Goal: Information Seeking & Learning: Learn about a topic

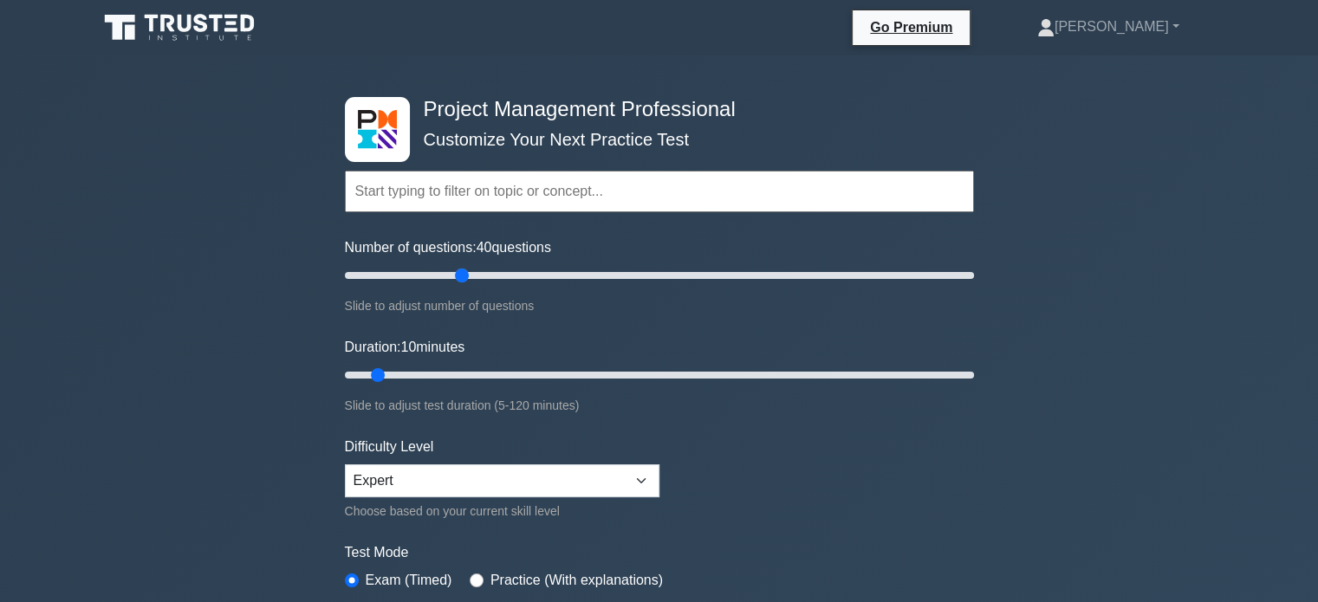
drag, startPoint x: 368, startPoint y: 273, endPoint x: 467, endPoint y: 284, distance: 99.5
type input "40"
click at [467, 284] on input "Number of questions: 40 questions" at bounding box center [659, 275] width 629 height 21
drag, startPoint x: 372, startPoint y: 374, endPoint x: 556, endPoint y: 381, distance: 183.9
type input "45"
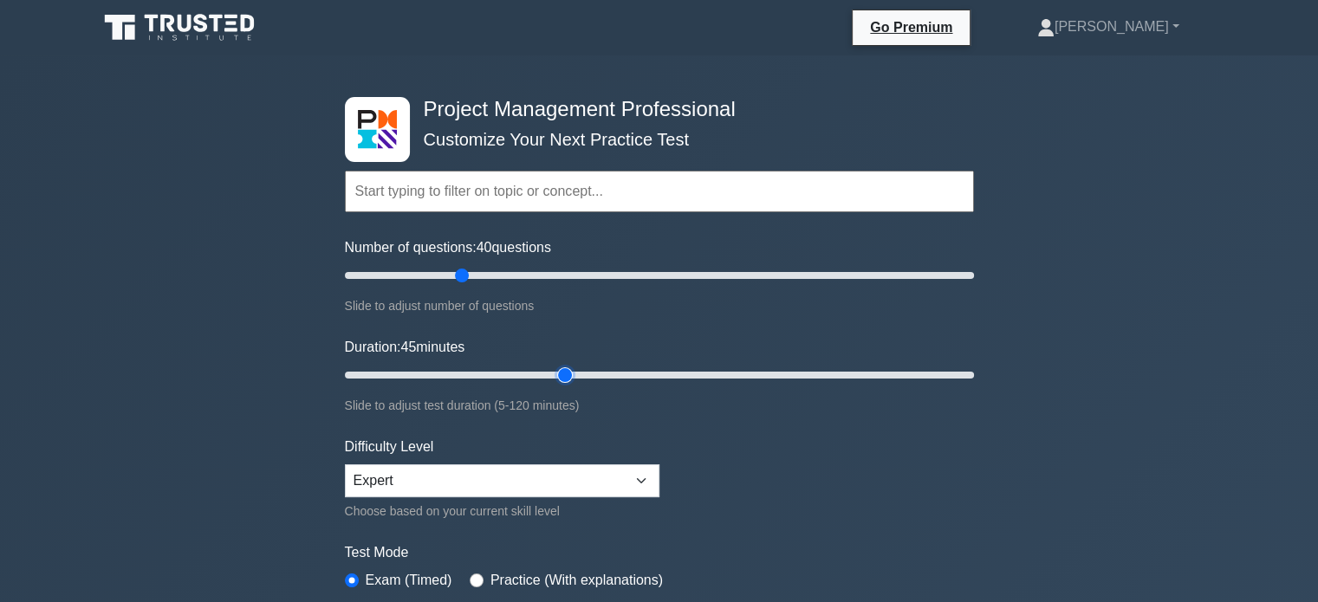
click at [556, 381] on input "Duration: 45 minutes" at bounding box center [659, 375] width 629 height 21
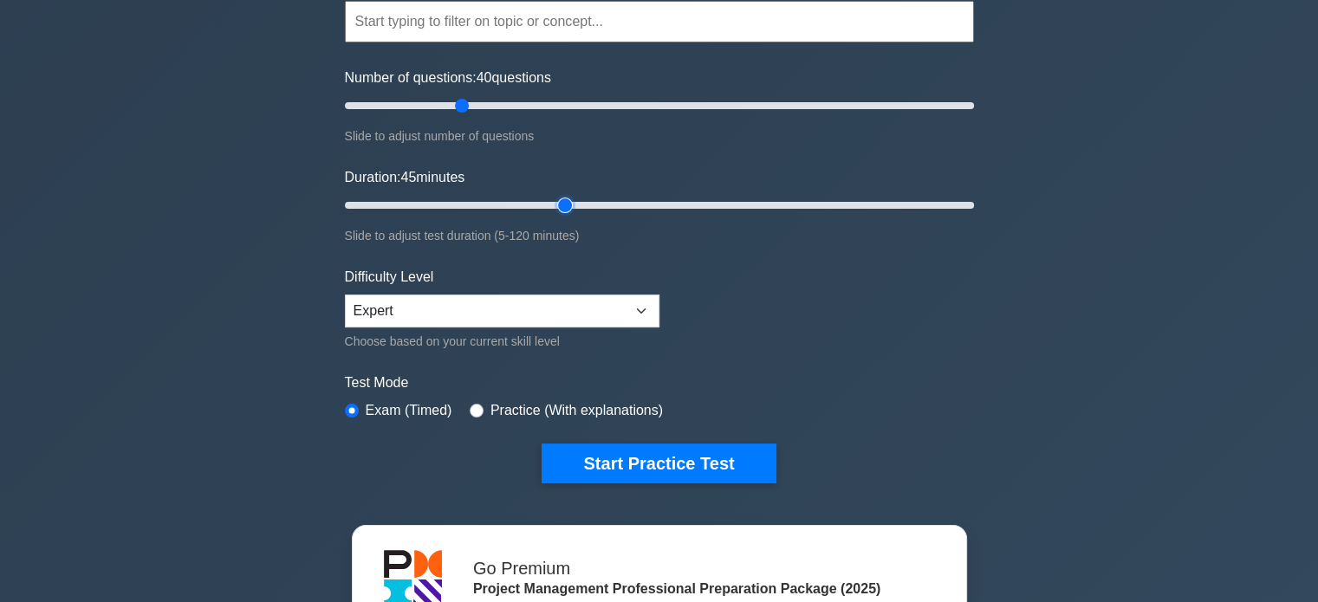
scroll to position [183, 0]
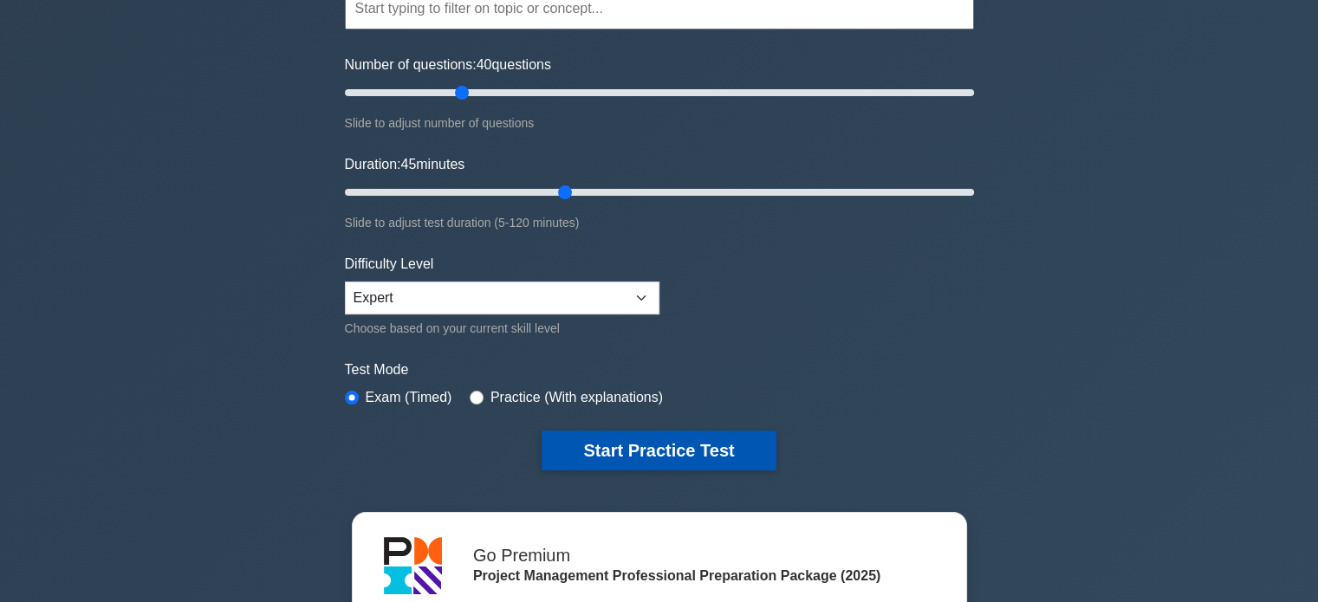
click at [695, 443] on button "Start Practice Test" at bounding box center [659, 451] width 234 height 40
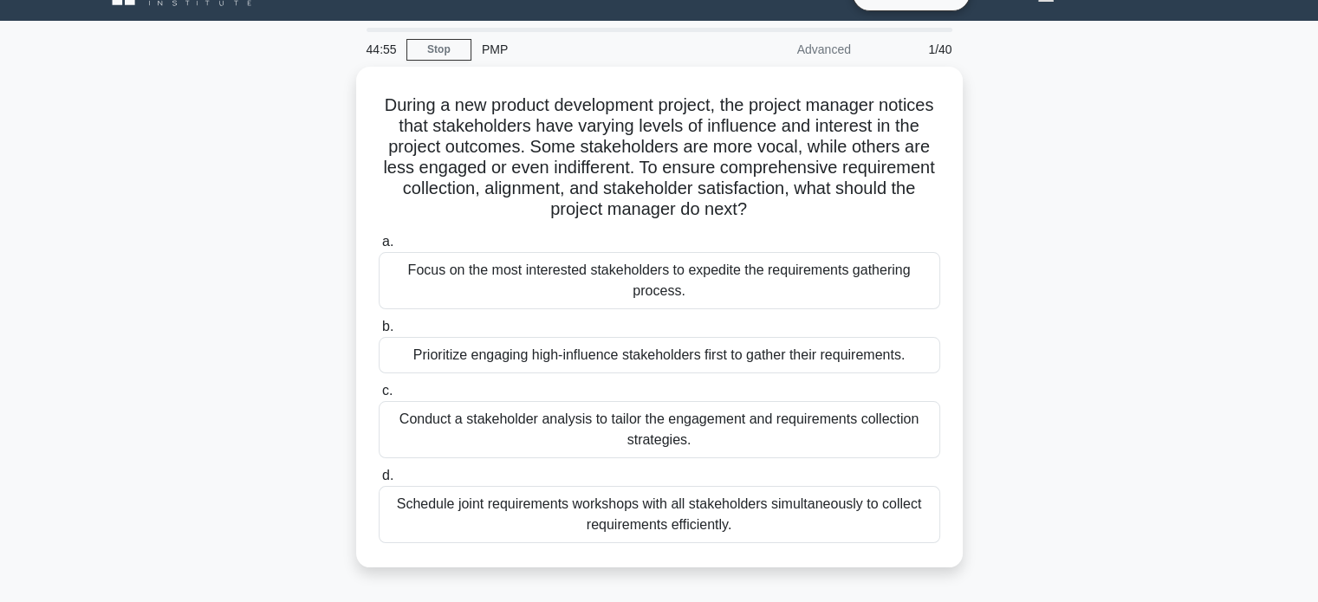
scroll to position [42, 0]
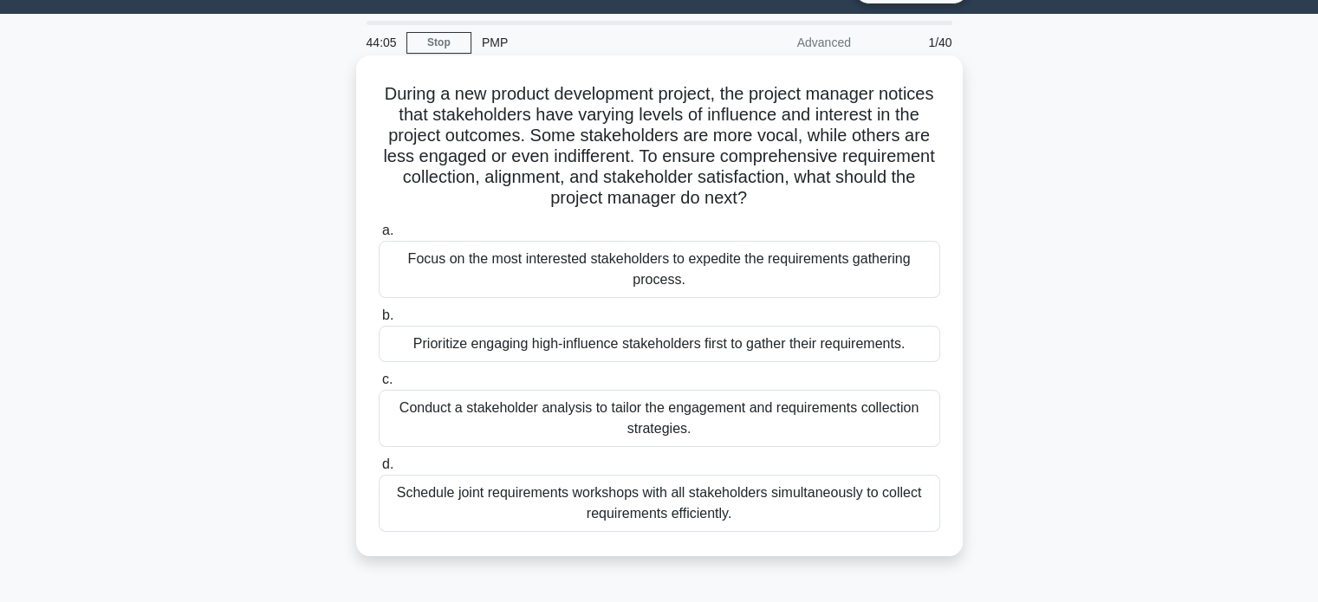
click at [842, 424] on div "Conduct a stakeholder analysis to tailor the engagement and requirements collec…" at bounding box center [660, 418] width 562 height 57
click at [379, 386] on input "c. Conduct a stakeholder analysis to tailor the engagement and requirements col…" at bounding box center [379, 379] width 0 height 11
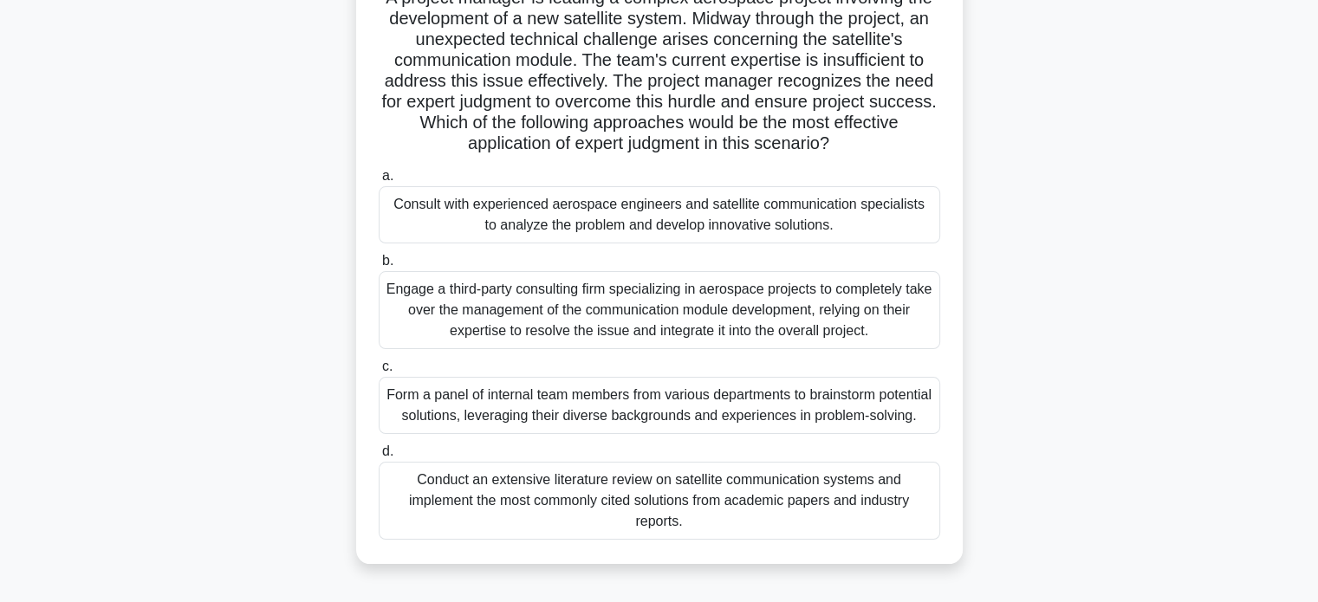
scroll to position [144, 0]
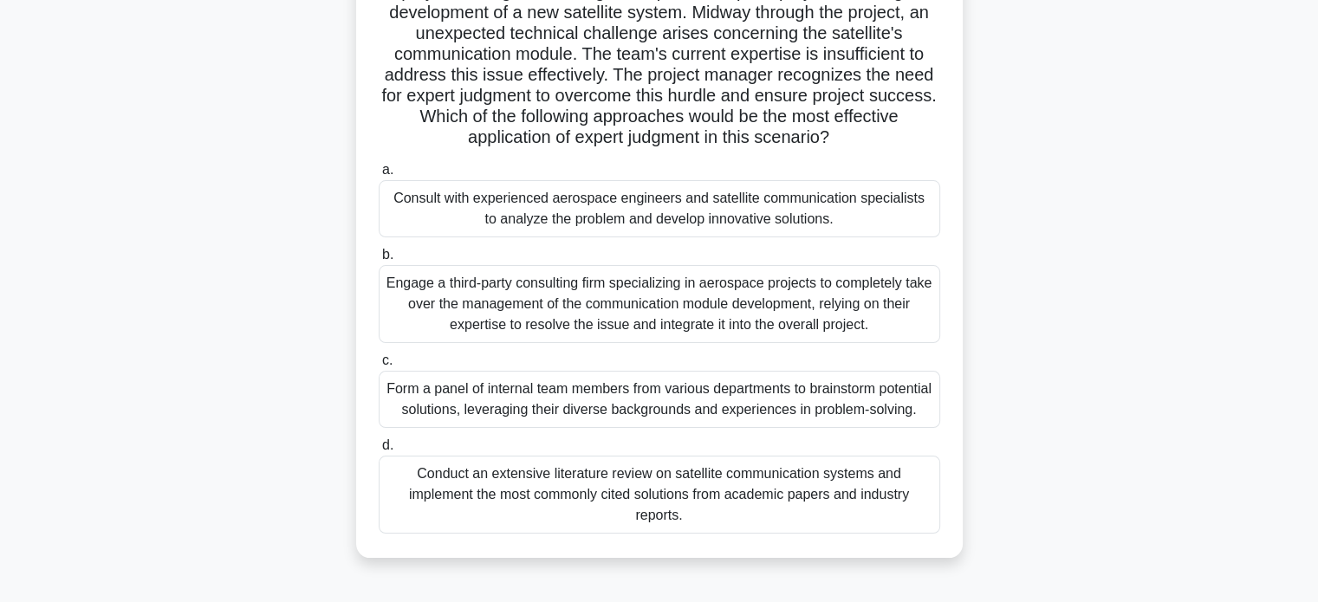
click at [778, 400] on div "Form a panel of internal team members from various departments to brainstorm po…" at bounding box center [660, 399] width 562 height 57
click at [379, 367] on input "c. Form a panel of internal team members from various departments to brainstorm…" at bounding box center [379, 360] width 0 height 11
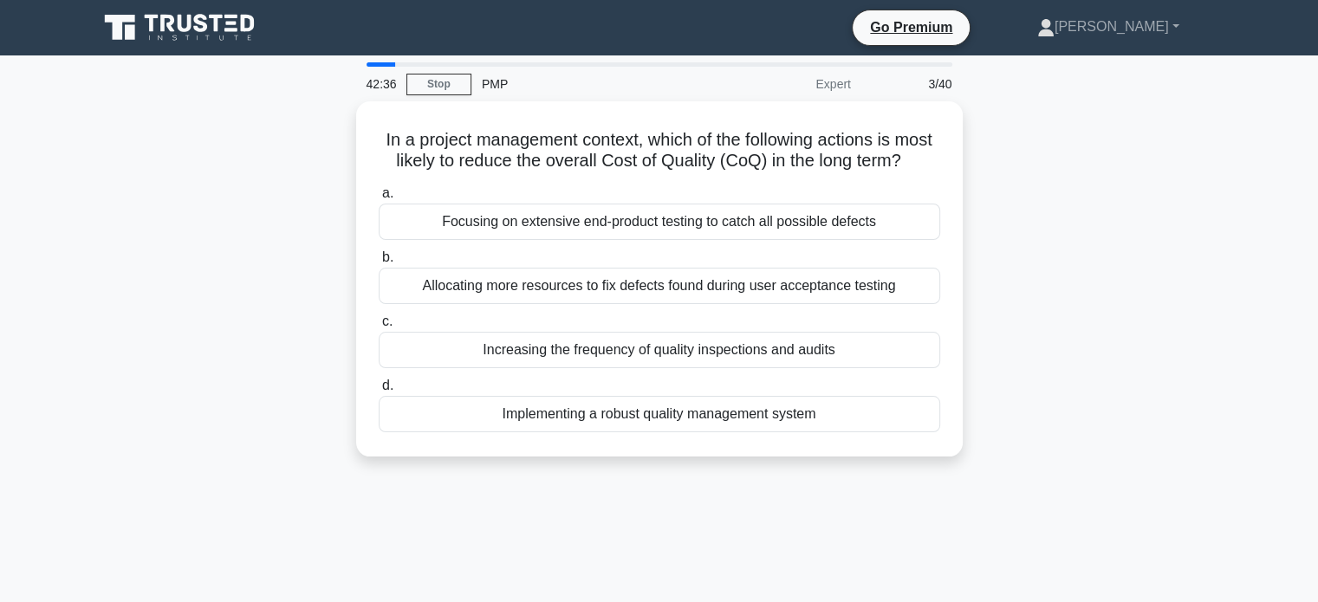
scroll to position [0, 0]
click at [1005, 402] on div "In a project management context, which of the following actions is most likely …" at bounding box center [660, 289] width 1144 height 376
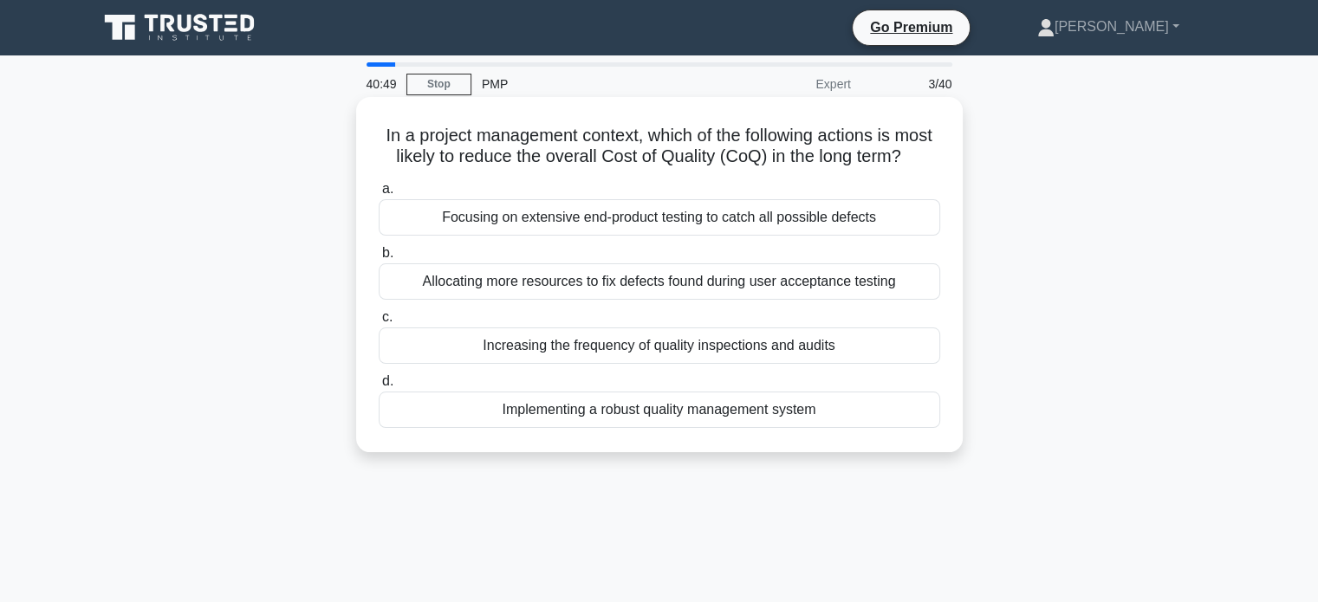
click at [746, 428] on div "Implementing a robust quality management system" at bounding box center [660, 410] width 562 height 36
click at [379, 387] on input "d. Implementing a robust quality management system" at bounding box center [379, 381] width 0 height 11
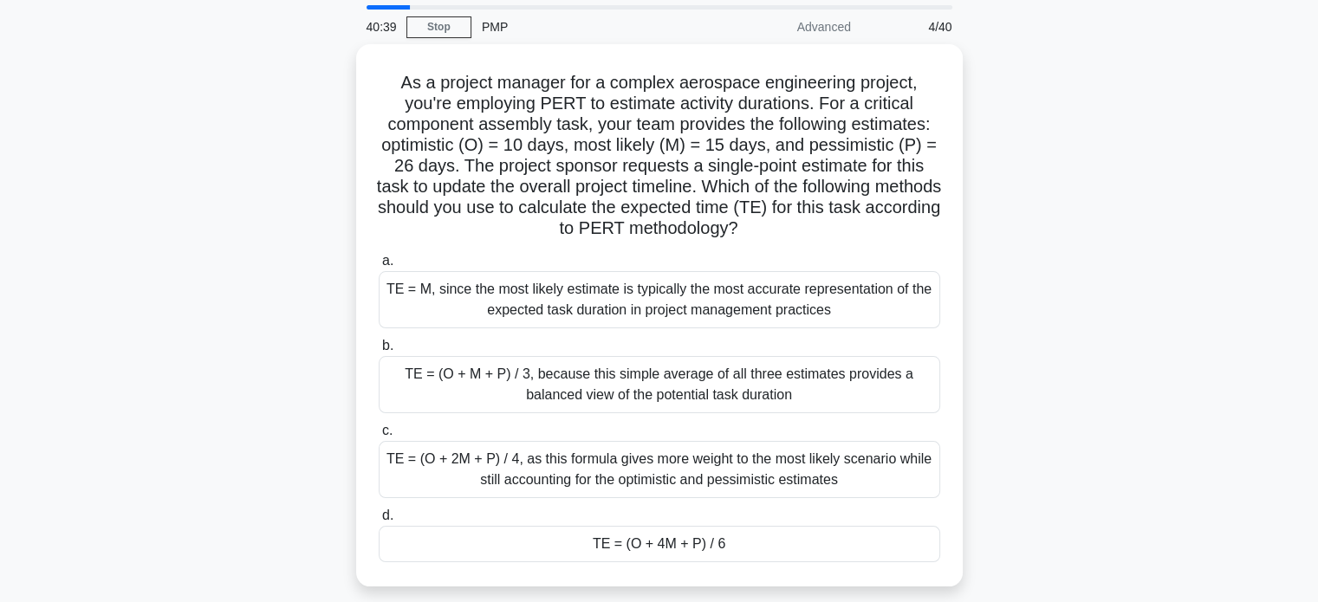
scroll to position [62, 0]
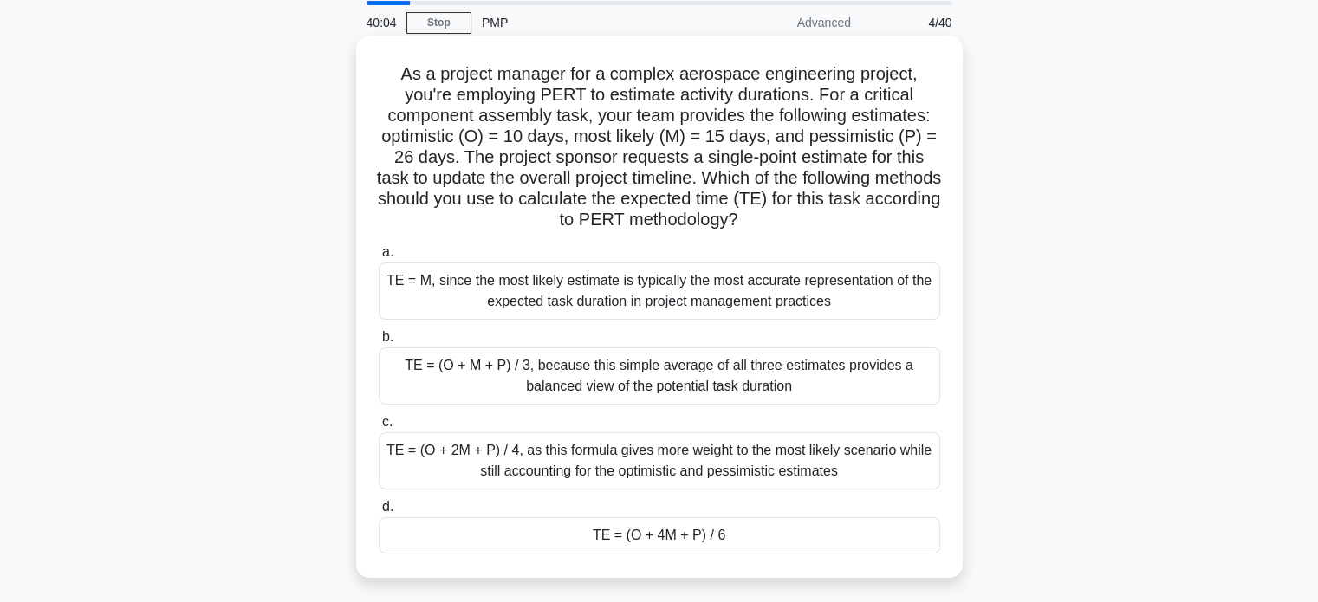
click at [765, 543] on div "TE = (O + 4M + P) / 6" at bounding box center [660, 535] width 562 height 36
click at [379, 513] on input "d. TE = (O + 4M + P) / 6" at bounding box center [379, 507] width 0 height 11
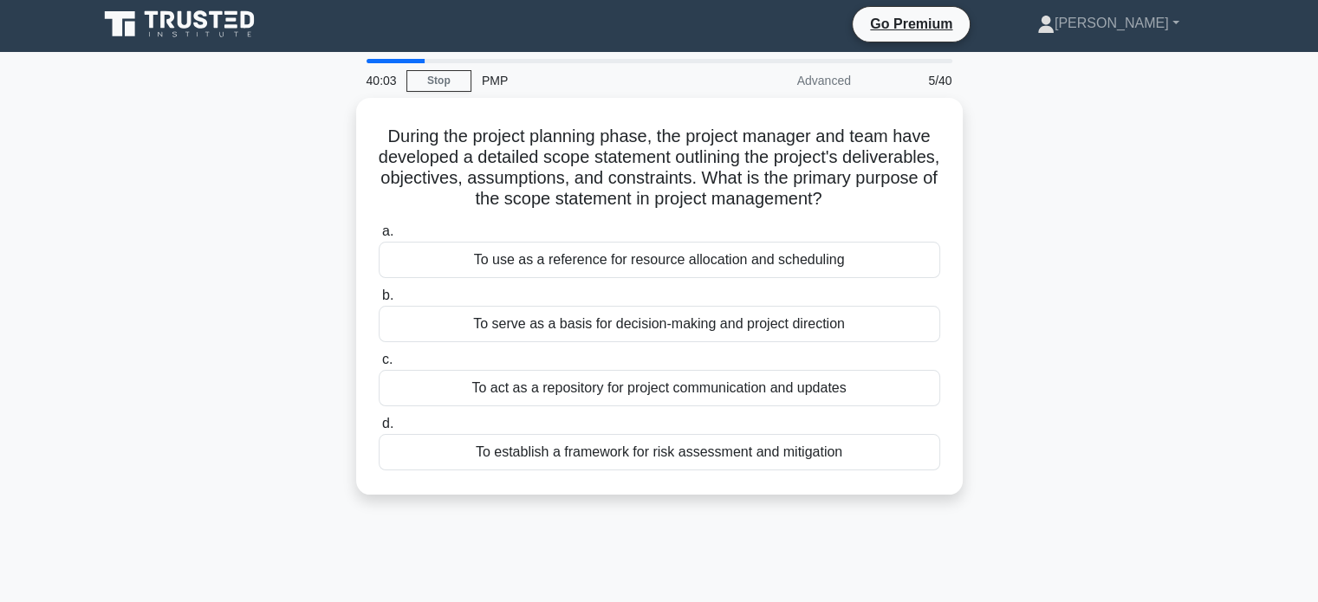
scroll to position [0, 0]
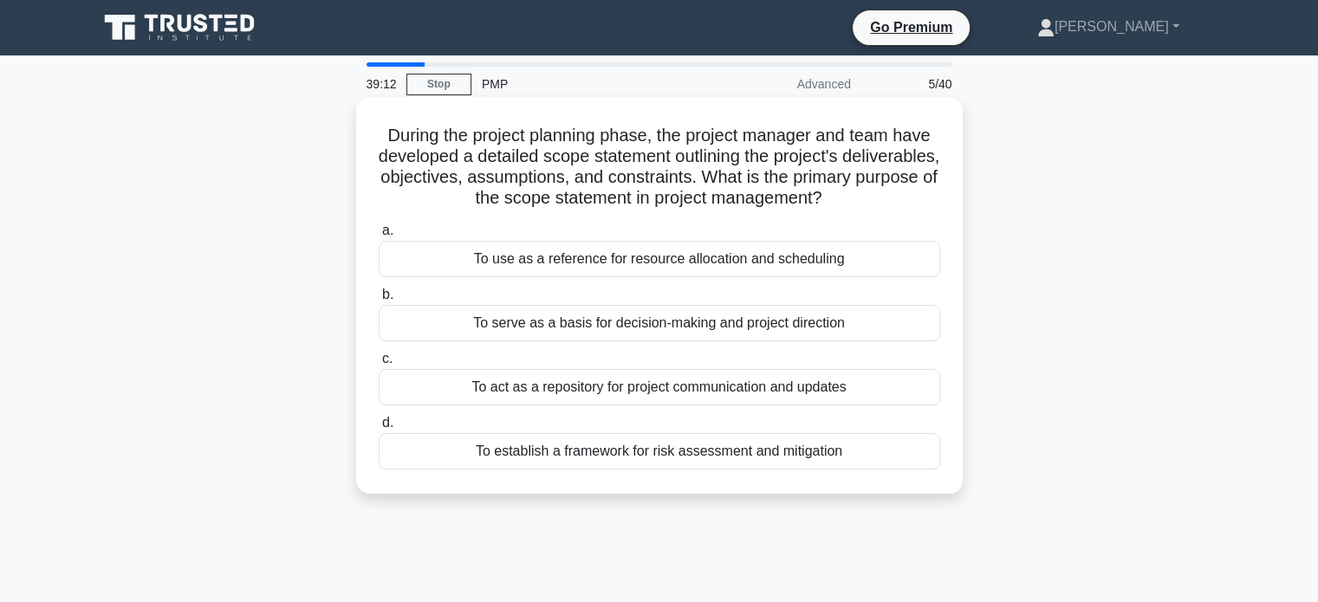
click at [870, 266] on div "To use as a reference for resource allocation and scheduling" at bounding box center [660, 259] width 562 height 36
click at [379, 237] on input "a. To use as a reference for resource allocation and scheduling" at bounding box center [379, 230] width 0 height 11
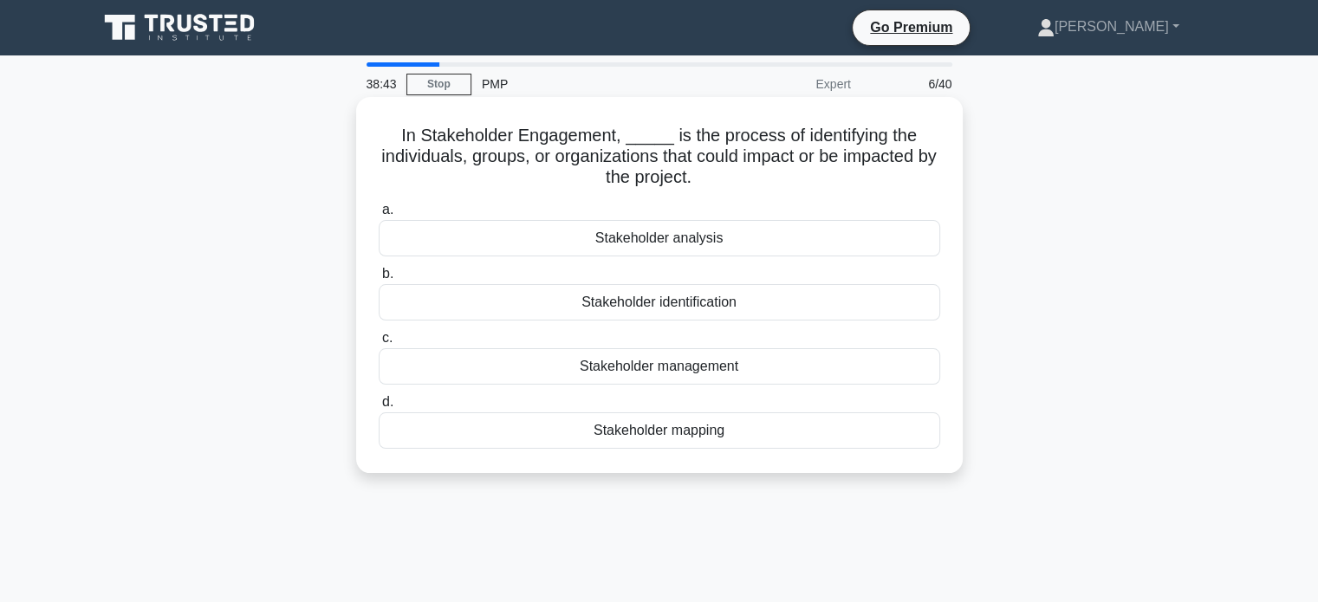
click at [787, 313] on div "Stakeholder identification" at bounding box center [660, 302] width 562 height 36
click at [379, 280] on input "b. Stakeholder identification" at bounding box center [379, 274] width 0 height 11
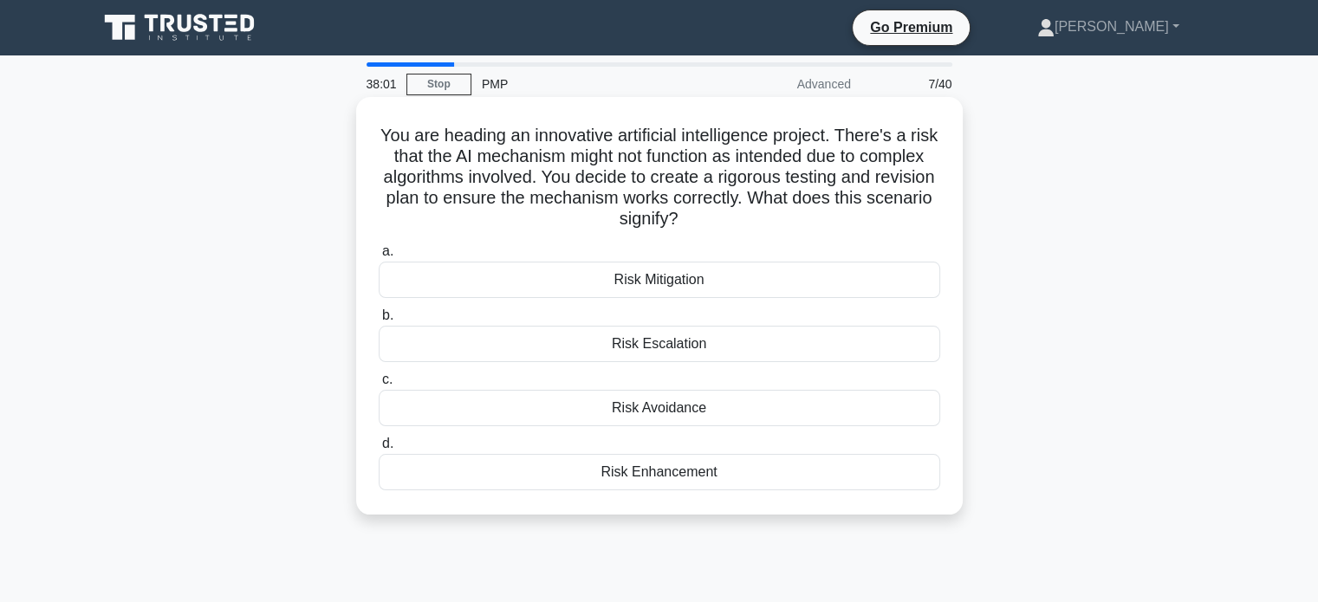
click at [827, 407] on div "Risk Avoidance" at bounding box center [660, 408] width 562 height 36
click at [379, 386] on input "c. Risk Avoidance" at bounding box center [379, 379] width 0 height 11
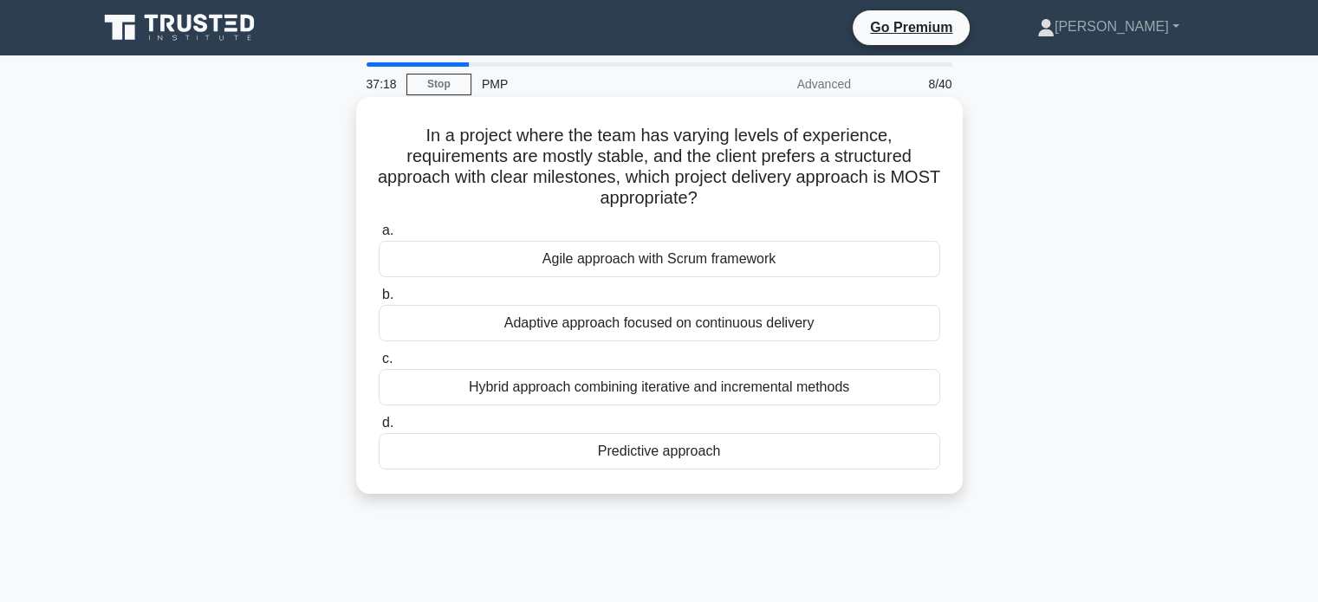
click at [759, 458] on div "Predictive approach" at bounding box center [660, 451] width 562 height 36
click at [379, 429] on input "d. Predictive approach" at bounding box center [379, 423] width 0 height 11
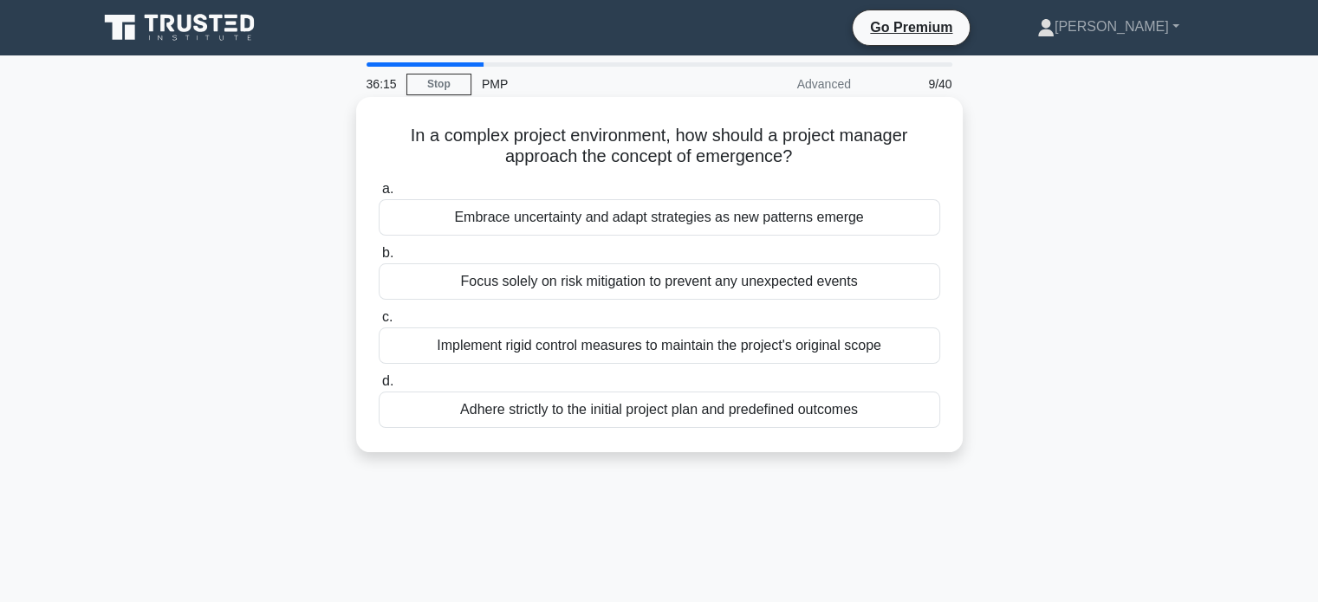
click at [797, 225] on div "Embrace uncertainty and adapt strategies as new patterns emerge" at bounding box center [660, 217] width 562 height 36
click at [379, 195] on input "a. Embrace uncertainty and adapt strategies as new patterns emerge" at bounding box center [379, 189] width 0 height 11
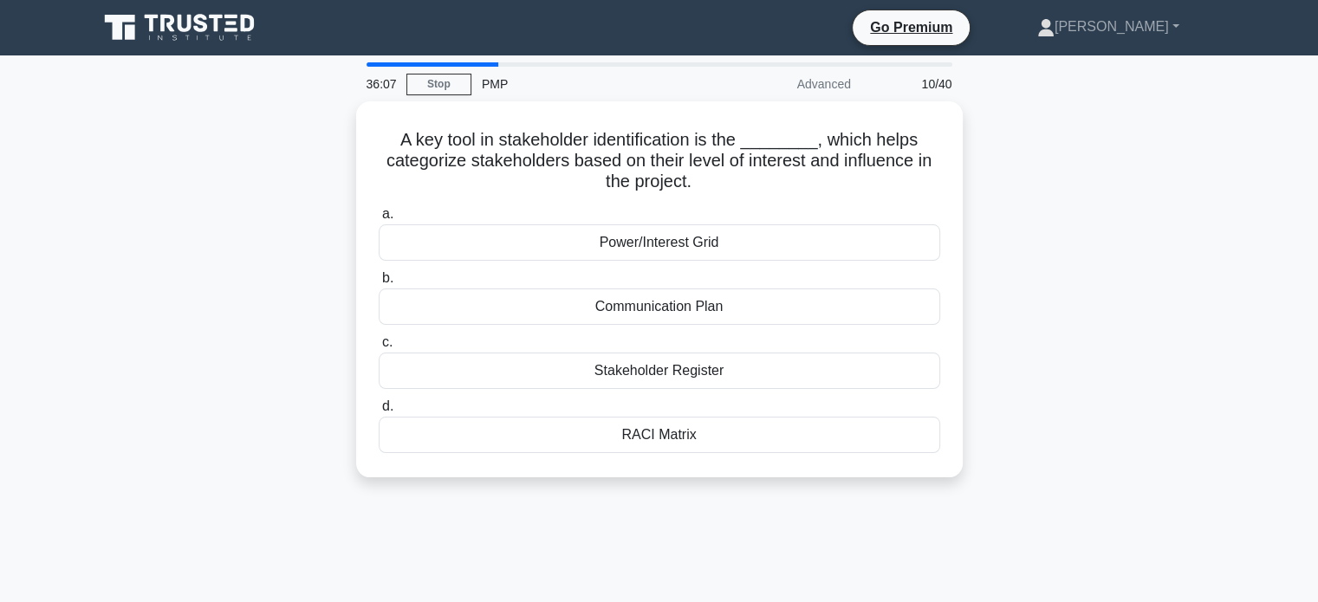
click at [1071, 356] on div "A key tool in stakeholder identification is the ________, which helps categoriz…" at bounding box center [660, 299] width 1144 height 397
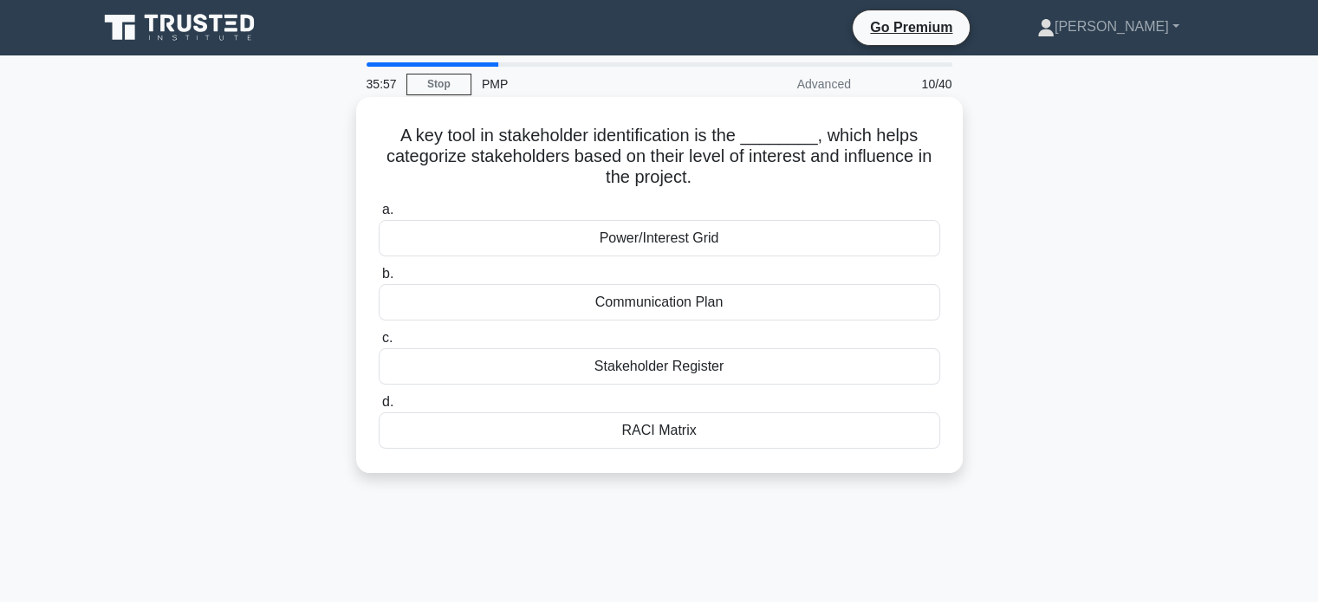
click at [685, 432] on div "RACI Matrix" at bounding box center [660, 431] width 562 height 36
click at [379, 408] on input "d. RACI Matrix" at bounding box center [379, 402] width 0 height 11
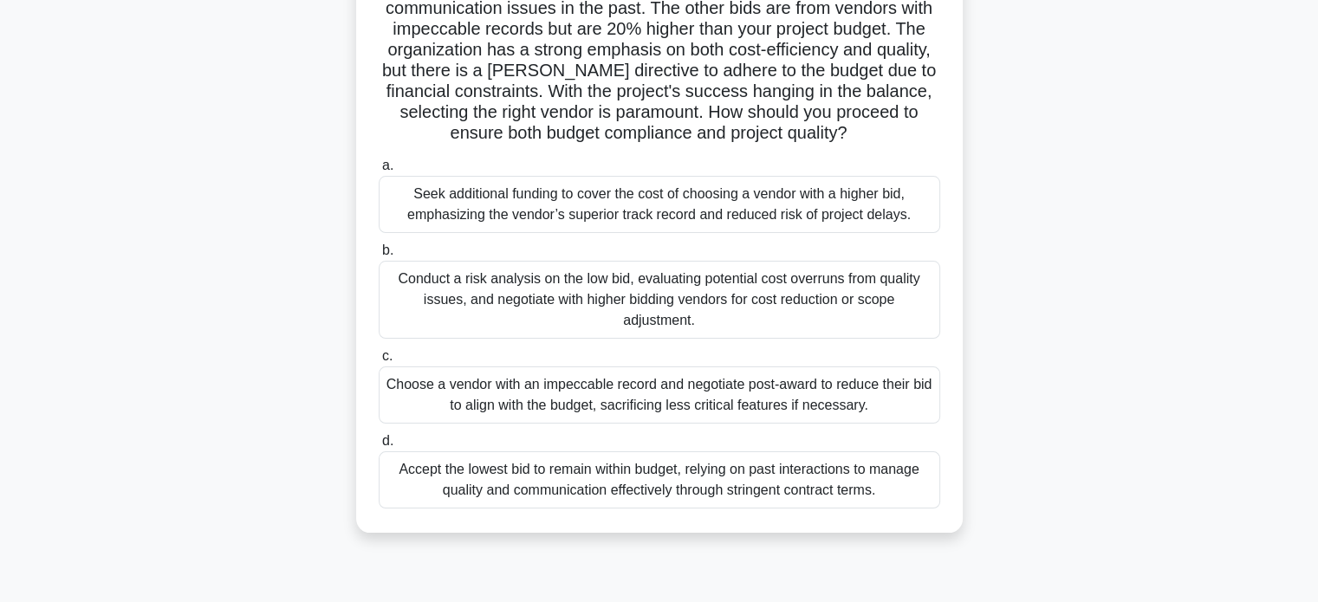
scroll to position [215, 0]
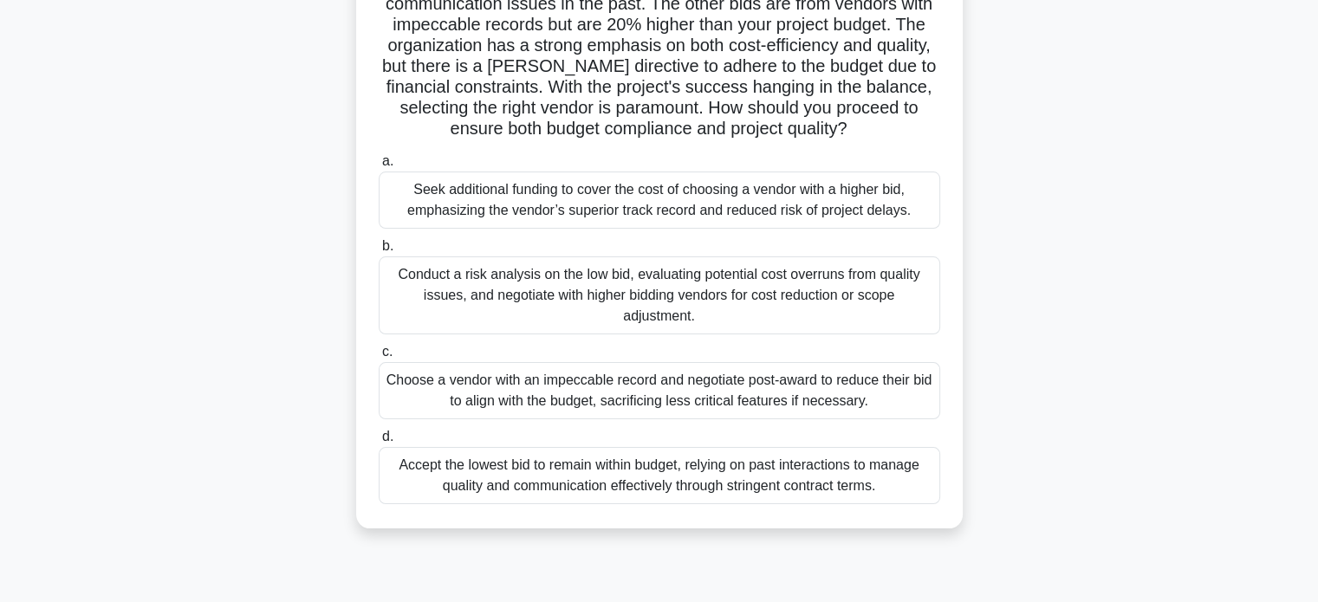
click at [884, 283] on div "Conduct a risk analysis on the low bid, evaluating potential cost overruns from…" at bounding box center [660, 296] width 562 height 78
click at [379, 252] on input "b. Conduct a risk analysis on the low bid, evaluating potential cost overruns f…" at bounding box center [379, 246] width 0 height 11
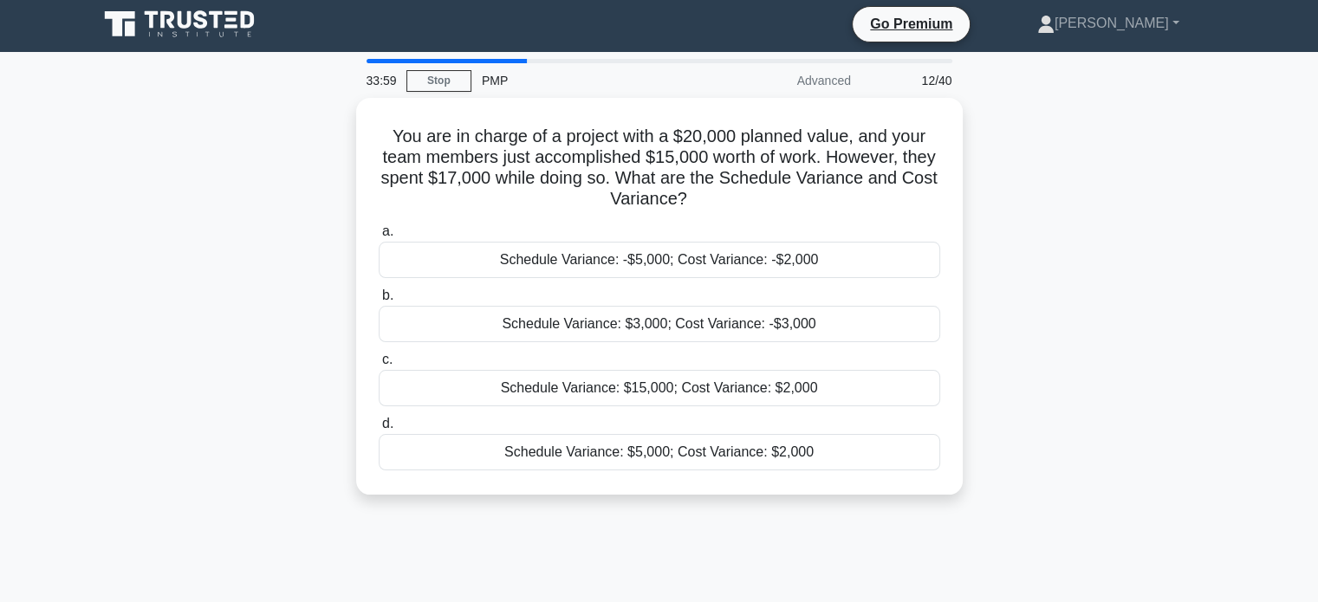
scroll to position [0, 0]
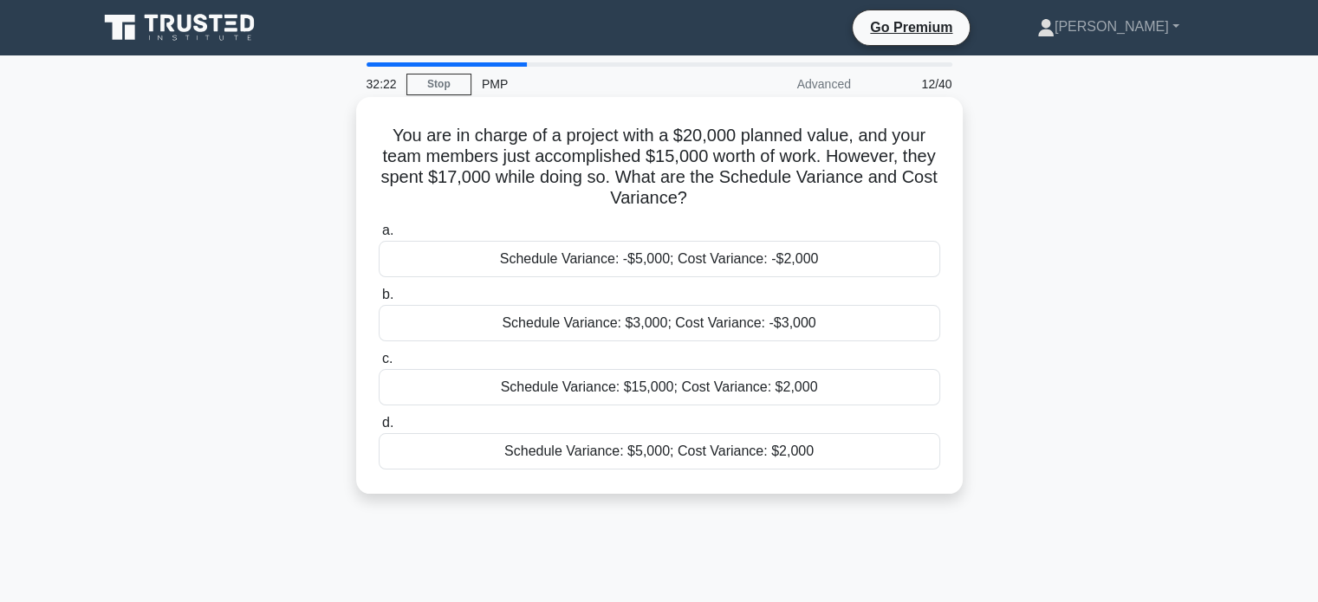
click at [690, 265] on div "Schedule Variance: -$5,000; Cost Variance: -$2,000" at bounding box center [660, 259] width 562 height 36
click at [379, 237] on input "a. Schedule Variance: -$5,000; Cost Variance: -$2,000" at bounding box center [379, 230] width 0 height 11
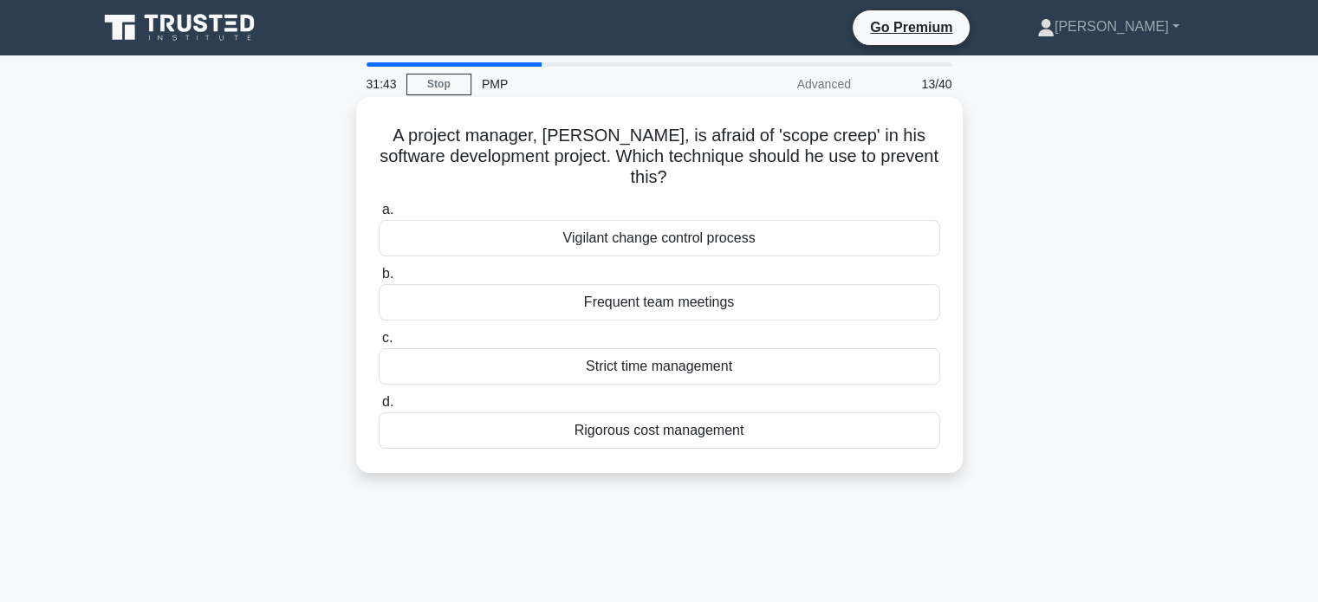
click at [770, 370] on div "Strict time management" at bounding box center [660, 366] width 562 height 36
click at [379, 344] on input "c. Strict time management" at bounding box center [379, 338] width 0 height 11
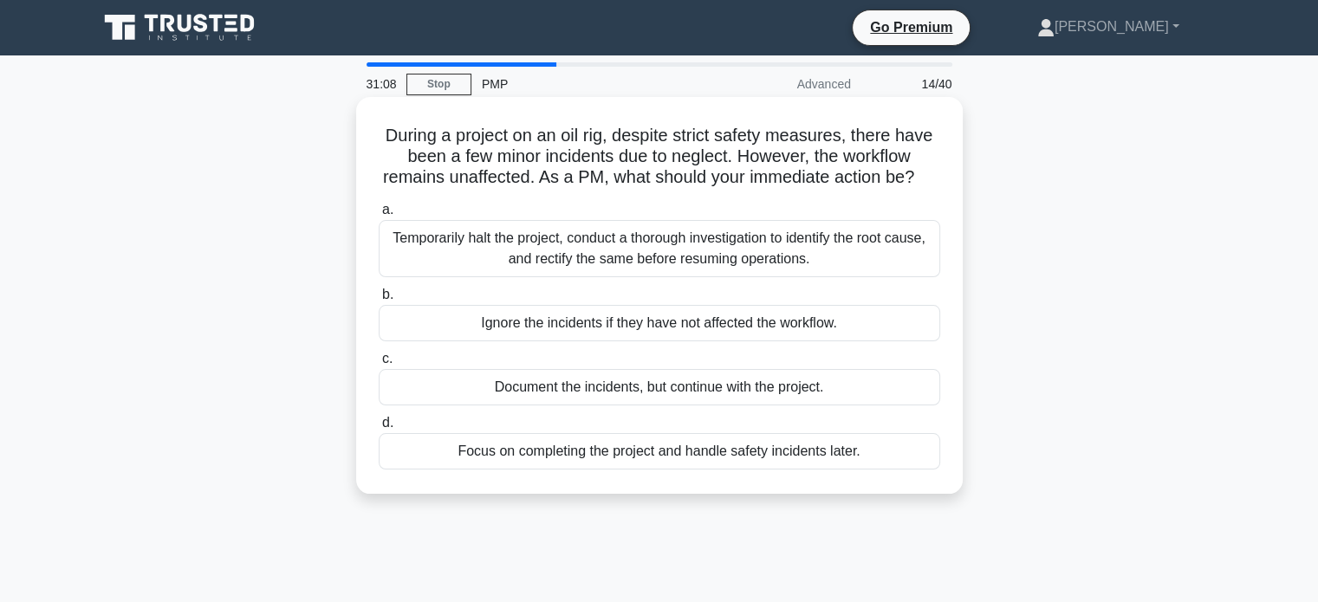
click at [836, 406] on div "Document the incidents, but continue with the project." at bounding box center [660, 387] width 562 height 36
click at [379, 365] on input "c. Document the incidents, but continue with the project." at bounding box center [379, 359] width 0 height 11
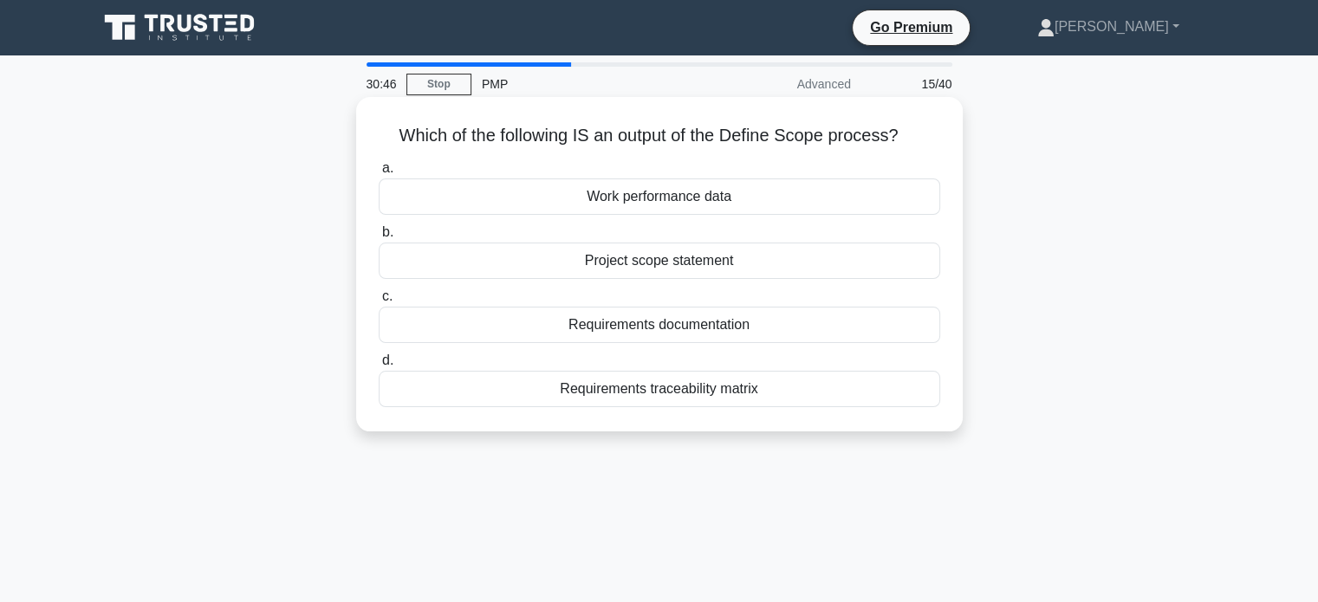
click at [725, 262] on div "Project scope statement" at bounding box center [660, 261] width 562 height 36
click at [379, 238] on input "b. Project scope statement" at bounding box center [379, 232] width 0 height 11
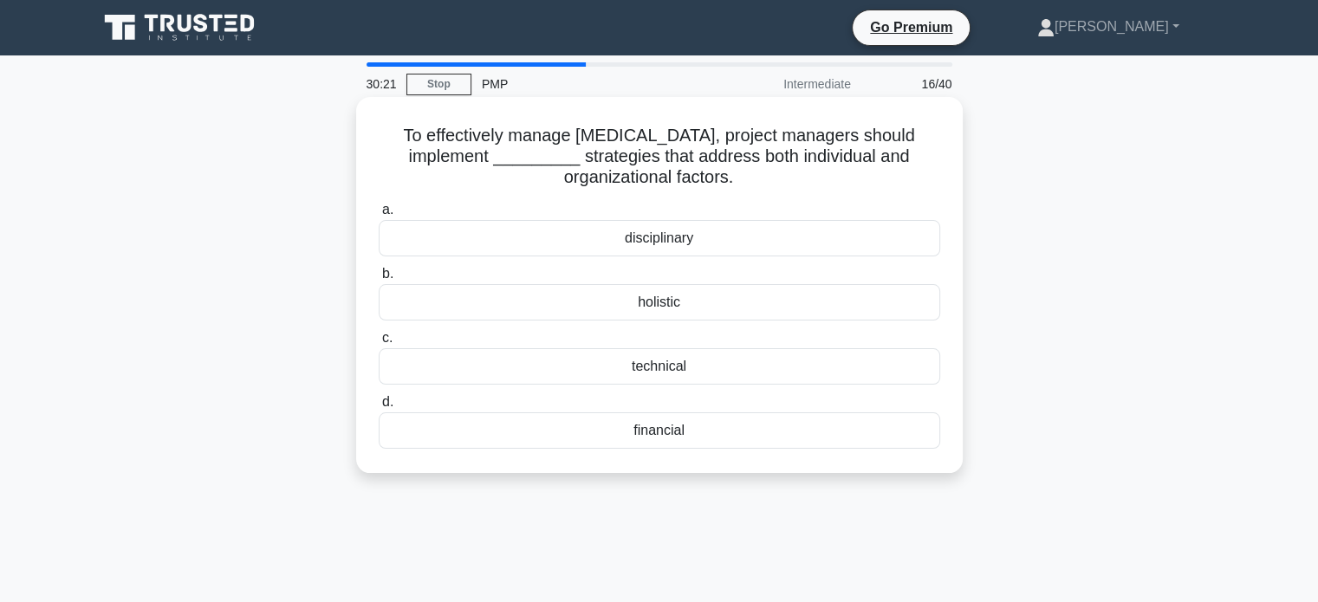
click at [744, 309] on div "holistic" at bounding box center [660, 302] width 562 height 36
click at [379, 280] on input "b. holistic" at bounding box center [379, 274] width 0 height 11
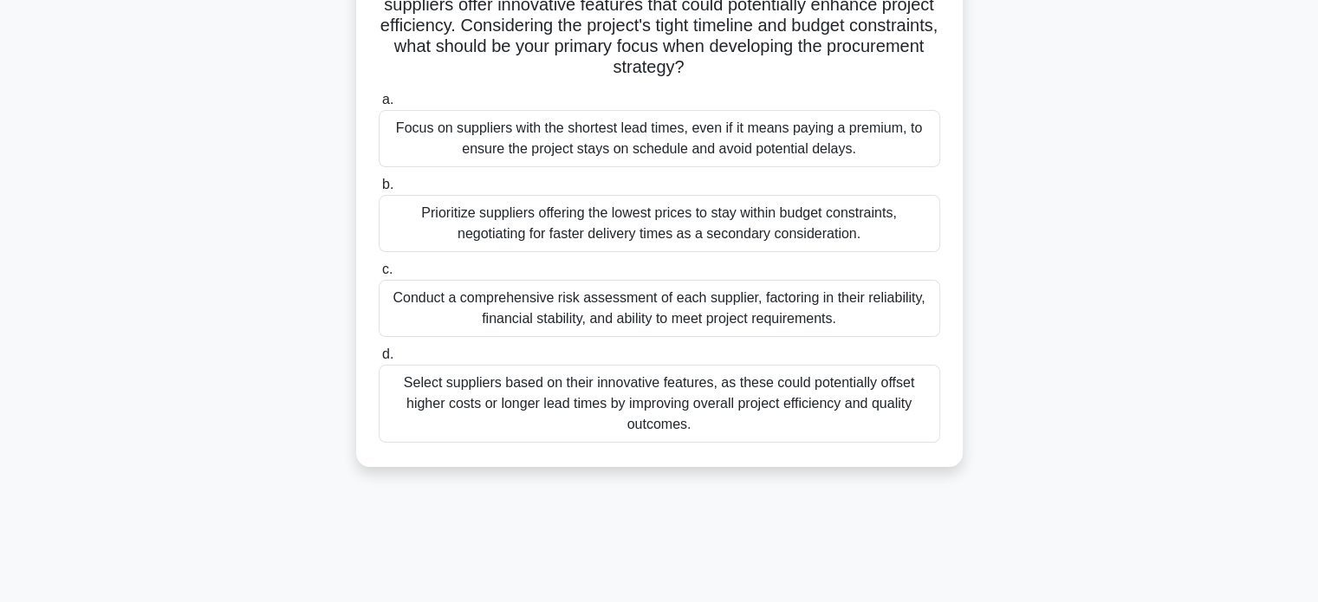
scroll to position [218, 0]
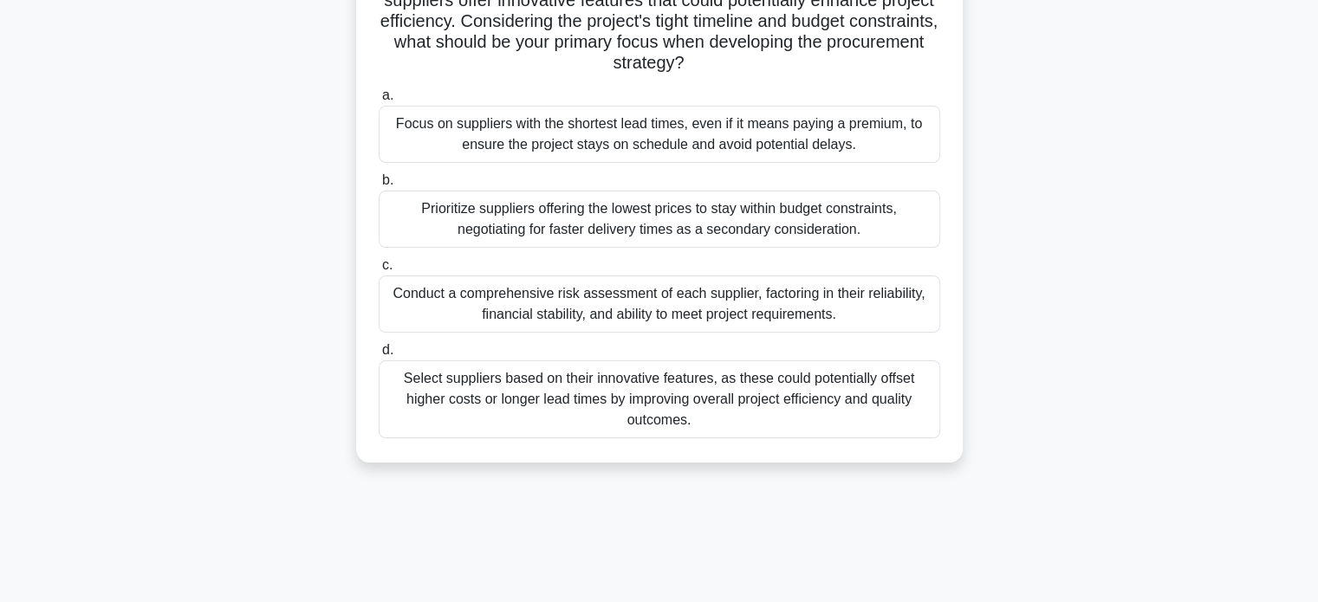
click at [862, 311] on div "Conduct a comprehensive risk assessment of each supplier, factoring in their re…" at bounding box center [660, 304] width 562 height 57
click at [379, 271] on input "c. Conduct a comprehensive risk assessment of each supplier, factoring in their…" at bounding box center [379, 265] width 0 height 11
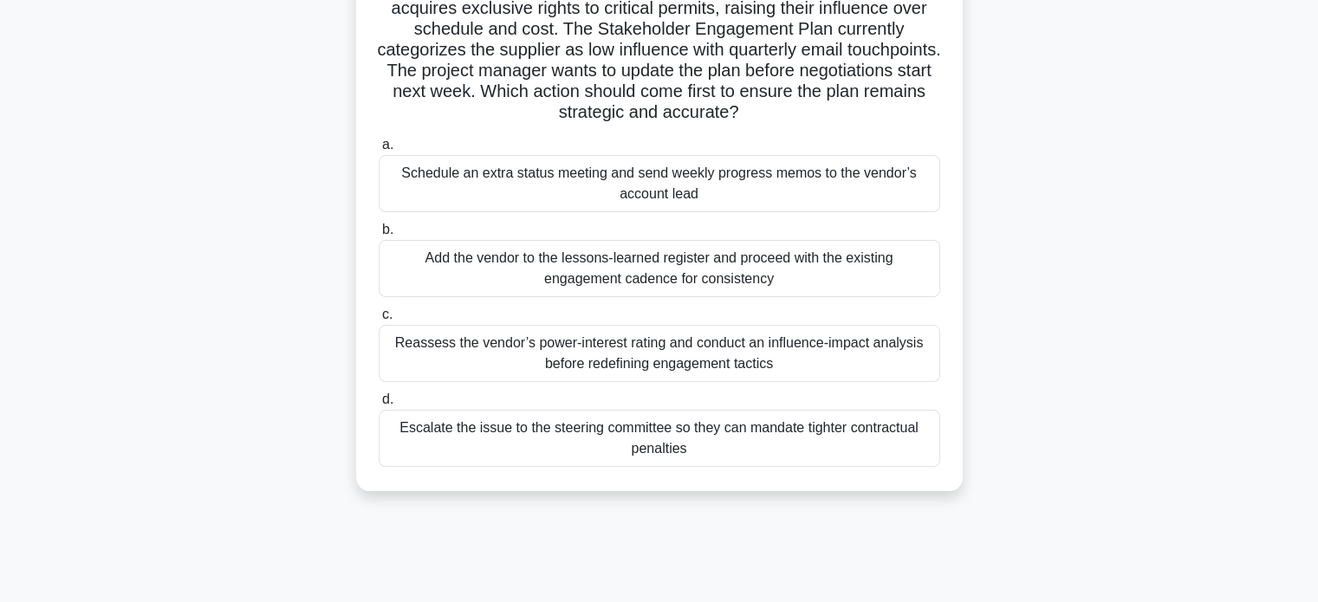
scroll to position [161, 0]
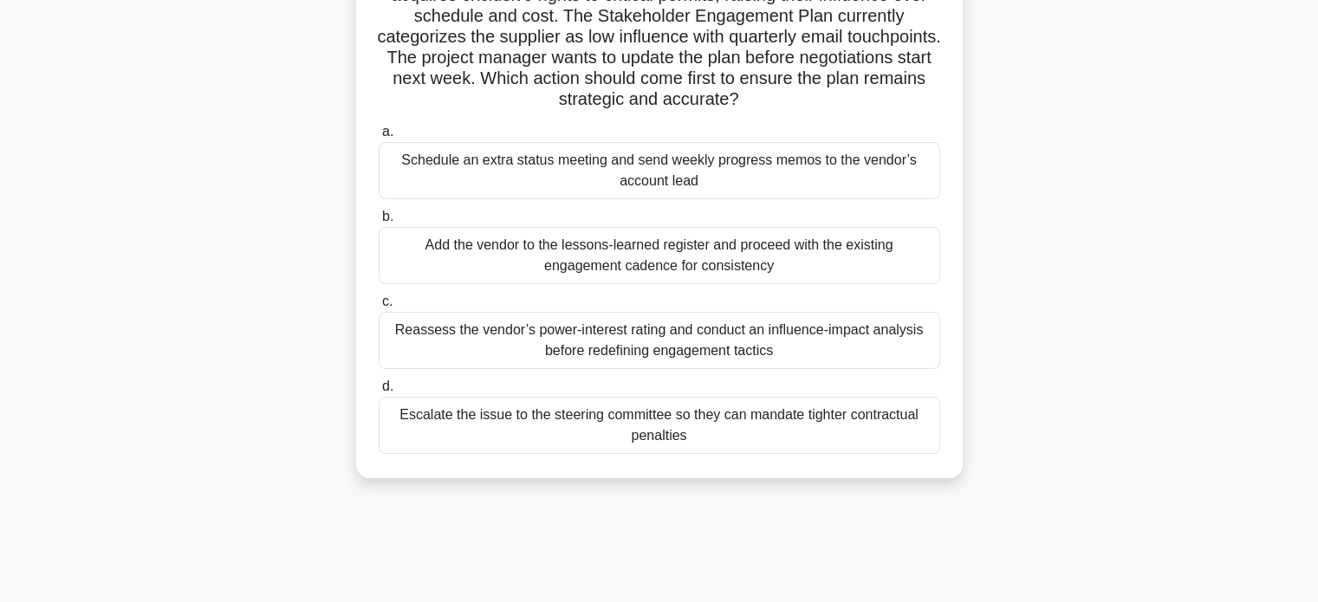
click at [894, 359] on div "Reassess the vendor’s power-interest rating and conduct an influence-impact ana…" at bounding box center [660, 340] width 562 height 57
click at [379, 308] on input "c. Reassess the vendor’s power-interest rating and conduct an influence-impact …" at bounding box center [379, 301] width 0 height 11
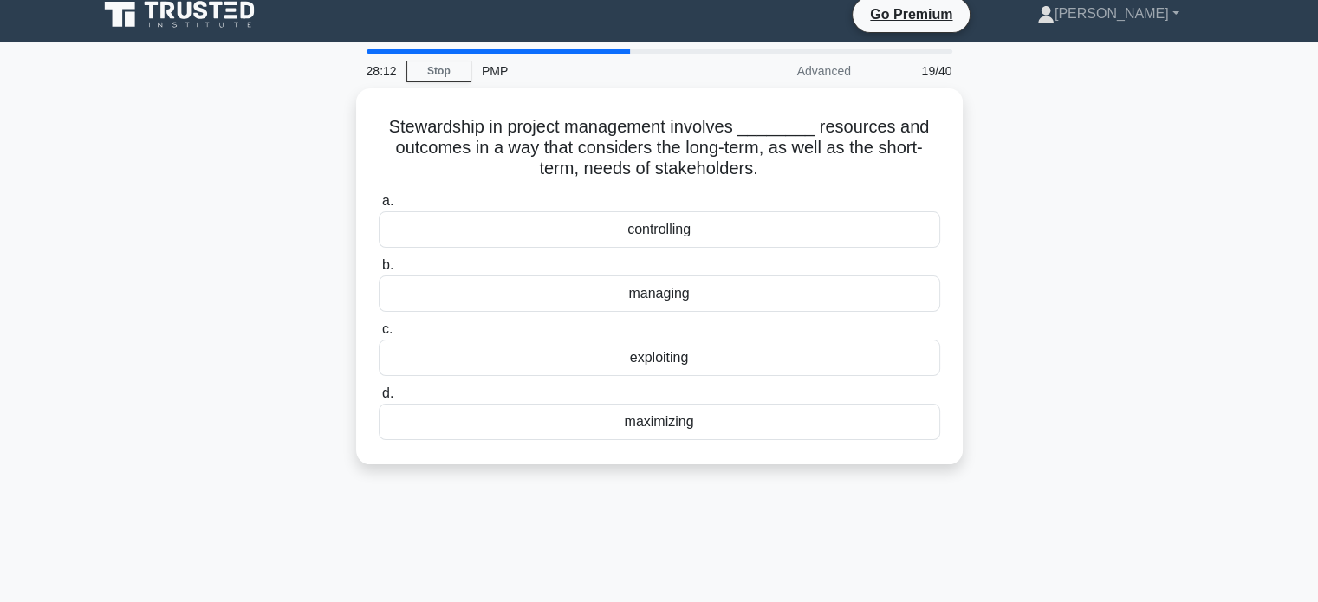
scroll to position [12, 0]
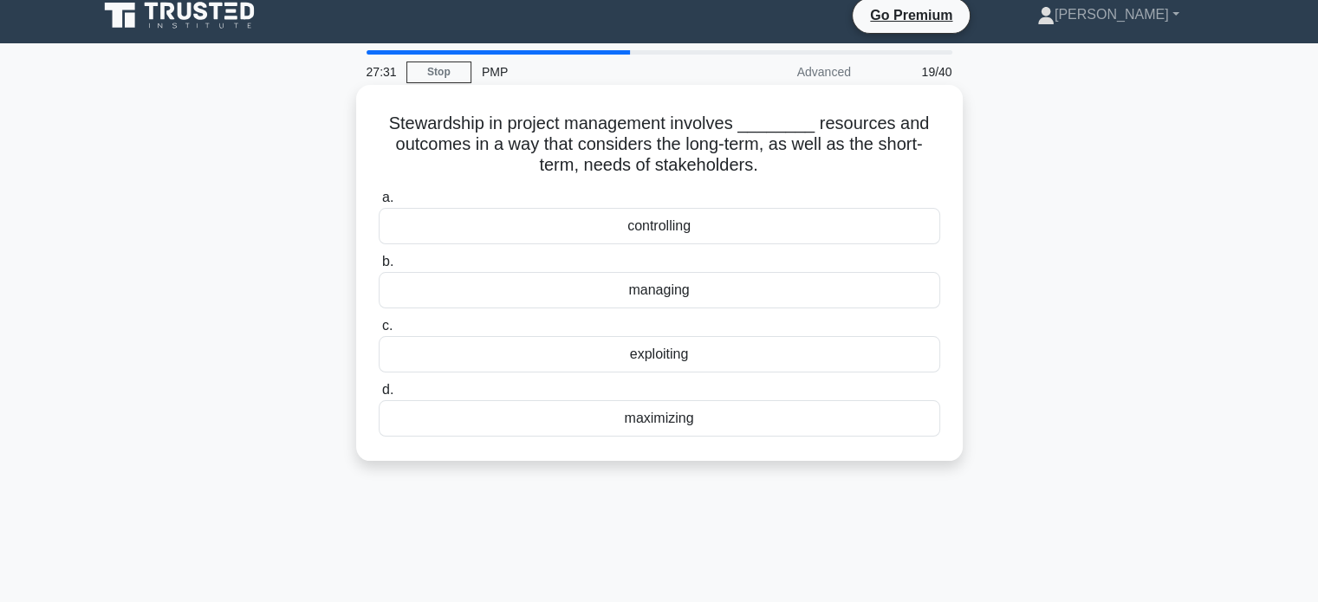
click at [719, 224] on div "controlling" at bounding box center [660, 226] width 562 height 36
click at [379, 204] on input "a. controlling" at bounding box center [379, 197] width 0 height 11
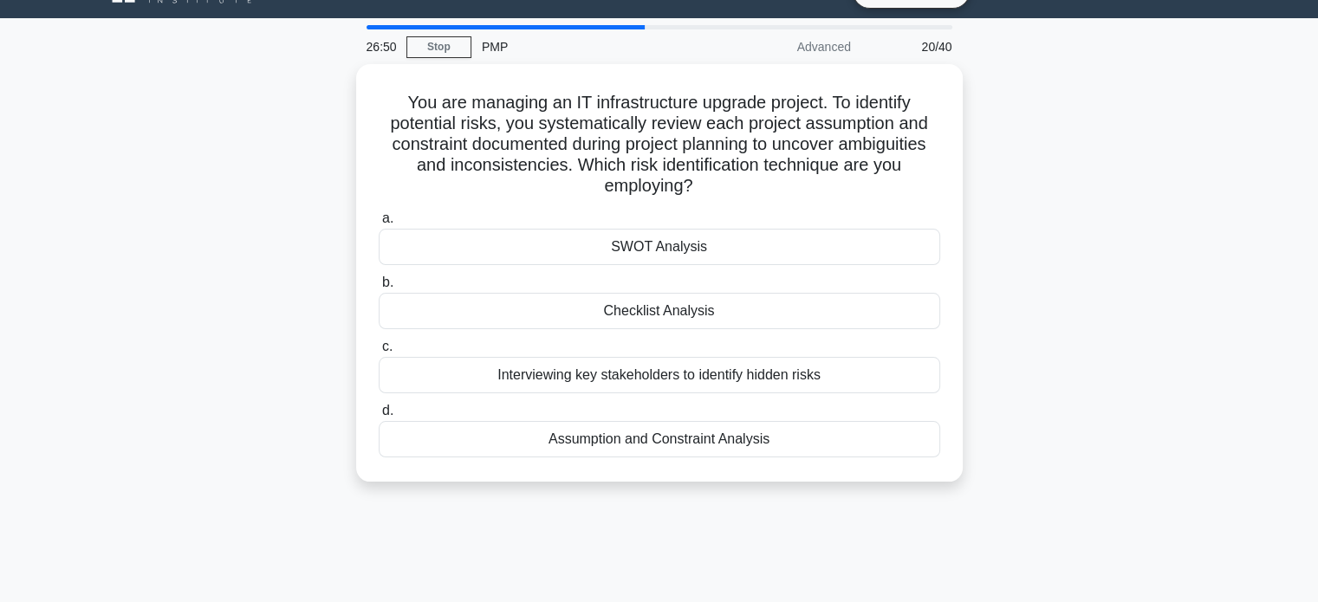
scroll to position [41, 0]
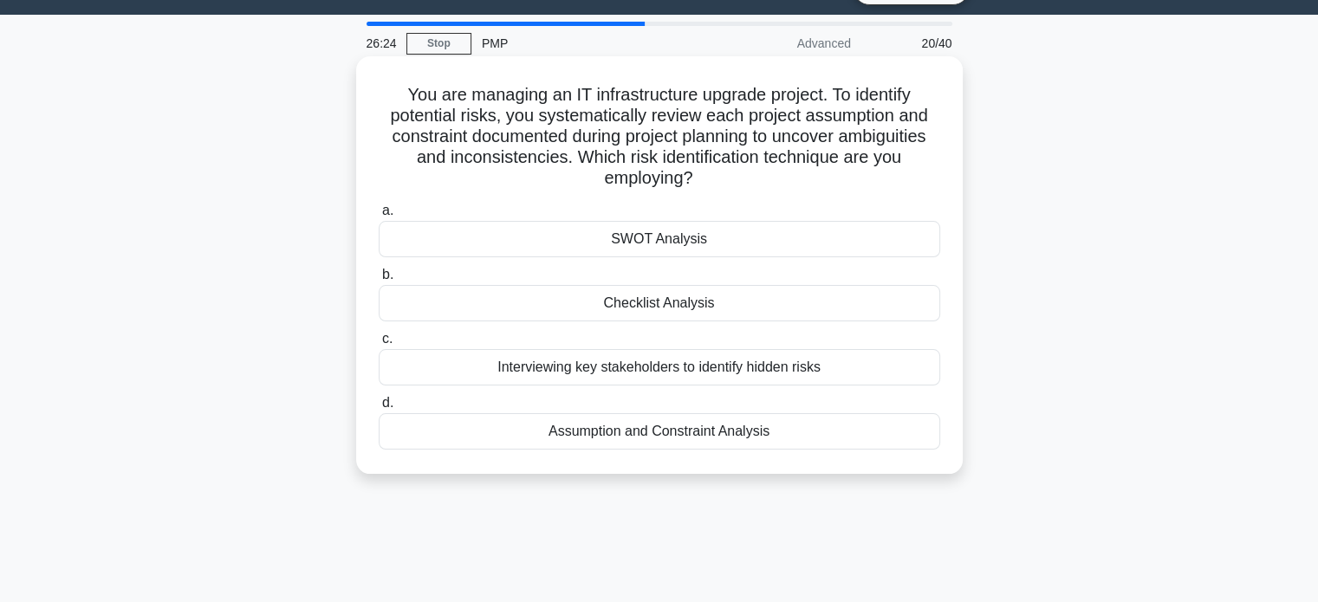
click at [785, 242] on div "SWOT Analysis" at bounding box center [660, 239] width 562 height 36
click at [379, 217] on input "a. SWOT Analysis" at bounding box center [379, 210] width 0 height 11
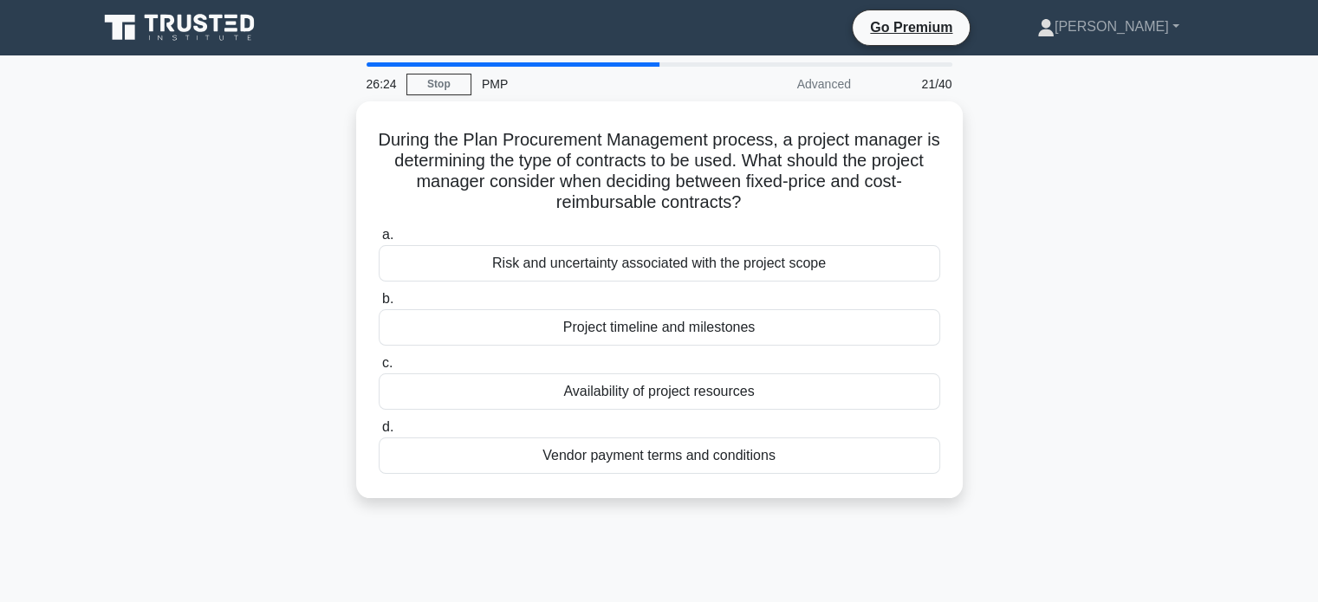
scroll to position [0, 0]
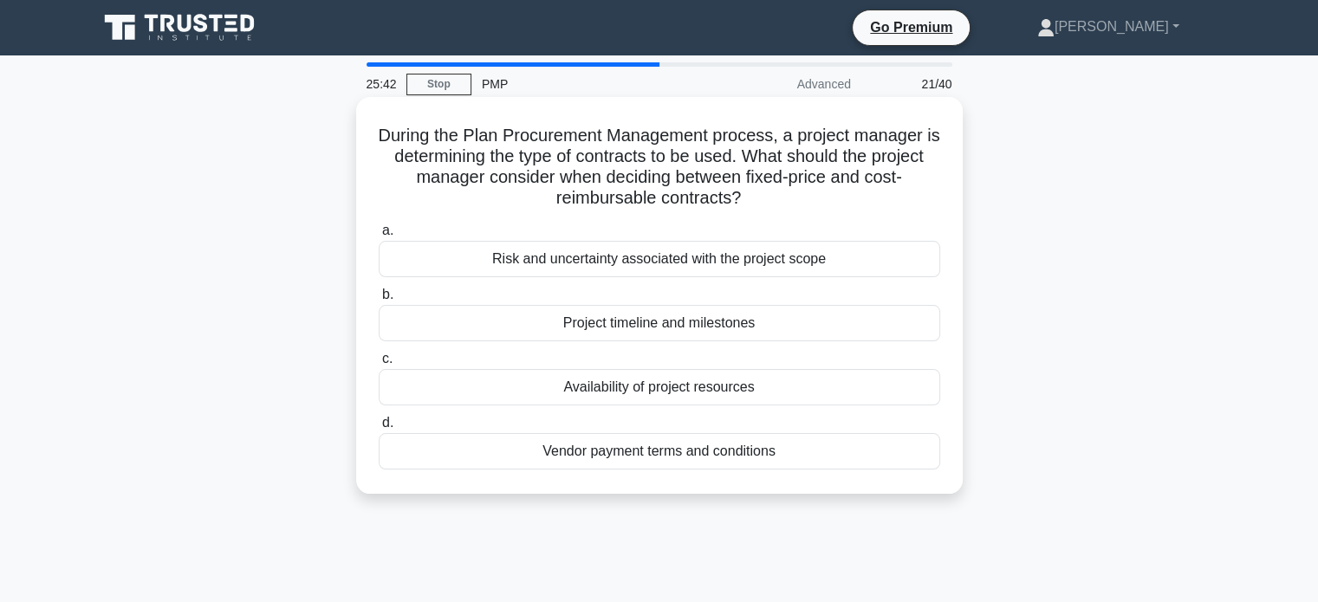
click at [862, 261] on div "Risk and uncertainty associated with the project scope" at bounding box center [660, 259] width 562 height 36
click at [379, 237] on input "a. Risk and uncertainty associated with the project scope" at bounding box center [379, 230] width 0 height 11
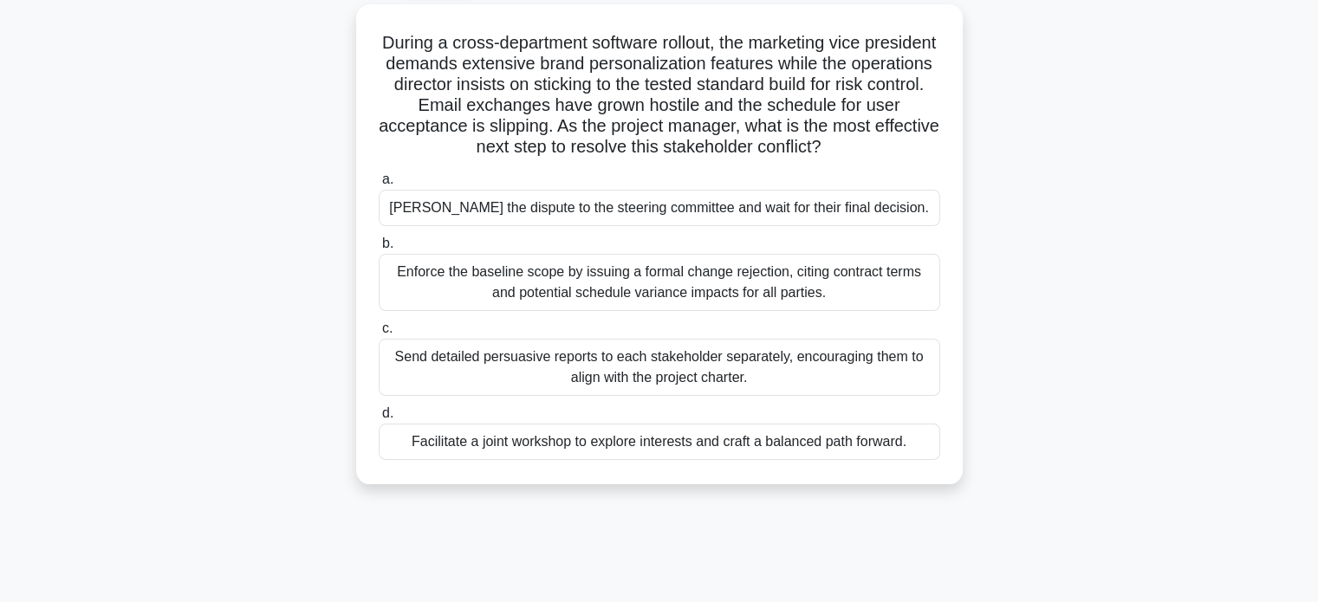
scroll to position [101, 0]
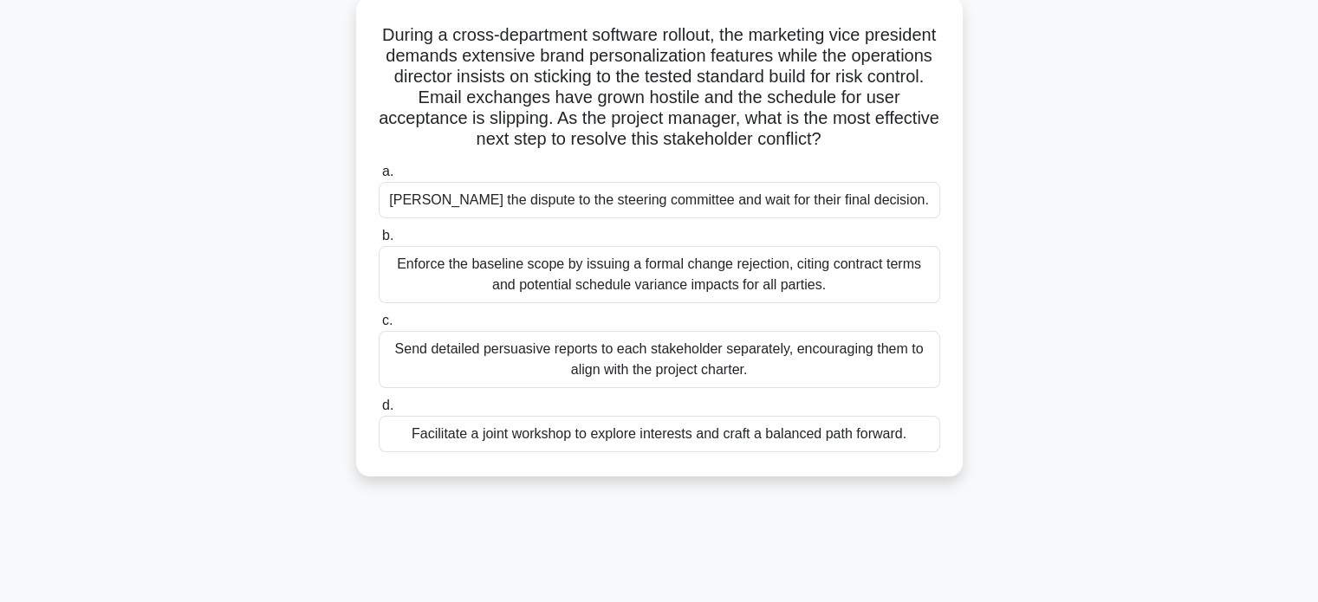
click at [887, 440] on div "Facilitate a joint workshop to explore interests and craft a balanced path forw…" at bounding box center [660, 434] width 562 height 36
click at [379, 412] on input "d. Facilitate a joint workshop to explore interests and craft a balanced path f…" at bounding box center [379, 405] width 0 height 11
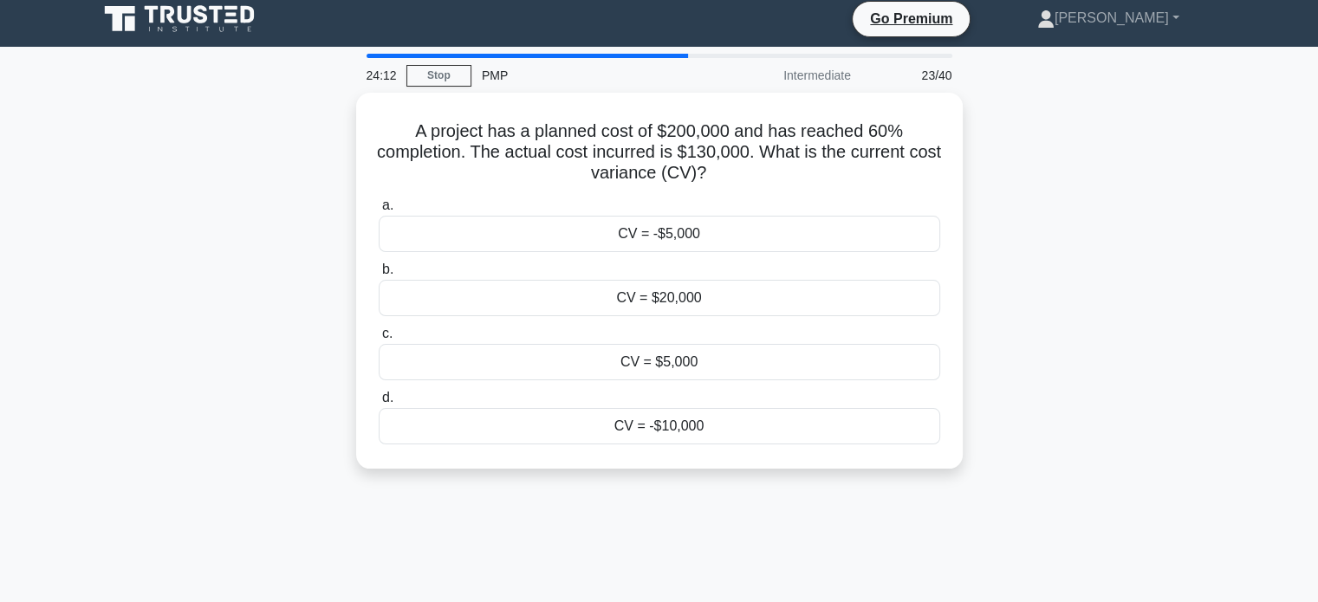
scroll to position [0, 0]
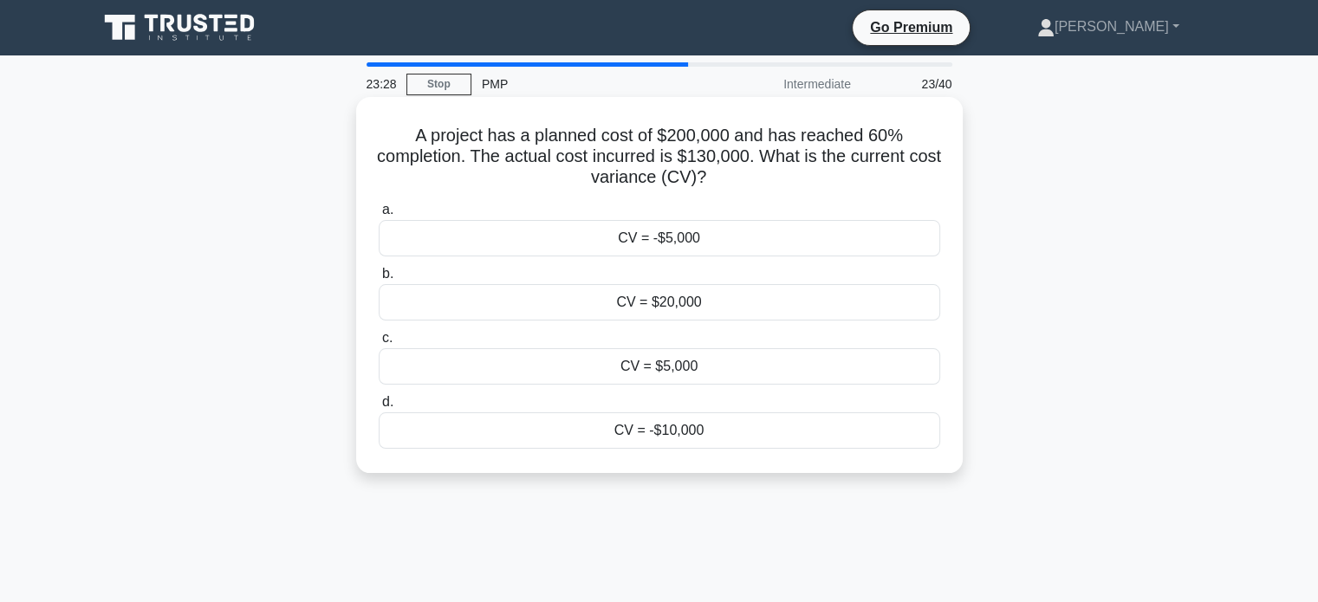
click at [748, 432] on div "CV = -$10,000" at bounding box center [660, 431] width 562 height 36
click at [379, 408] on input "d. CV = -$10,000" at bounding box center [379, 402] width 0 height 11
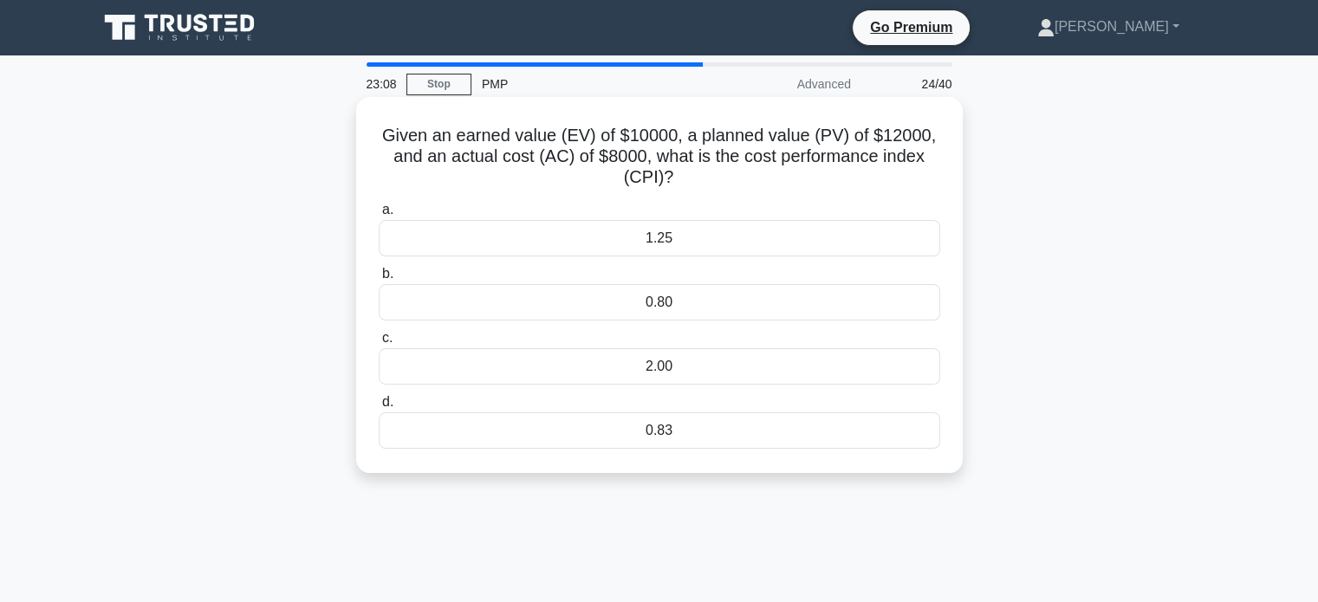
click at [823, 243] on div "1.25" at bounding box center [660, 238] width 562 height 36
click at [379, 216] on input "a. 1.25" at bounding box center [379, 210] width 0 height 11
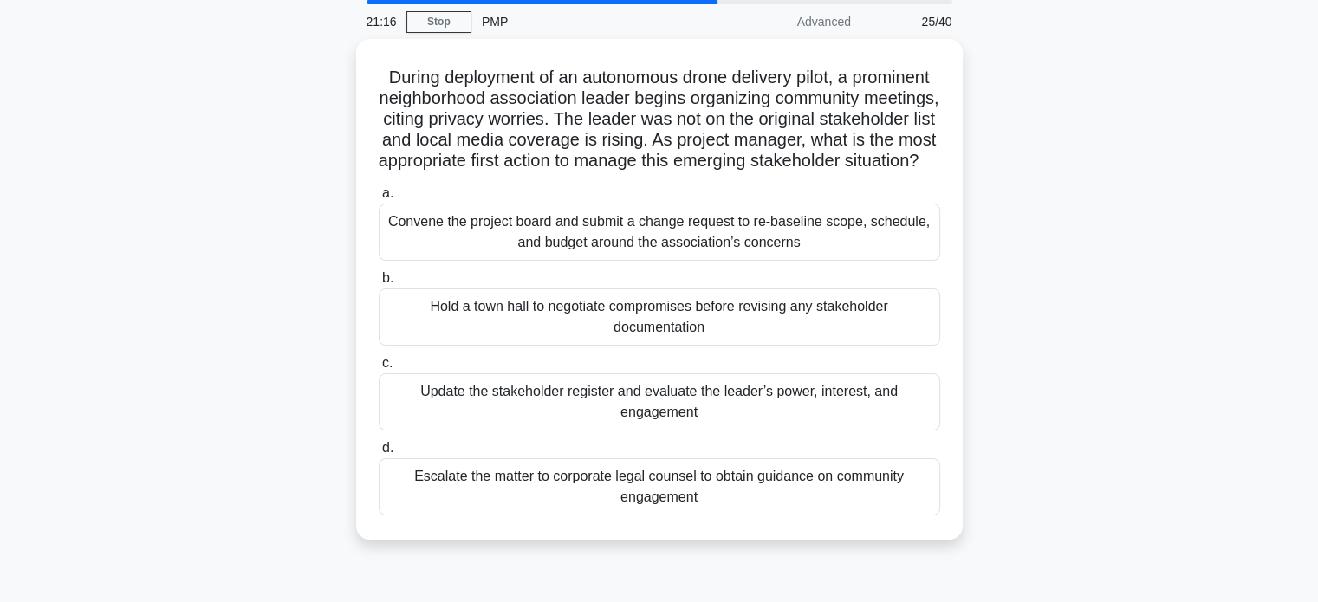
scroll to position [62, 0]
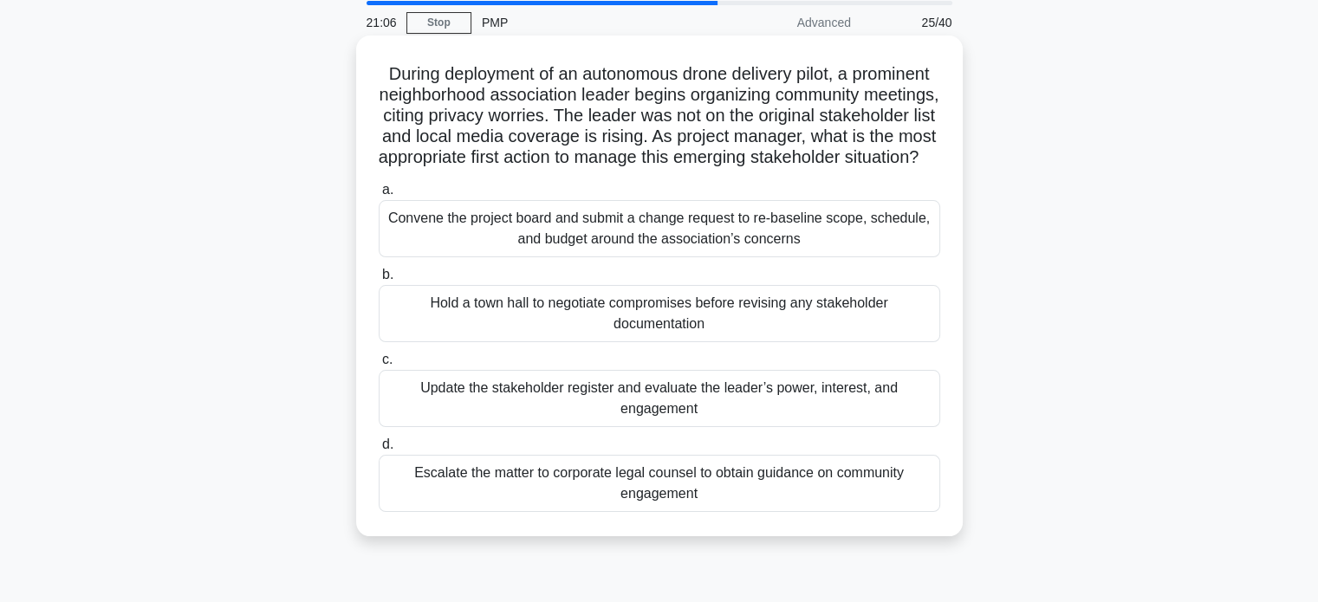
click at [766, 415] on div "Update the stakeholder register and evaluate the leader’s power, interest, and …" at bounding box center [660, 398] width 562 height 57
click at [379, 366] on input "c. Update the stakeholder register and evaluate the leader’s power, interest, a…" at bounding box center [379, 360] width 0 height 11
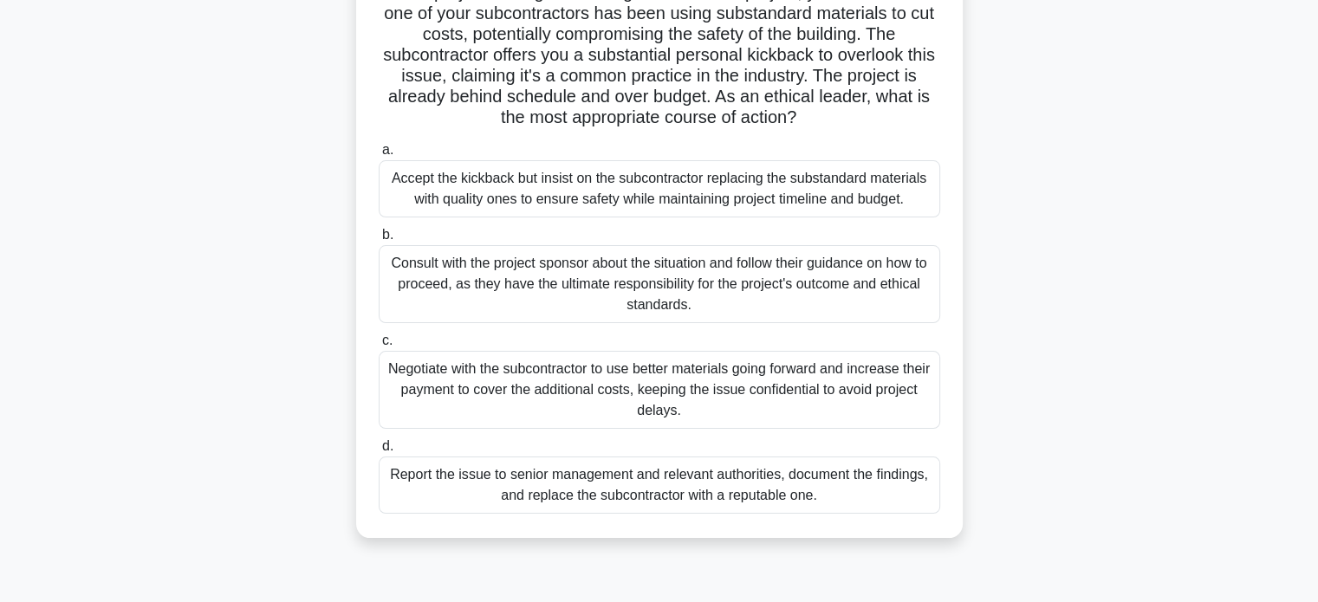
scroll to position [173, 0]
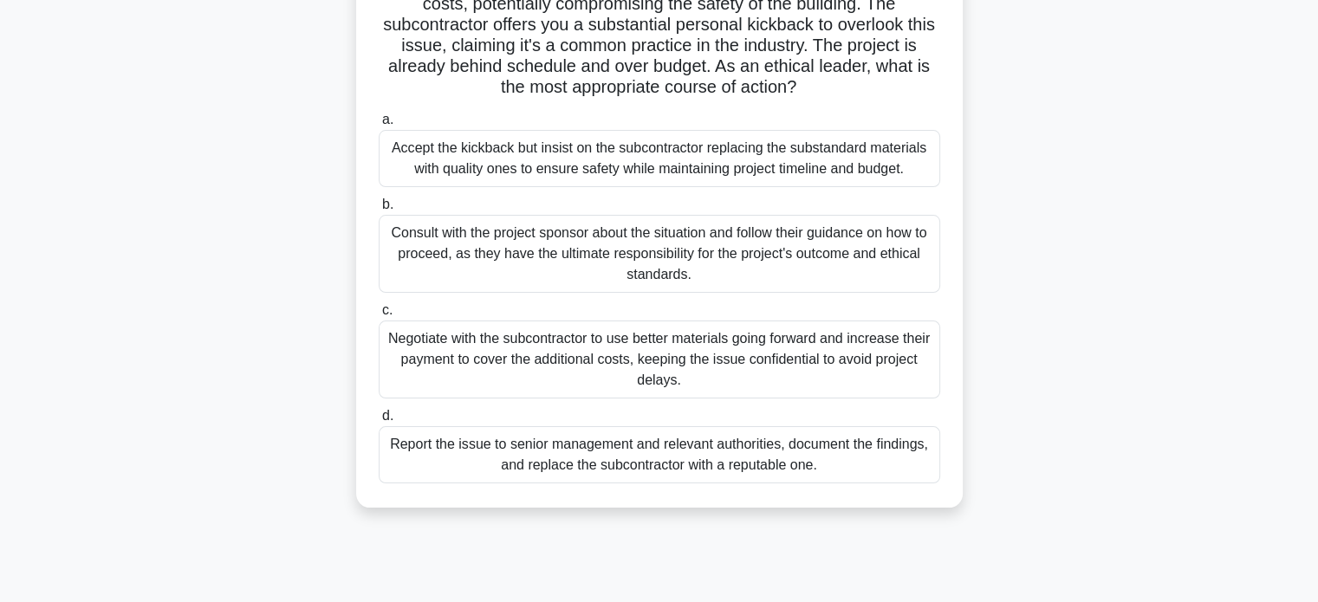
click at [810, 450] on div "Report the issue to senior management and relevant authorities, document the fi…" at bounding box center [660, 454] width 562 height 57
click at [379, 422] on input "d. Report the issue to senior management and relevant authorities, document the…" at bounding box center [379, 416] width 0 height 11
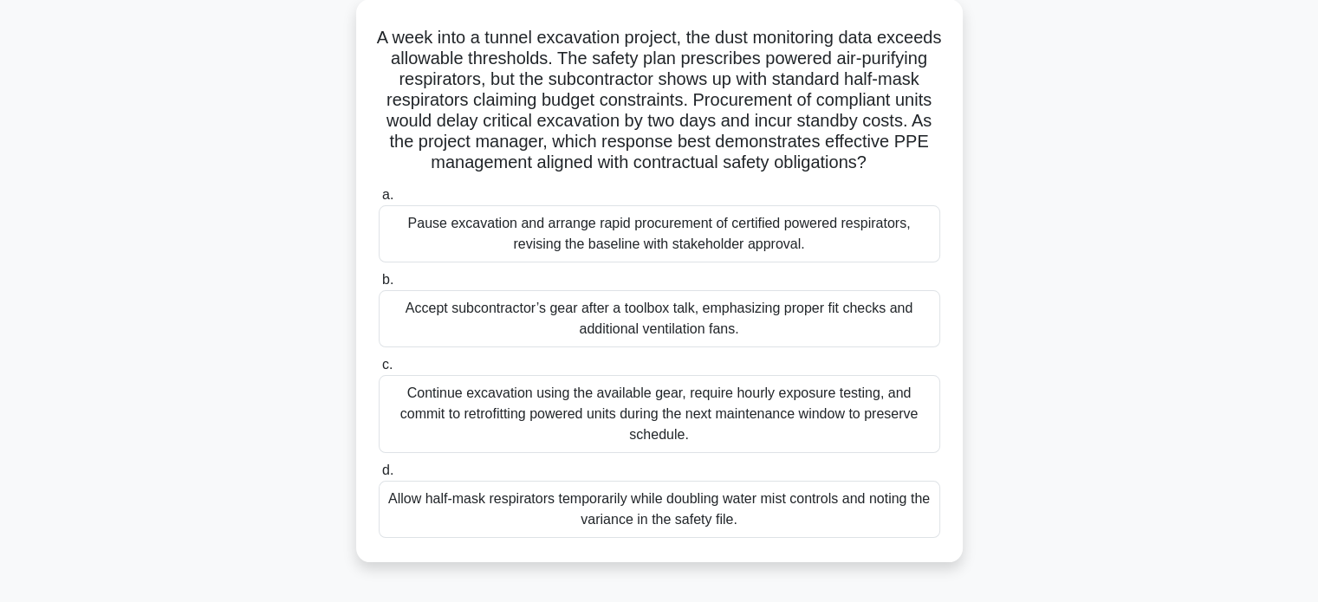
scroll to position [97, 0]
click at [733, 259] on div "Pause excavation and arrange rapid procurement of certified powered respirators…" at bounding box center [660, 234] width 562 height 57
click at [379, 202] on input "a. Pause excavation and arrange rapid procurement of certified powered respirat…" at bounding box center [379, 196] width 0 height 11
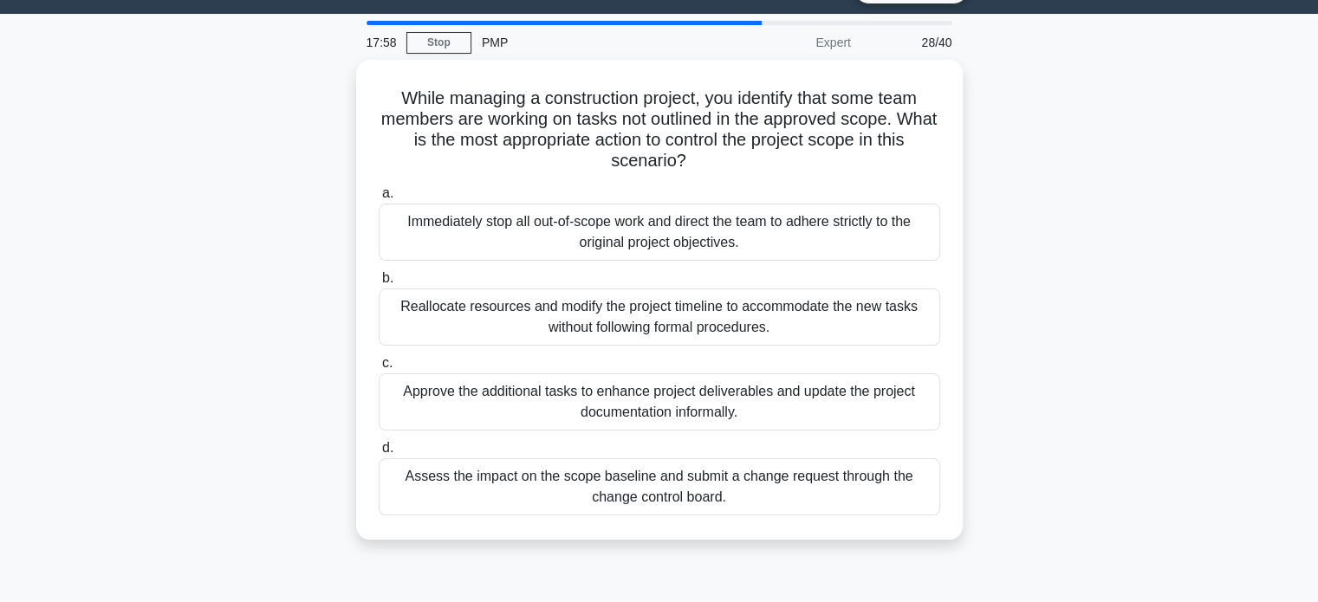
scroll to position [55, 0]
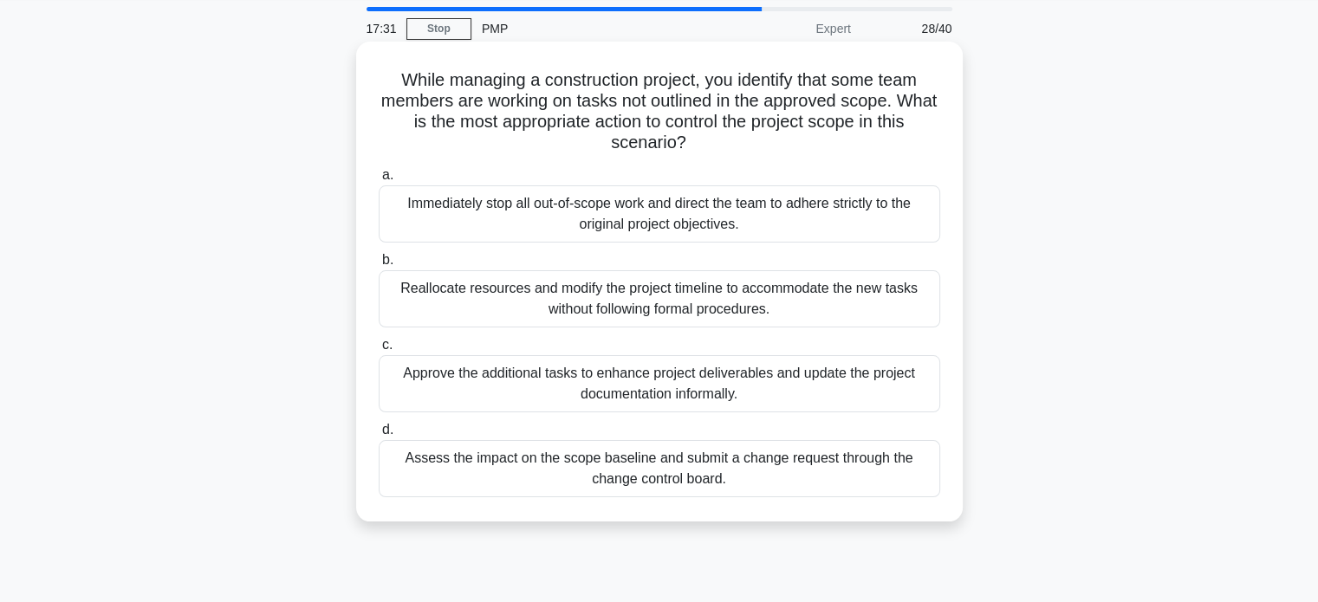
click at [780, 201] on div "Immediately stop all out-of-scope work and direct the team to adhere strictly t…" at bounding box center [660, 213] width 562 height 57
click at [379, 181] on input "a. Immediately stop all out-of-scope work and direct the team to adhere strictl…" at bounding box center [379, 175] width 0 height 11
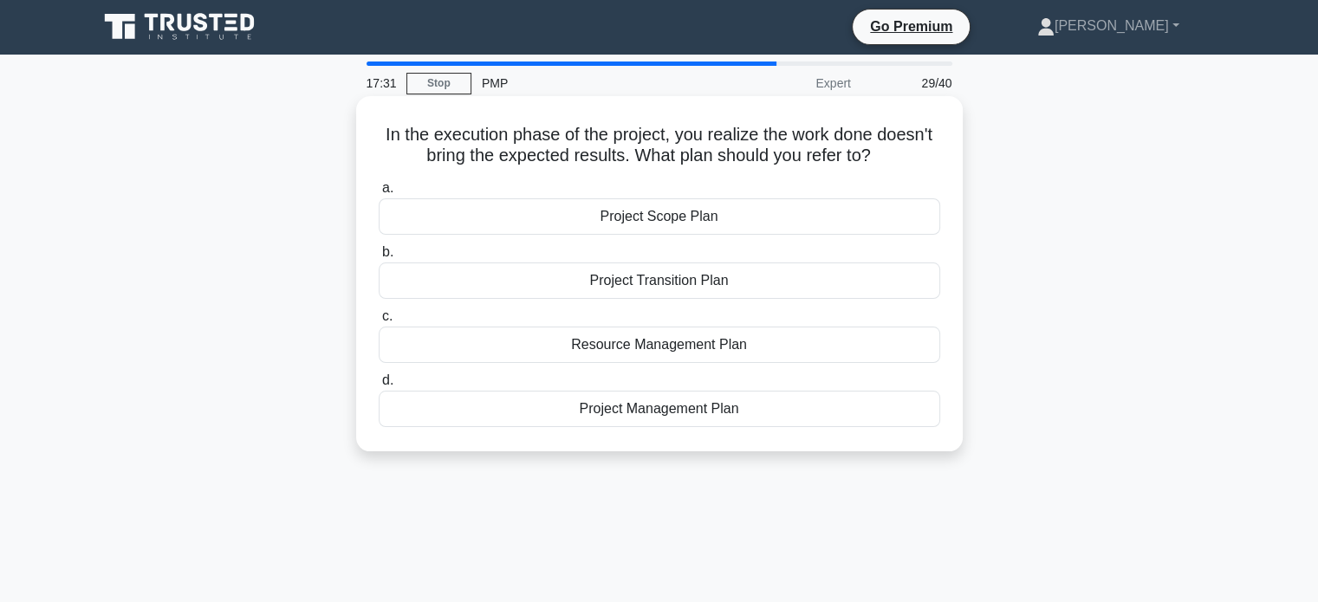
scroll to position [0, 0]
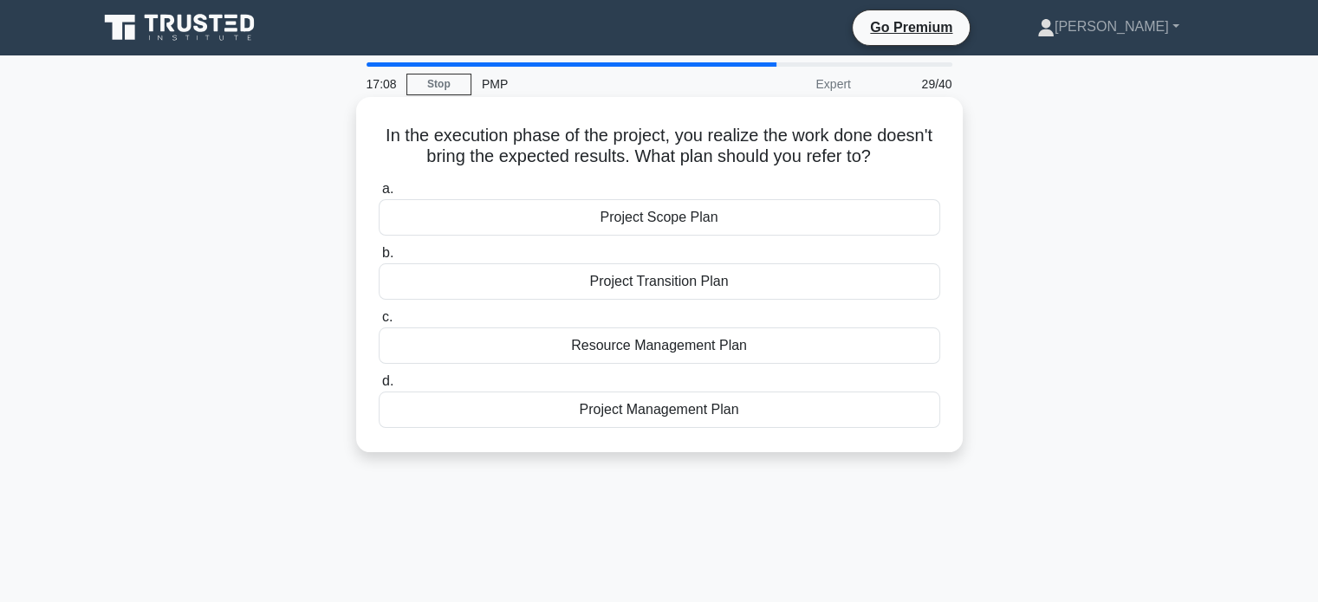
click at [735, 218] on div "Project Scope Plan" at bounding box center [660, 217] width 562 height 36
click at [379, 195] on input "a. Project Scope Plan" at bounding box center [379, 189] width 0 height 11
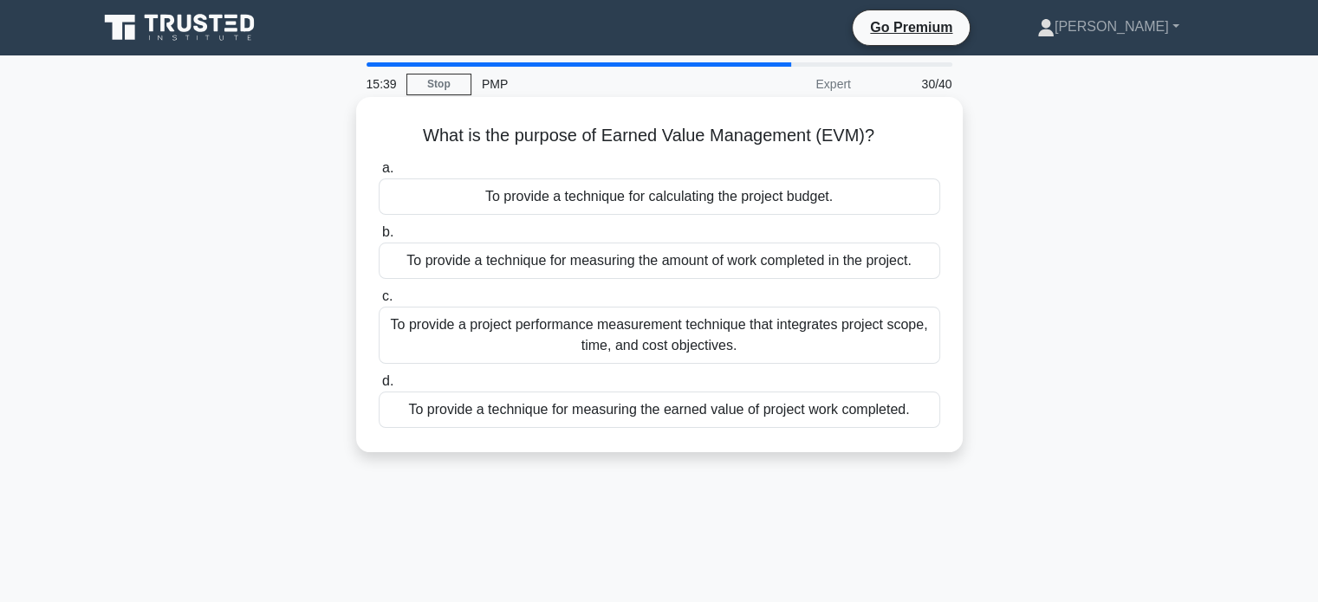
click at [797, 269] on div "To provide a technique for measuring the amount of work completed in the projec…" at bounding box center [660, 261] width 562 height 36
click at [379, 238] on input "b. To provide a technique for measuring the amount of work completed in the pro…" at bounding box center [379, 232] width 0 height 11
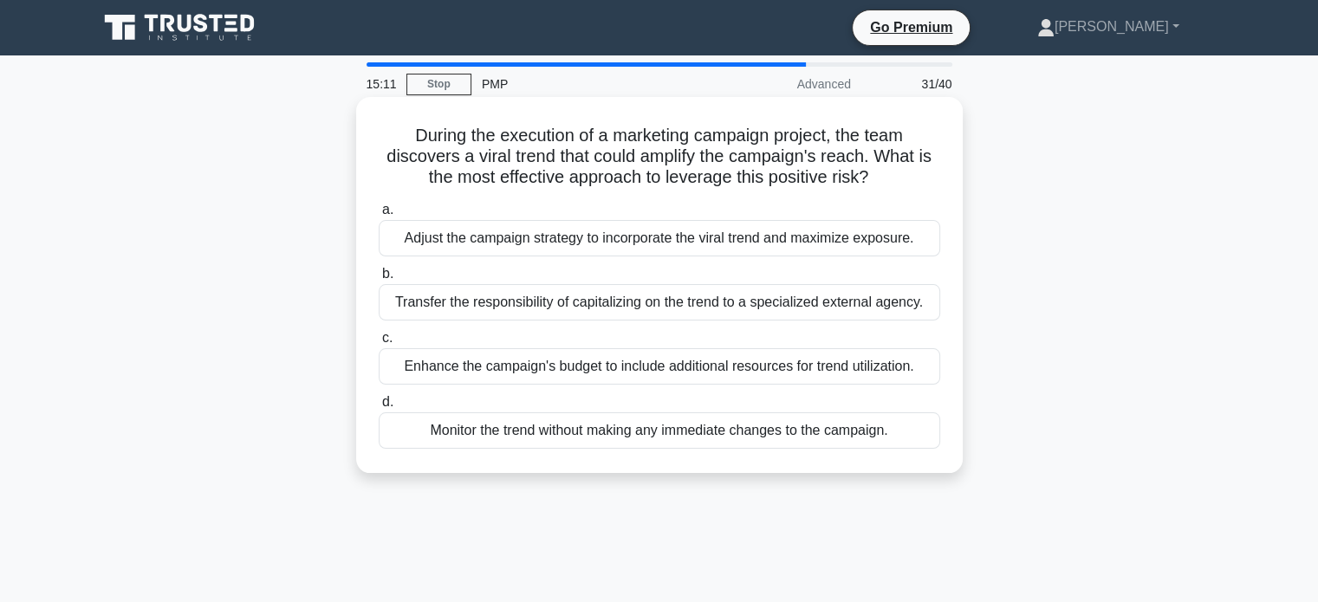
click at [889, 231] on div "Adjust the campaign strategy to incorporate the viral trend and maximize exposu…" at bounding box center [660, 238] width 562 height 36
click at [379, 216] on input "a. Adjust the campaign strategy to incorporate the viral trend and maximize exp…" at bounding box center [379, 210] width 0 height 11
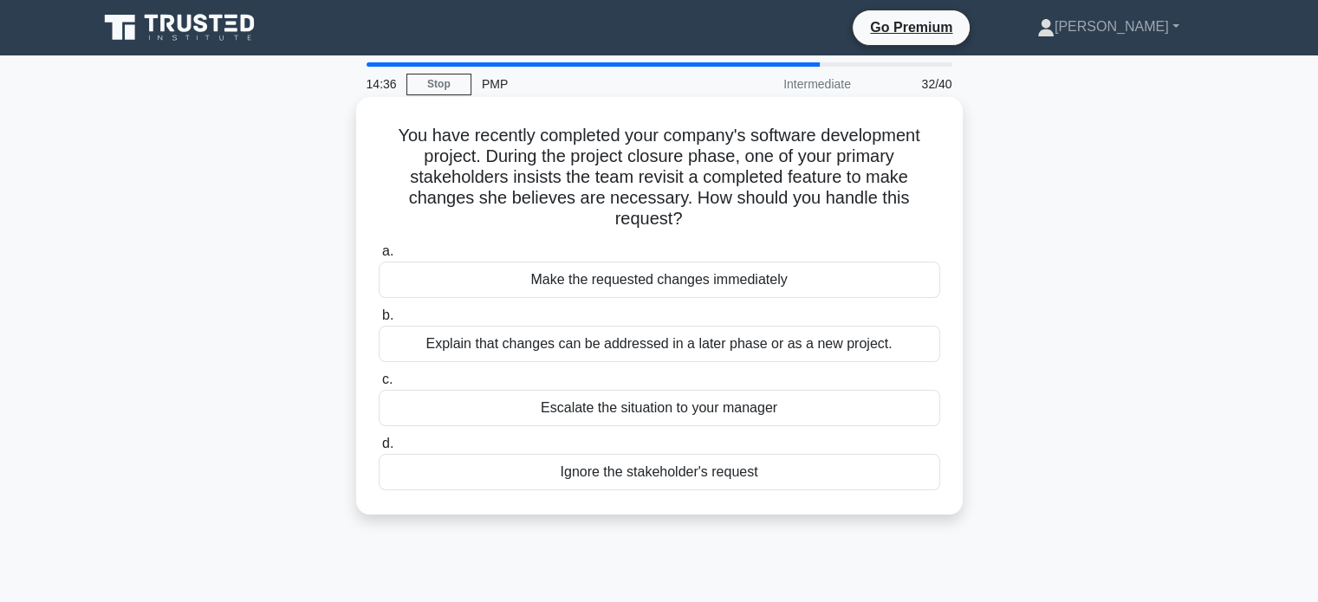
click at [885, 342] on div "Explain that changes can be addressed in a later phase or as a new project." at bounding box center [660, 344] width 562 height 36
click at [379, 322] on input "b. Explain that changes can be addressed in a later phase or as a new project." at bounding box center [379, 315] width 0 height 11
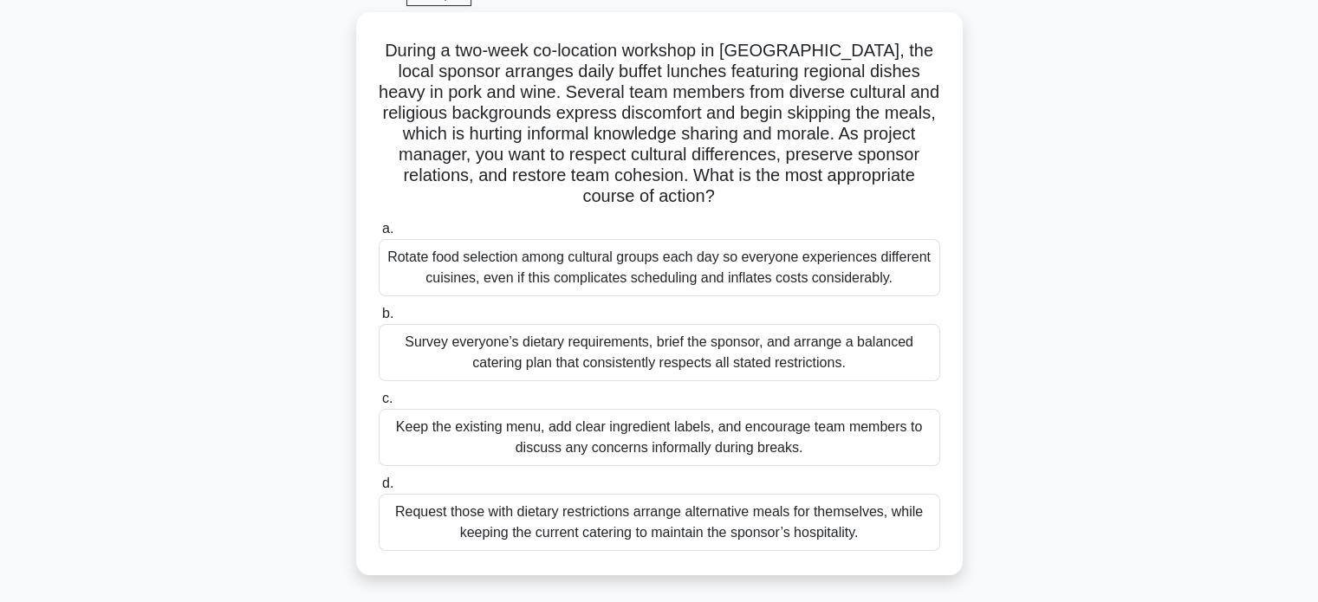
scroll to position [90, 0]
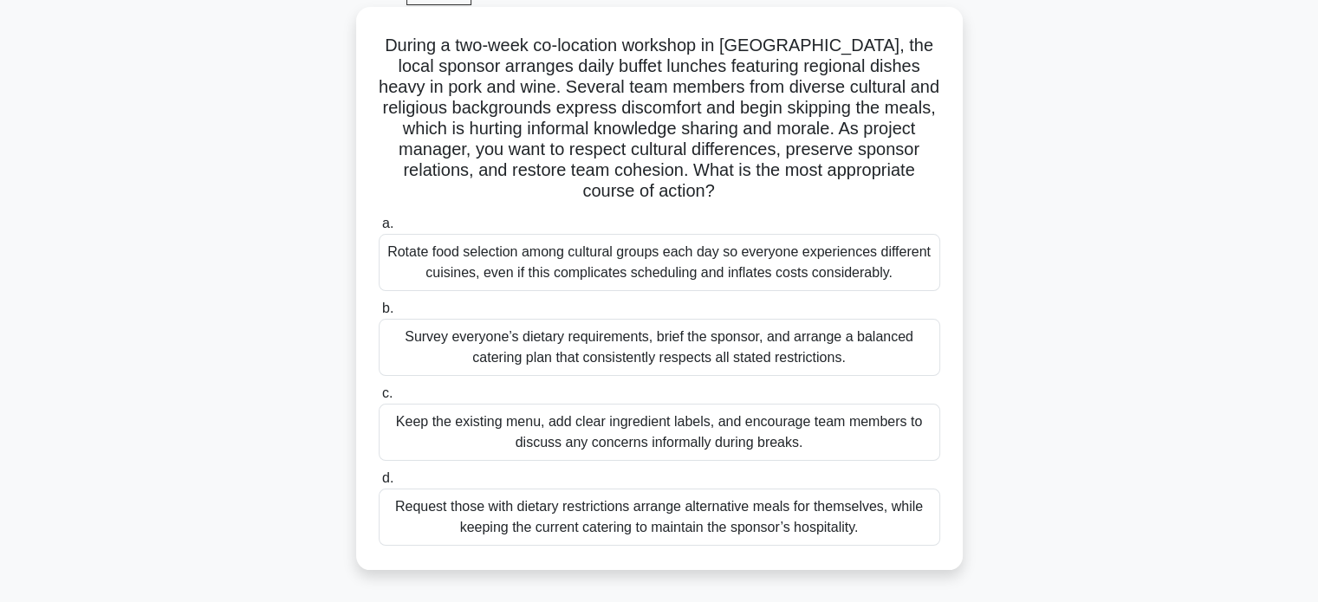
click at [889, 352] on div "Survey everyone’s dietary requirements, brief the sponsor, and arrange a balanc…" at bounding box center [660, 347] width 562 height 57
click at [379, 315] on input "b. Survey everyone’s dietary requirements, brief the sponsor, and arrange a bal…" at bounding box center [379, 308] width 0 height 11
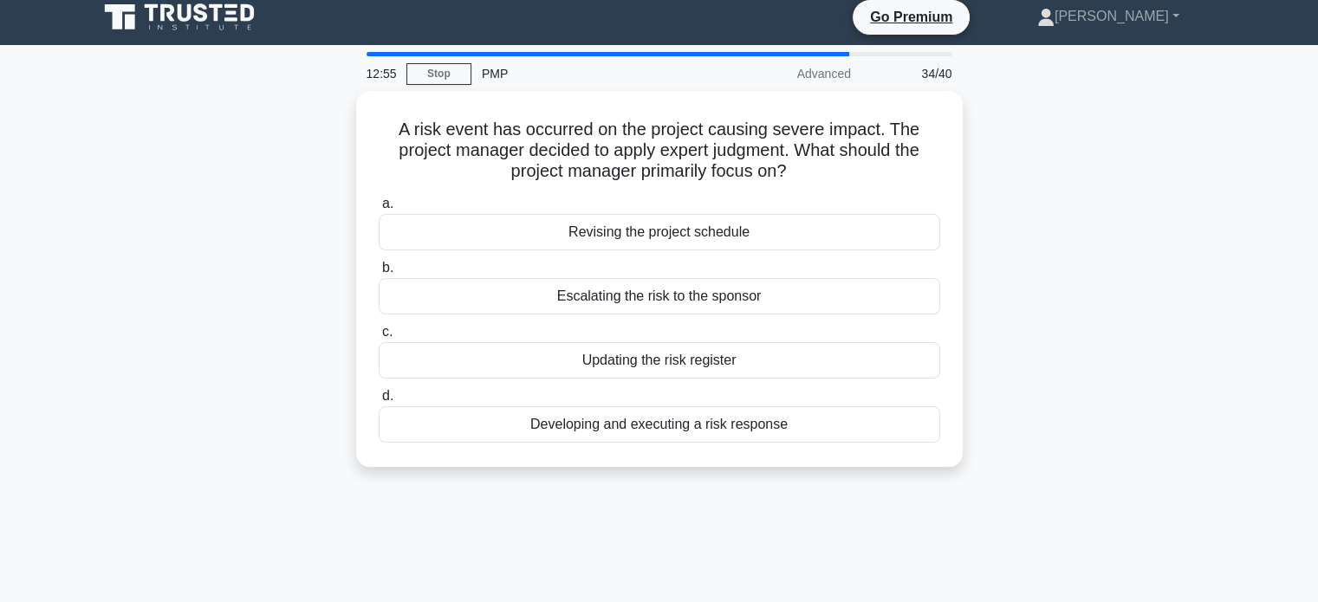
scroll to position [0, 0]
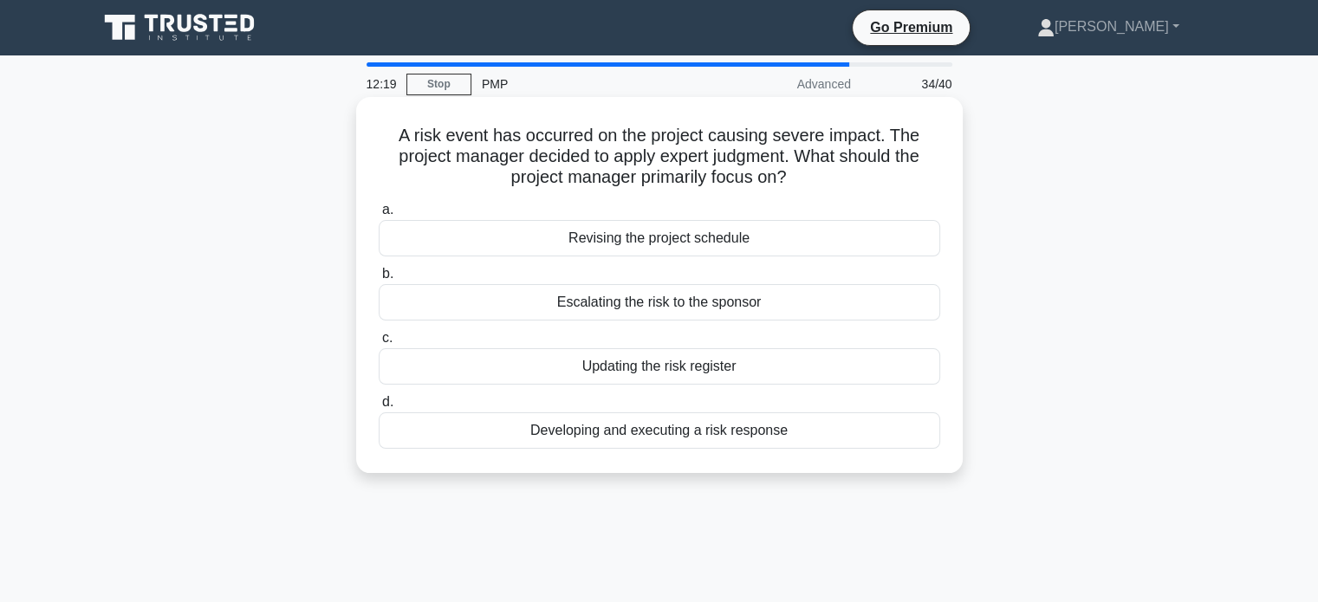
click at [762, 367] on div "Updating the risk register" at bounding box center [660, 366] width 562 height 36
click at [379, 344] on input "c. Updating the risk register" at bounding box center [379, 338] width 0 height 11
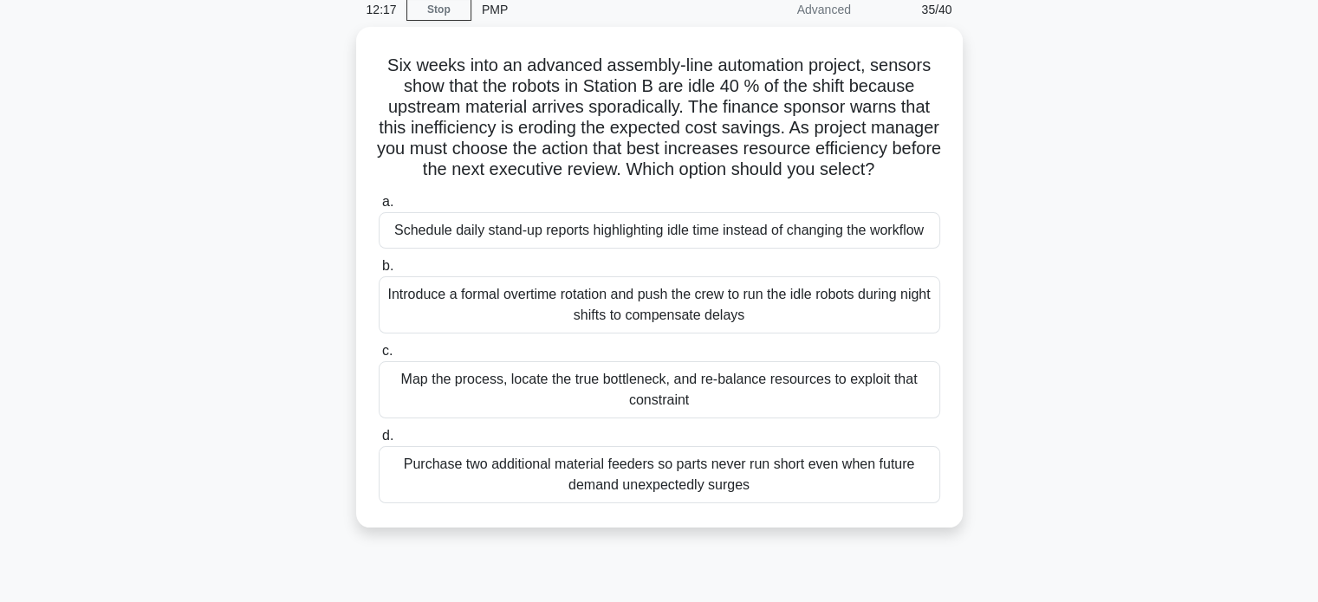
scroll to position [75, 0]
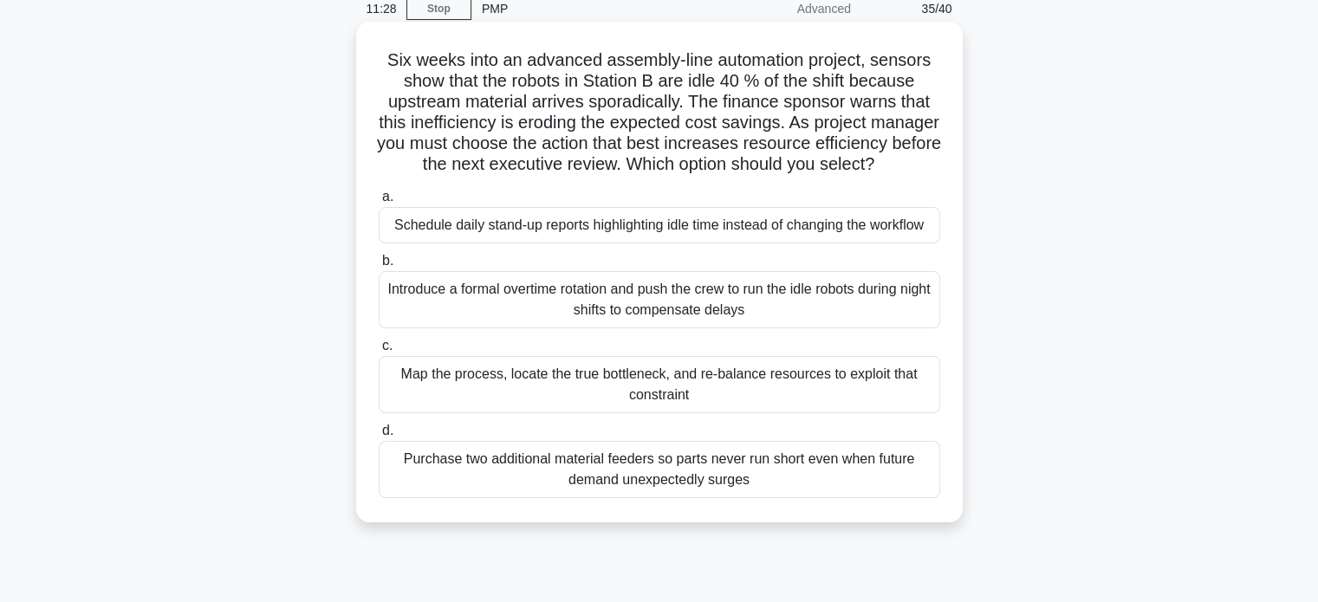
click at [871, 410] on div "Map the process, locate the true bottleneck, and re-balance resources to exploi…" at bounding box center [660, 384] width 562 height 57
click at [379, 352] on input "c. Map the process, locate the true bottleneck, and re-balance resources to exp…" at bounding box center [379, 346] width 0 height 11
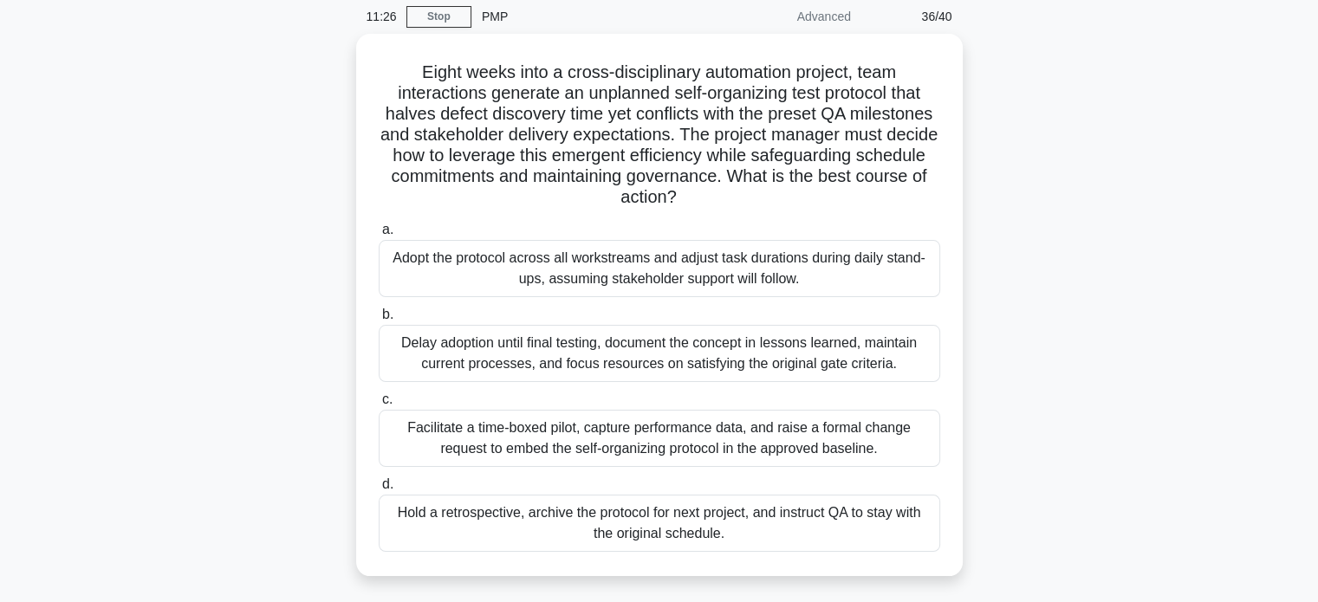
scroll to position [68, 0]
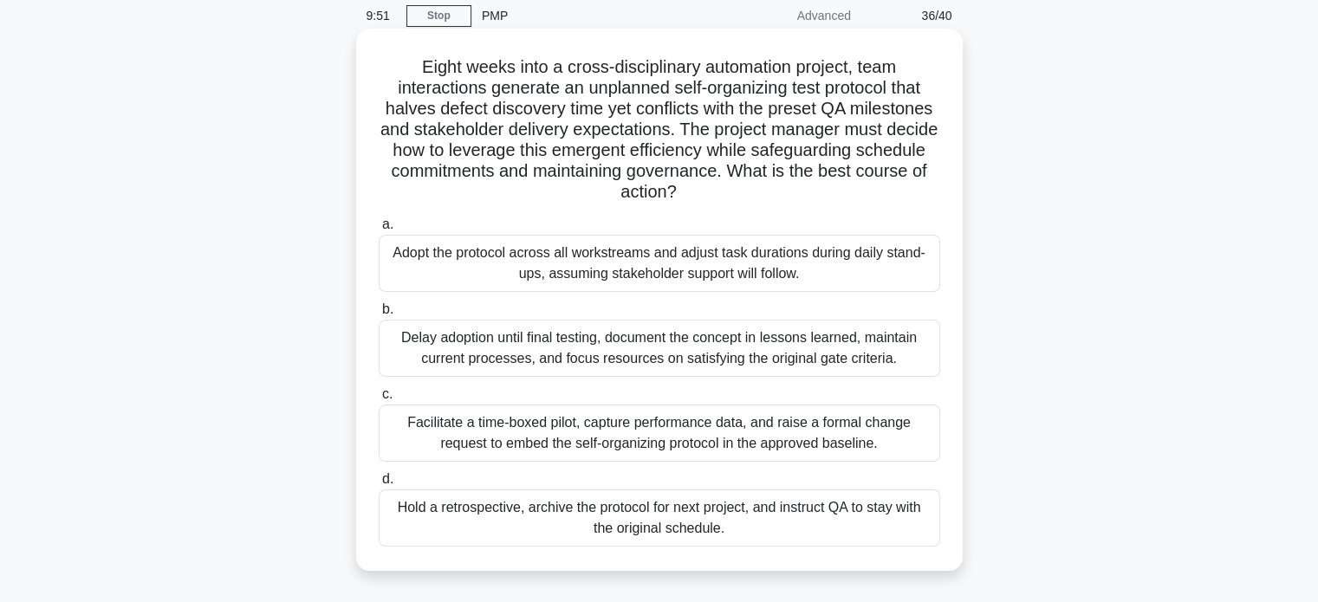
click at [828, 443] on div "Facilitate a time-boxed pilot, capture performance data, and raise a formal cha…" at bounding box center [660, 433] width 562 height 57
click at [379, 400] on input "c. Facilitate a time-boxed pilot, capture performance data, and raise a formal …" at bounding box center [379, 394] width 0 height 11
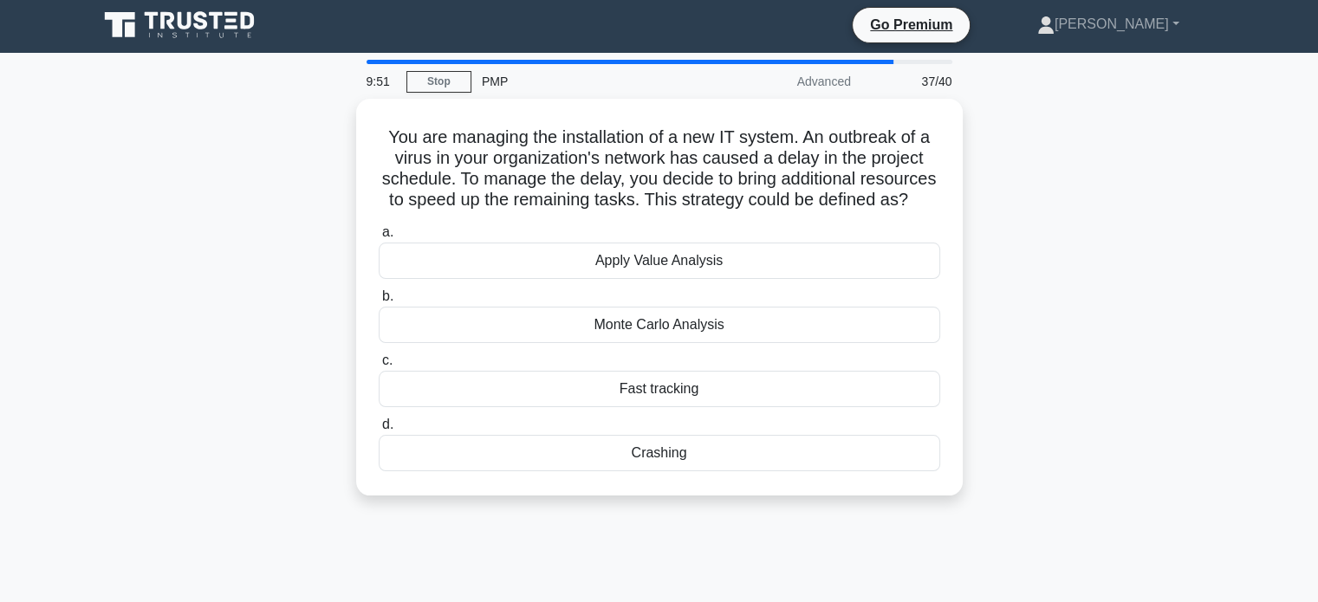
scroll to position [0, 0]
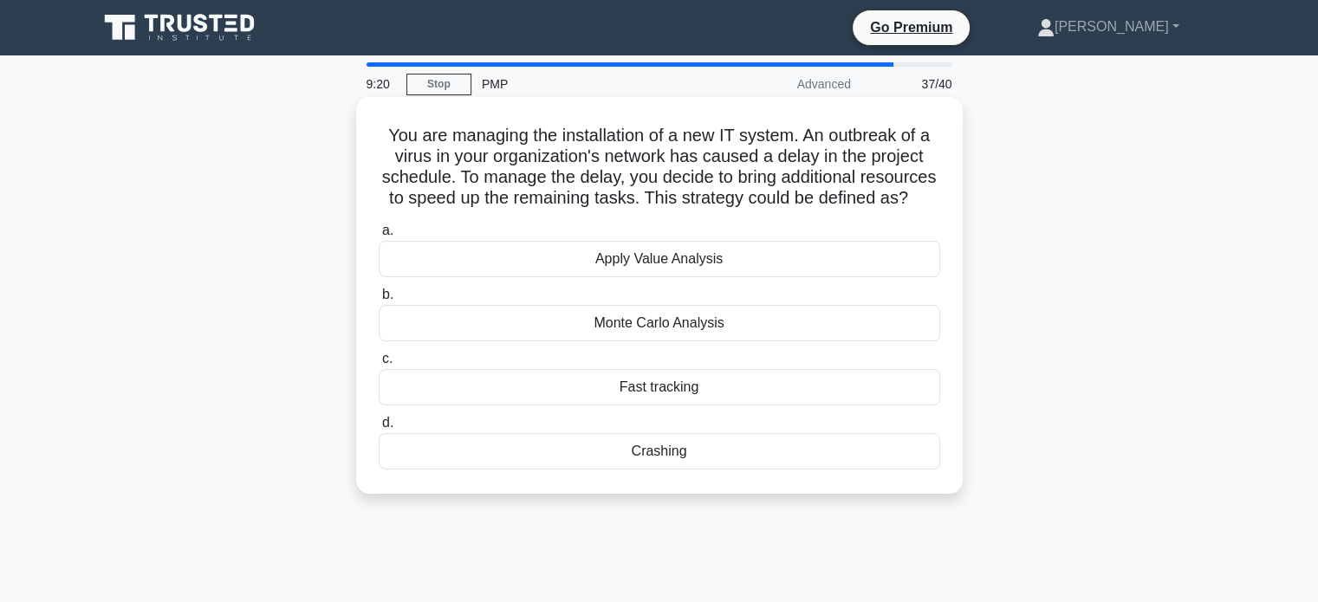
click at [721, 469] on div "Crashing" at bounding box center [660, 451] width 562 height 36
click at [379, 429] on input "d. Crashing" at bounding box center [379, 423] width 0 height 11
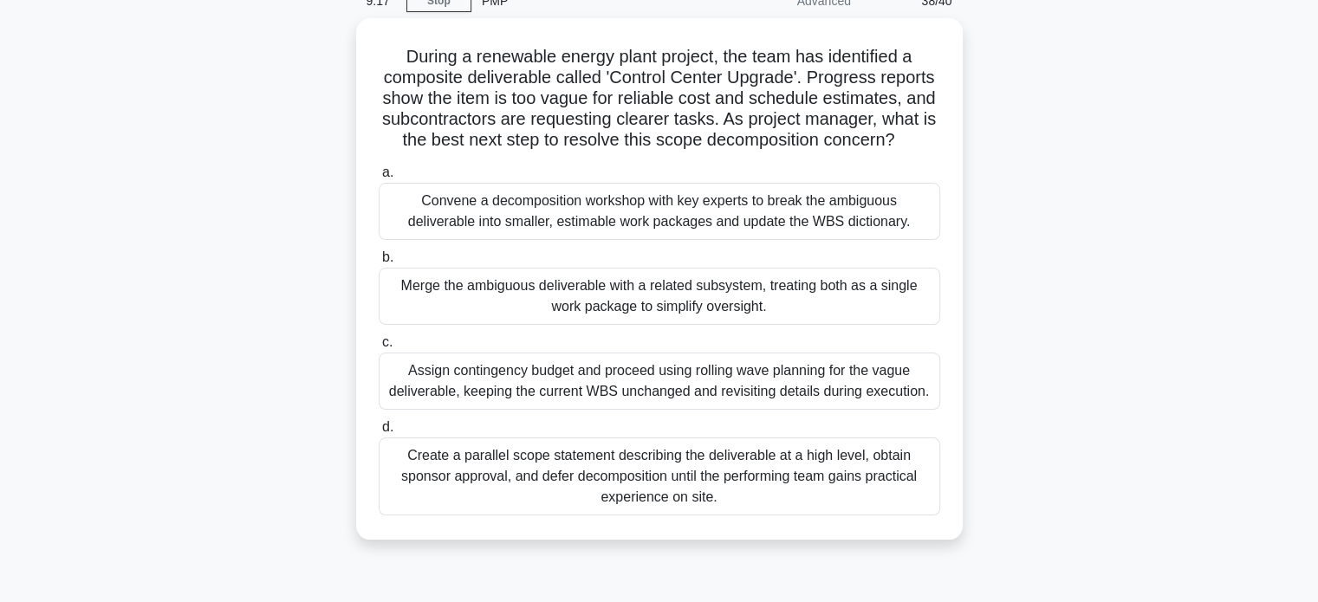
scroll to position [85, 0]
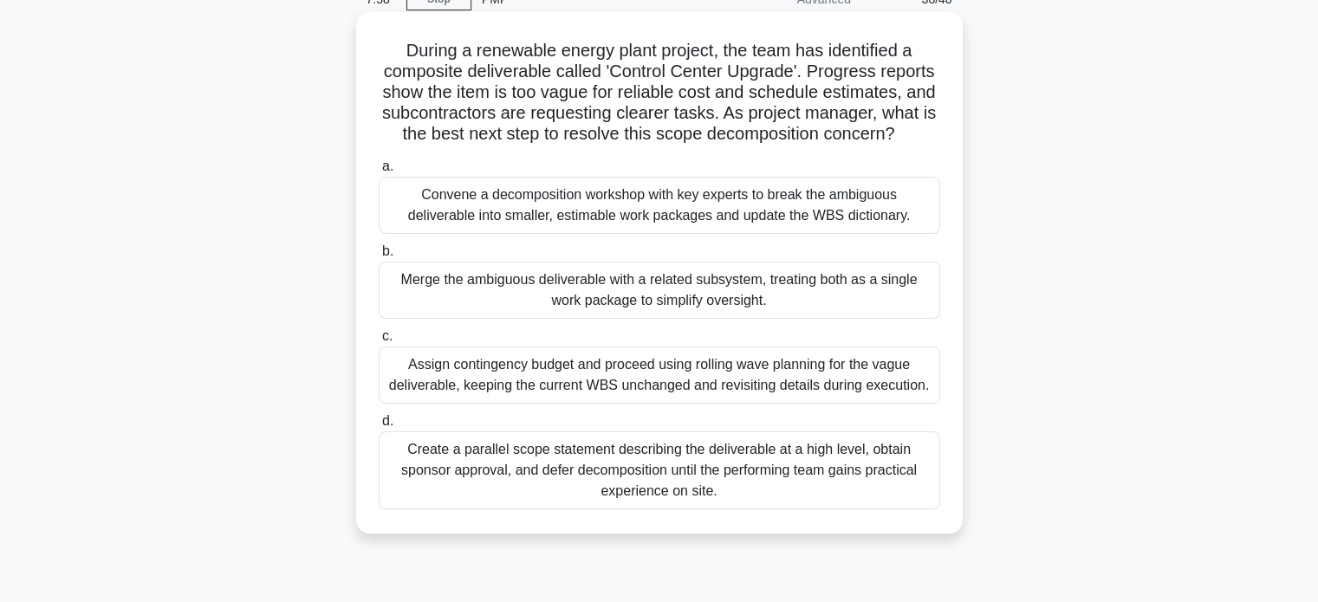
click at [854, 390] on div "Assign contingency budget and proceed using rolling wave planning for the vague…" at bounding box center [660, 375] width 562 height 57
click at [379, 342] on input "c. Assign contingency budget and proceed using rolling wave planning for the va…" at bounding box center [379, 336] width 0 height 11
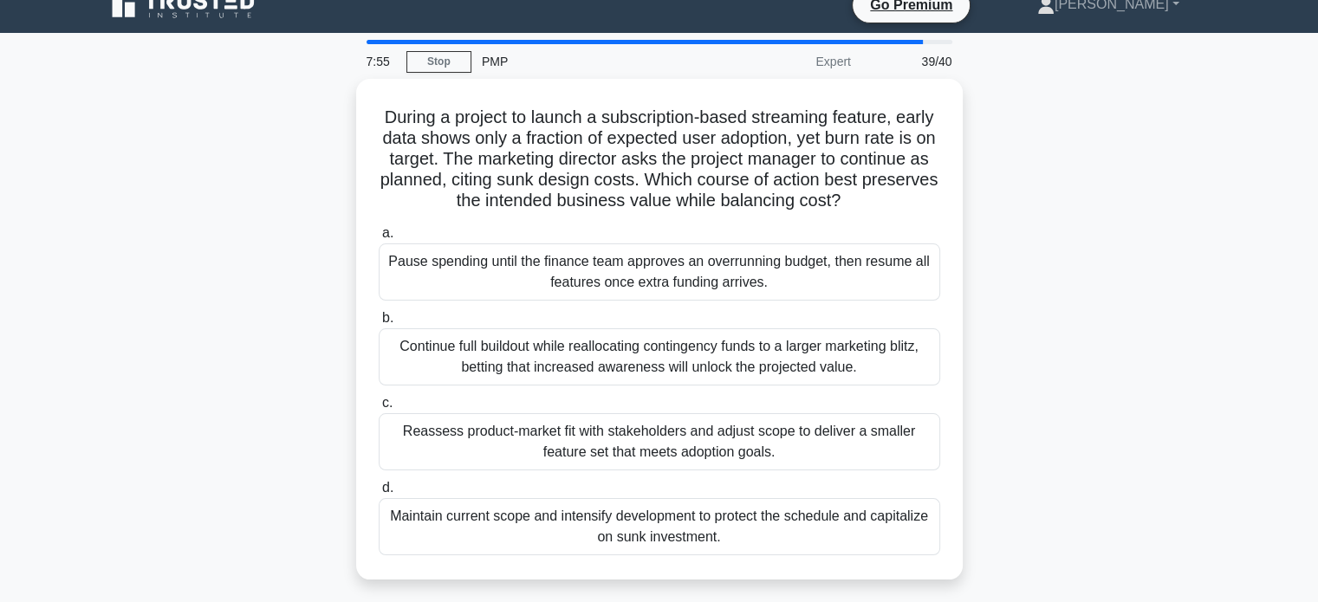
scroll to position [24, 0]
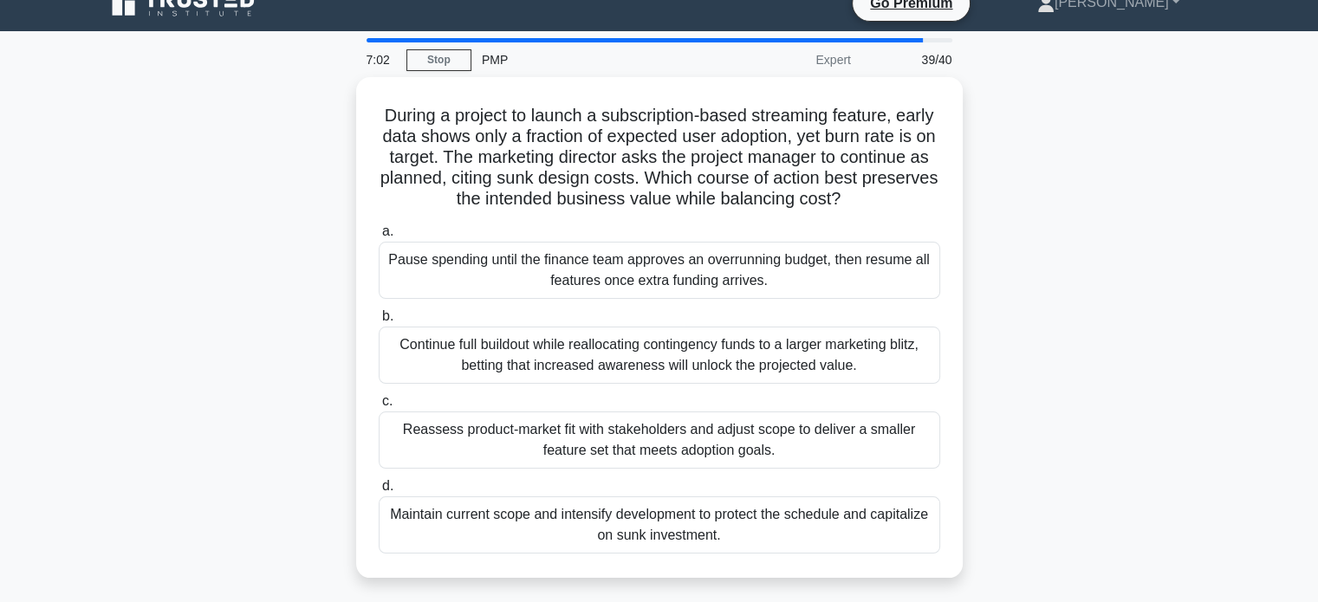
drag, startPoint x: 982, startPoint y: 377, endPoint x: 1300, endPoint y: 306, distance: 326.0
click at [1300, 306] on main "7:02 Stop PMP Expert 39/40 During a project to launch a subscription-based stre…" at bounding box center [659, 471] width 1318 height 881
click at [1170, 301] on div "During a project to launch a subscription-based streaming feature, early data s…" at bounding box center [660, 338] width 1144 height 522
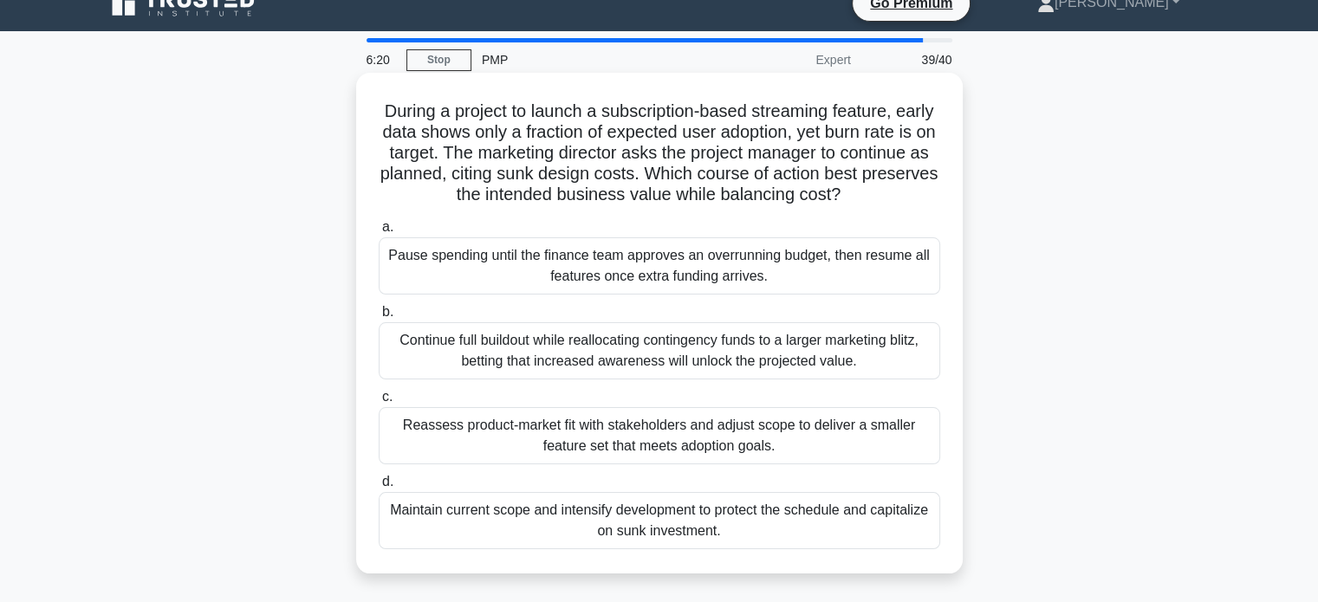
click at [855, 436] on div "Reassess product-market fit with stakeholders and adjust scope to deliver a sma…" at bounding box center [660, 435] width 562 height 57
click at [379, 403] on input "c. Reassess product-market fit with stakeholders and adjust scope to deliver a …" at bounding box center [379, 397] width 0 height 11
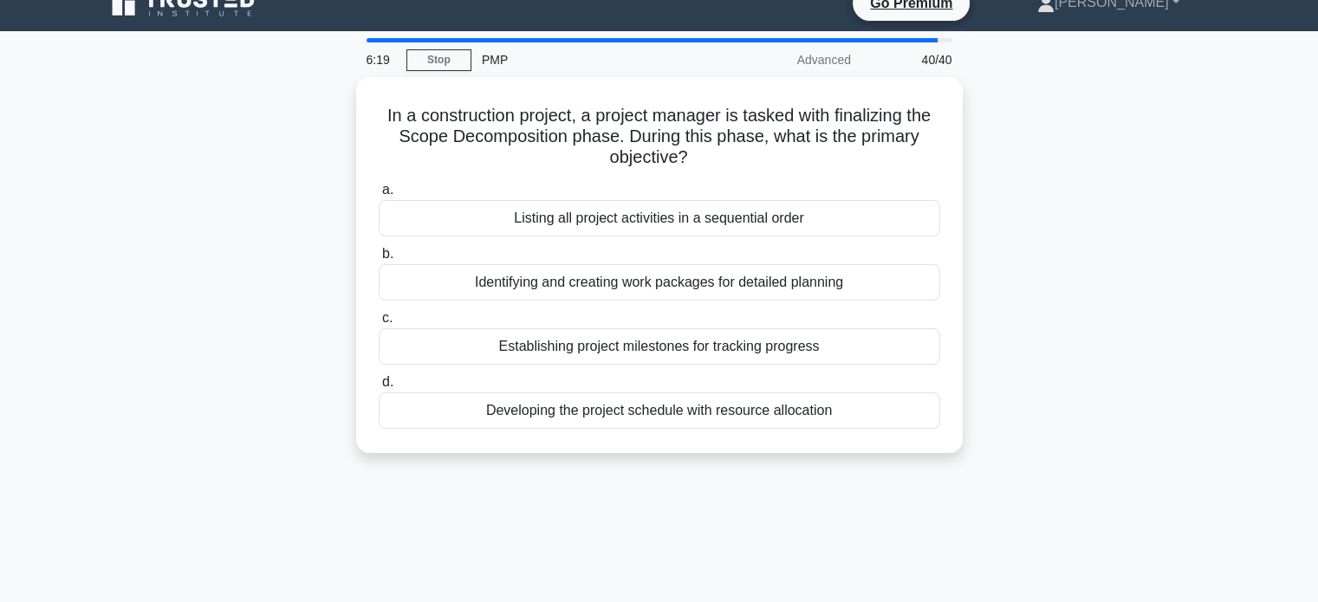
scroll to position [0, 0]
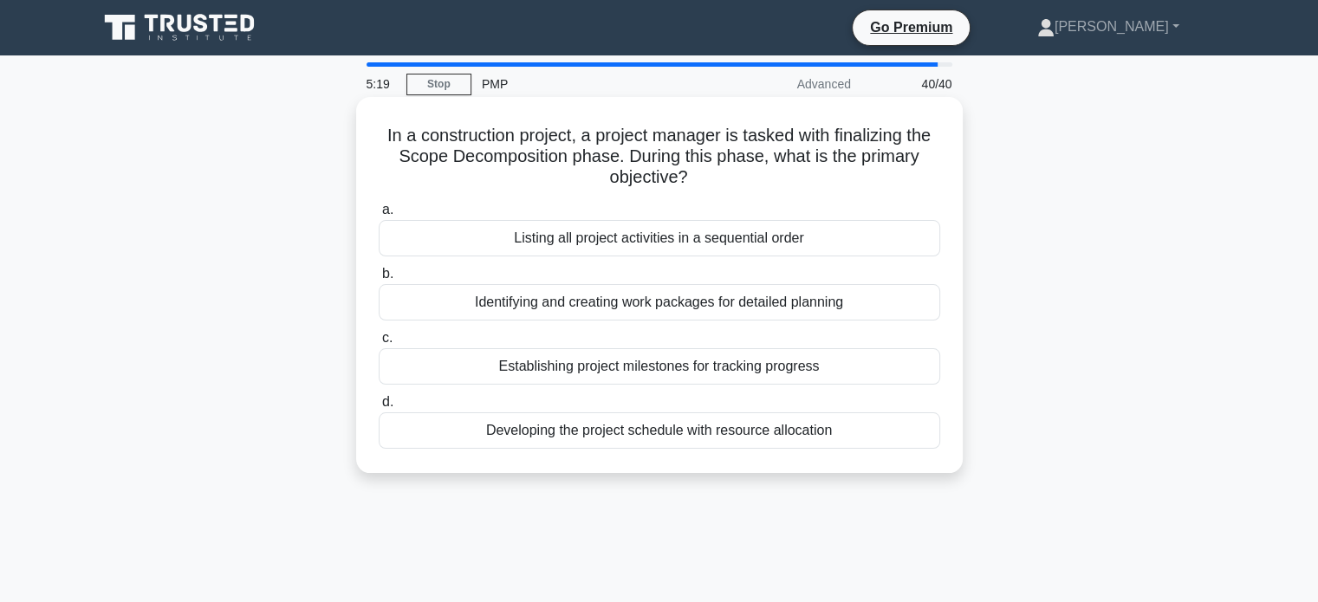
click at [830, 242] on div "Listing all project activities in a sequential order" at bounding box center [660, 238] width 562 height 36
click at [379, 216] on input "a. Listing all project activities in a sequential order" at bounding box center [379, 210] width 0 height 11
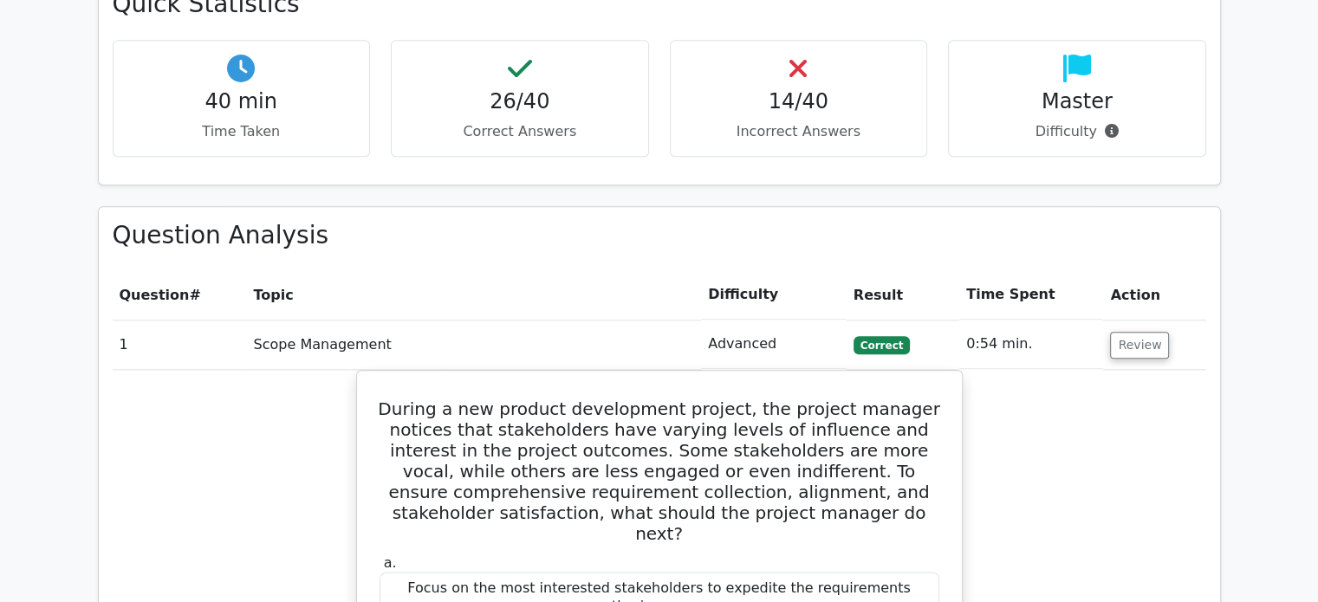
scroll to position [1930, 0]
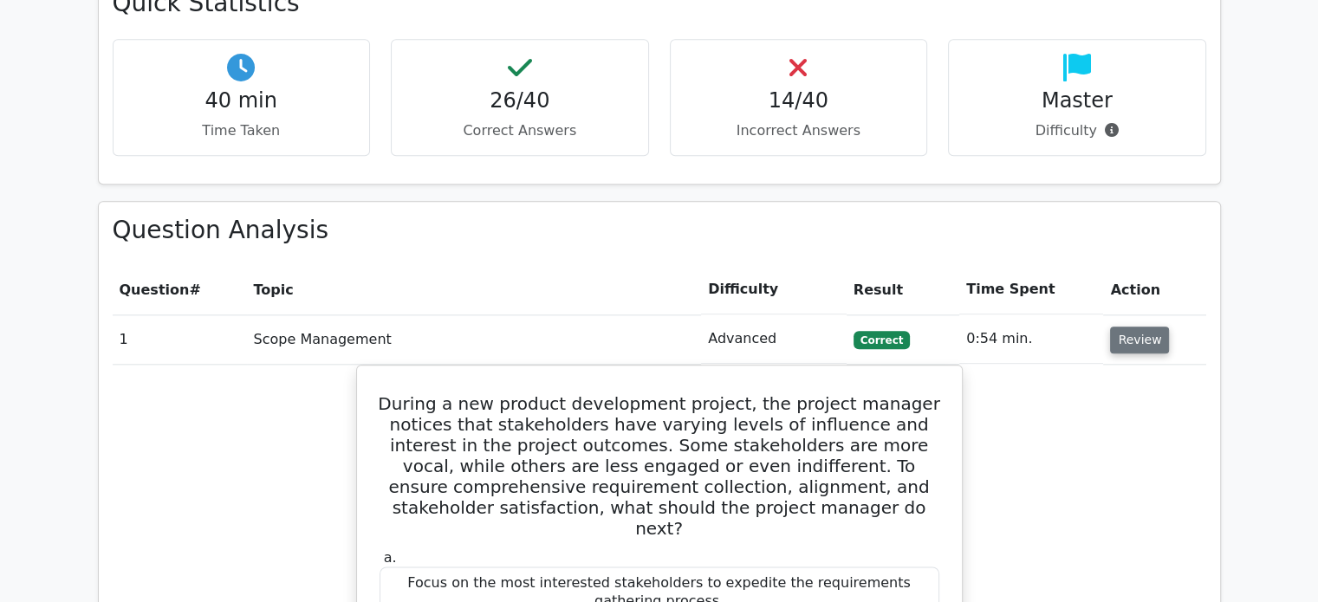
click at [1146, 327] on button "Review" at bounding box center [1139, 340] width 59 height 27
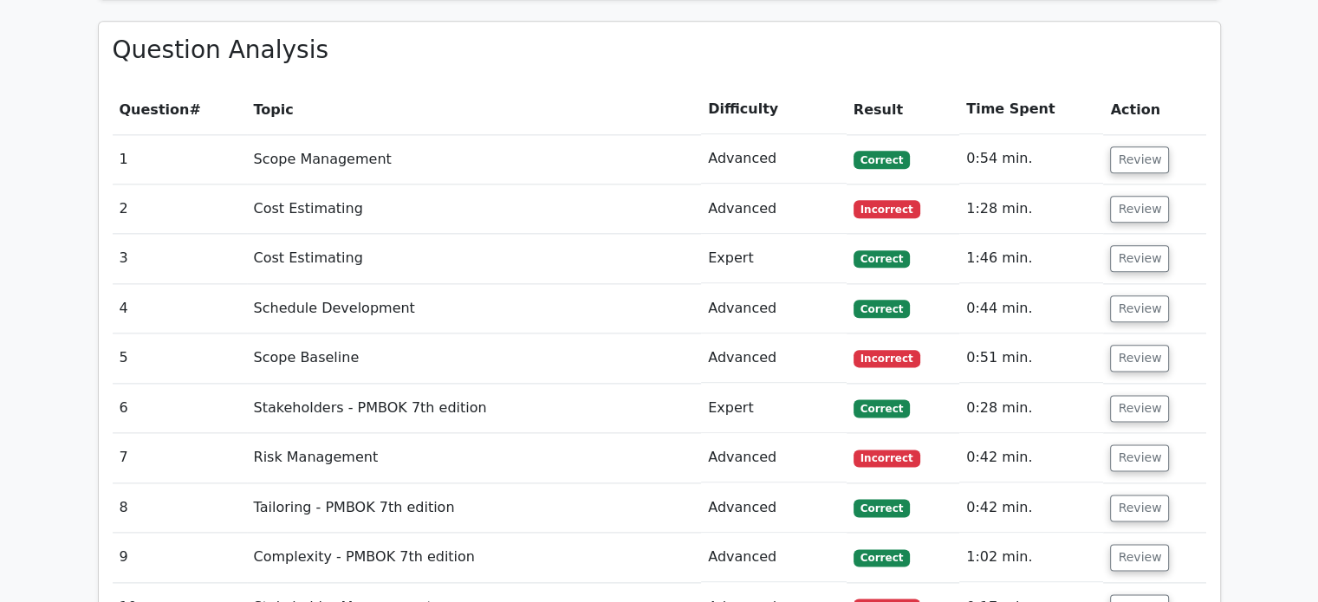
scroll to position [2125, 0]
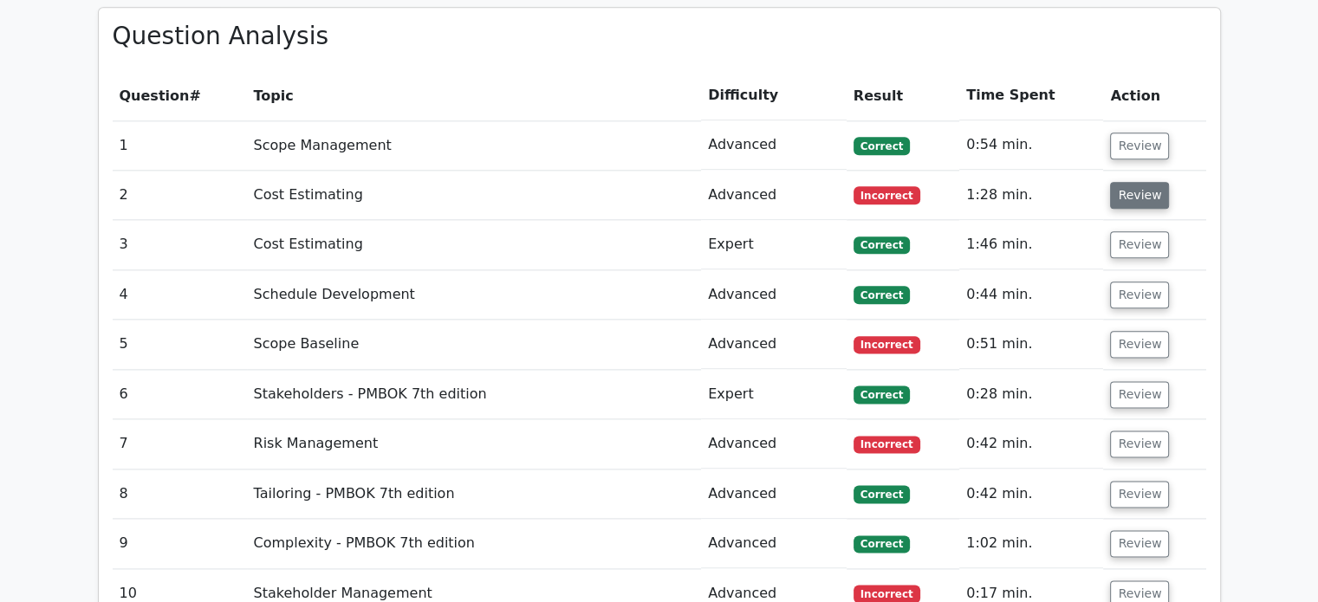
click at [1147, 182] on button "Review" at bounding box center [1139, 195] width 59 height 27
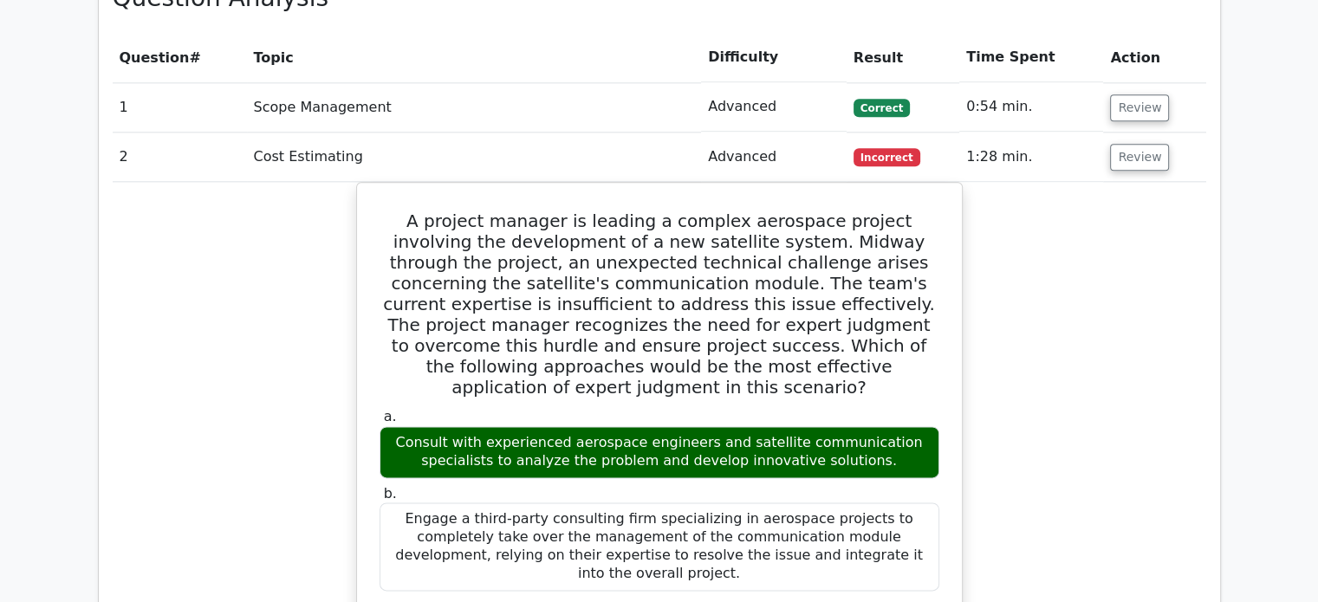
scroll to position [2173, 0]
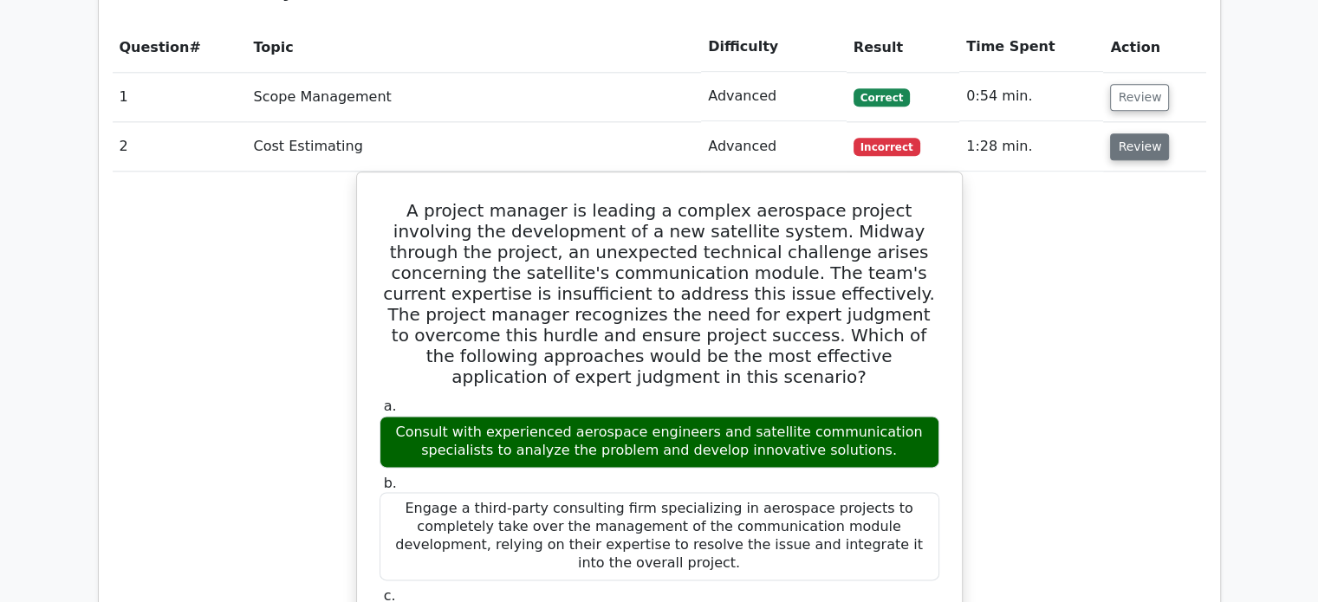
click at [1128, 133] on button "Review" at bounding box center [1139, 146] width 59 height 27
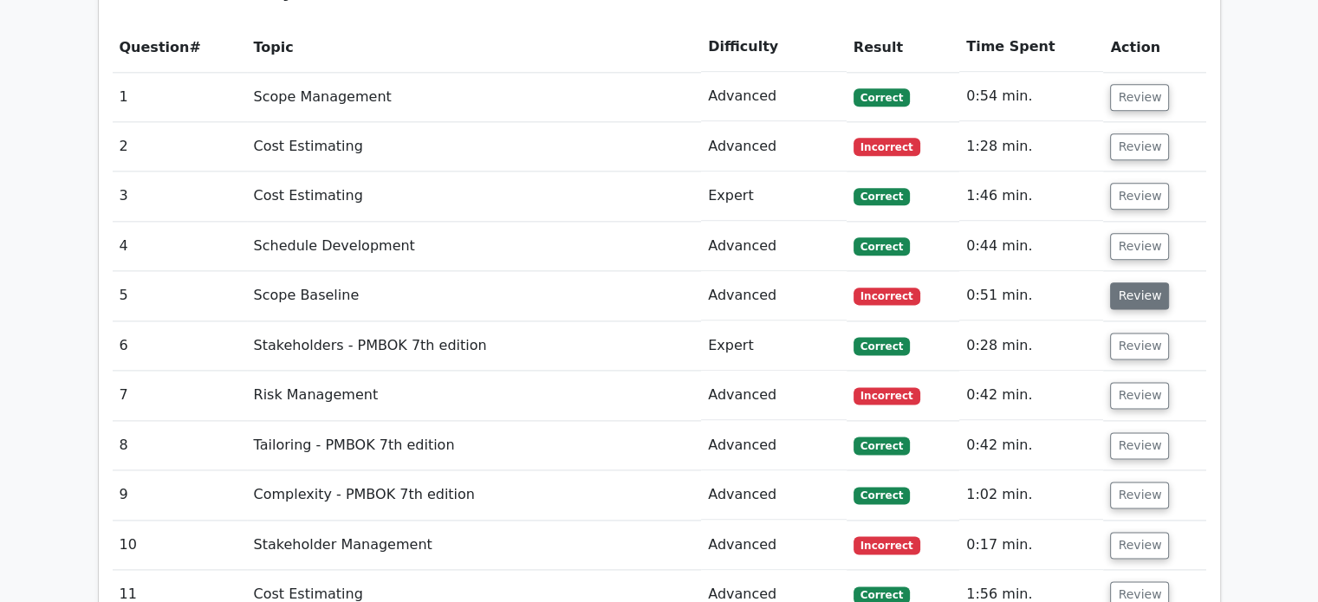
click at [1143, 283] on button "Review" at bounding box center [1139, 296] width 59 height 27
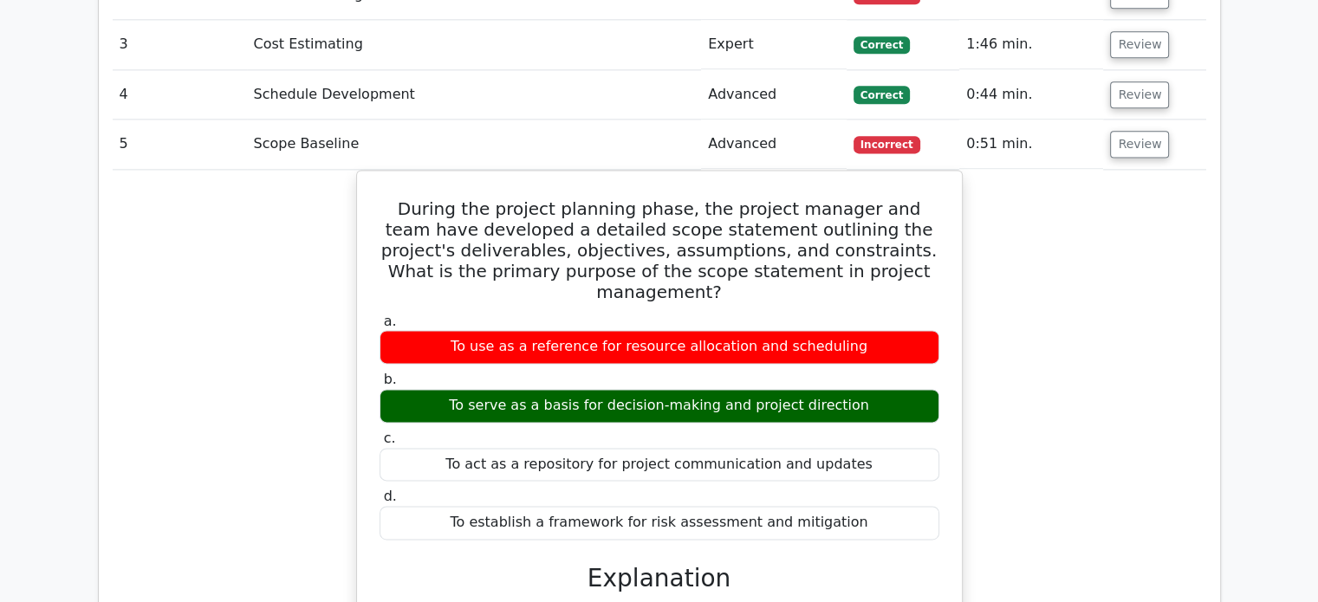
scroll to position [2326, 0]
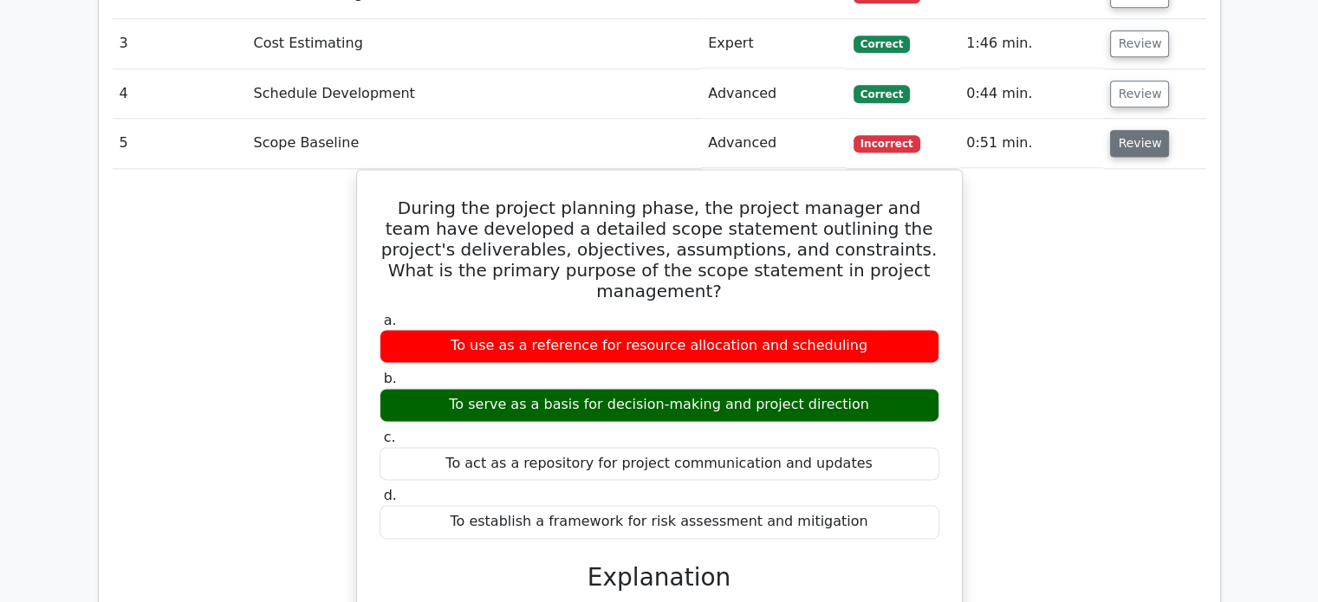
click at [1130, 130] on button "Review" at bounding box center [1139, 143] width 59 height 27
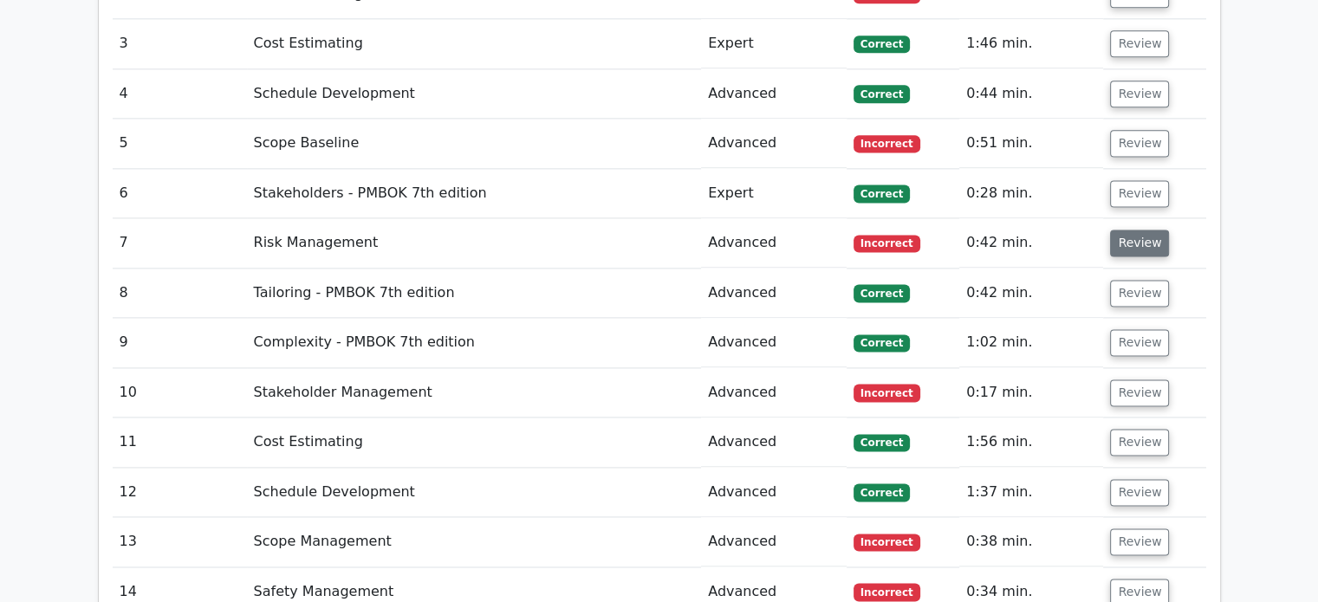
click at [1130, 230] on button "Review" at bounding box center [1139, 243] width 59 height 27
click at [1144, 230] on button "Review" at bounding box center [1139, 243] width 59 height 27
click at [1130, 230] on button "Review" at bounding box center [1139, 243] width 59 height 27
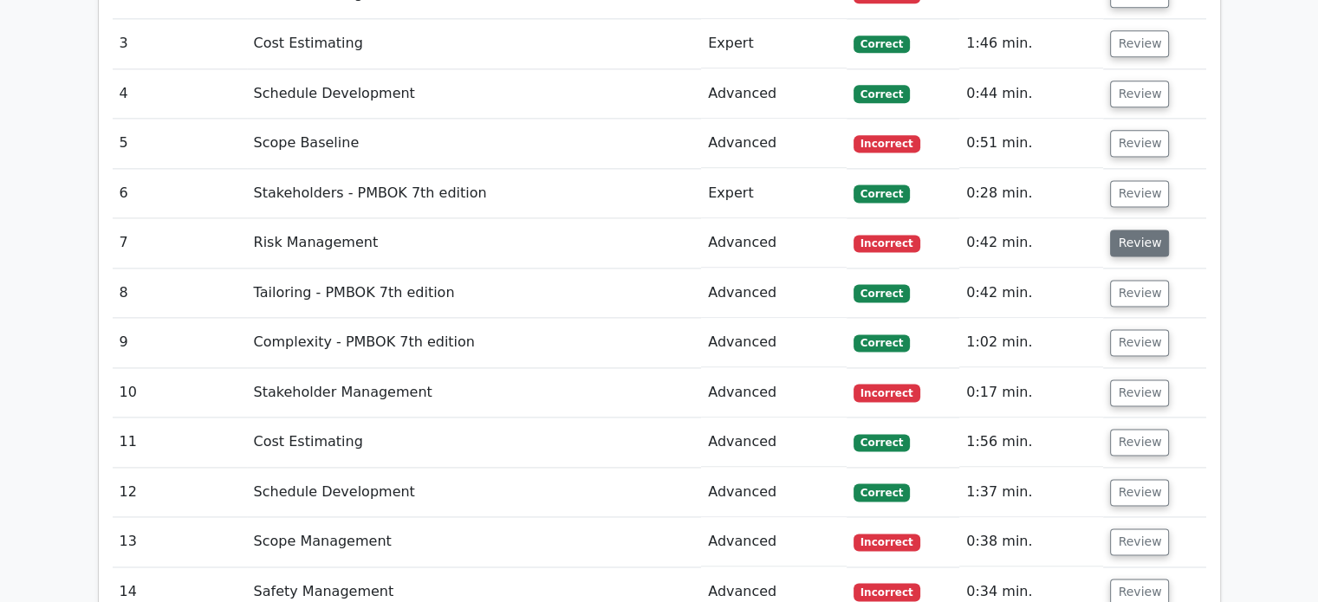
click at [1130, 230] on button "Review" at bounding box center [1139, 243] width 59 height 27
click at [1134, 380] on button "Review" at bounding box center [1139, 393] width 59 height 27
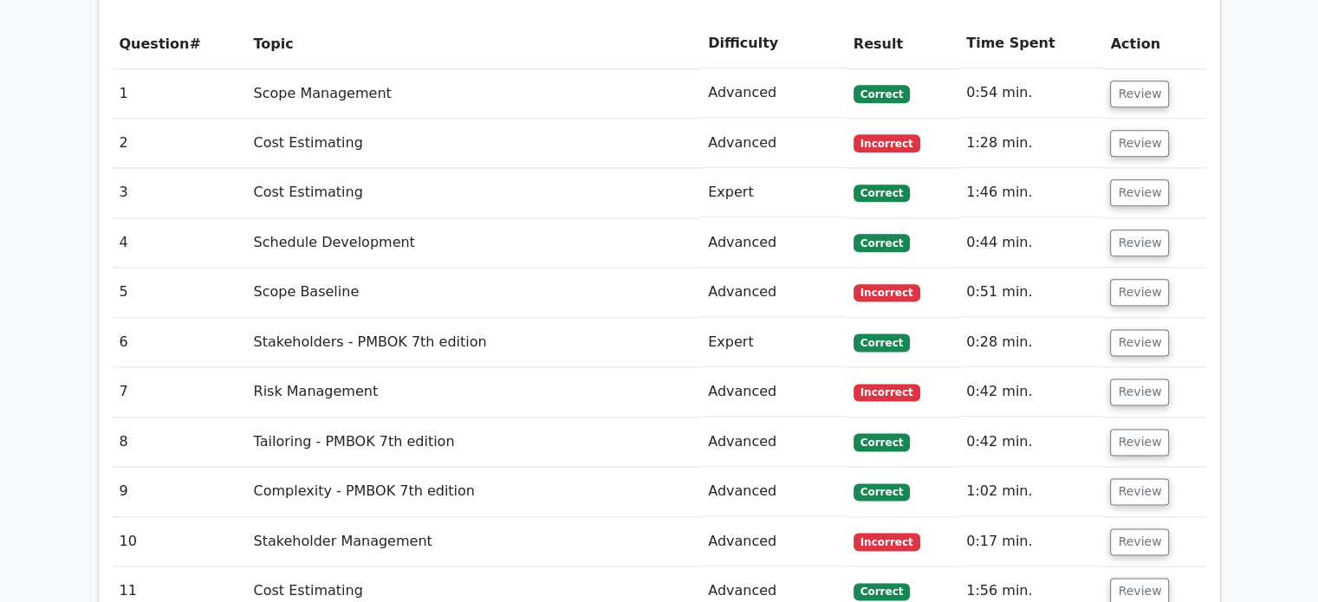
scroll to position [2184, 0]
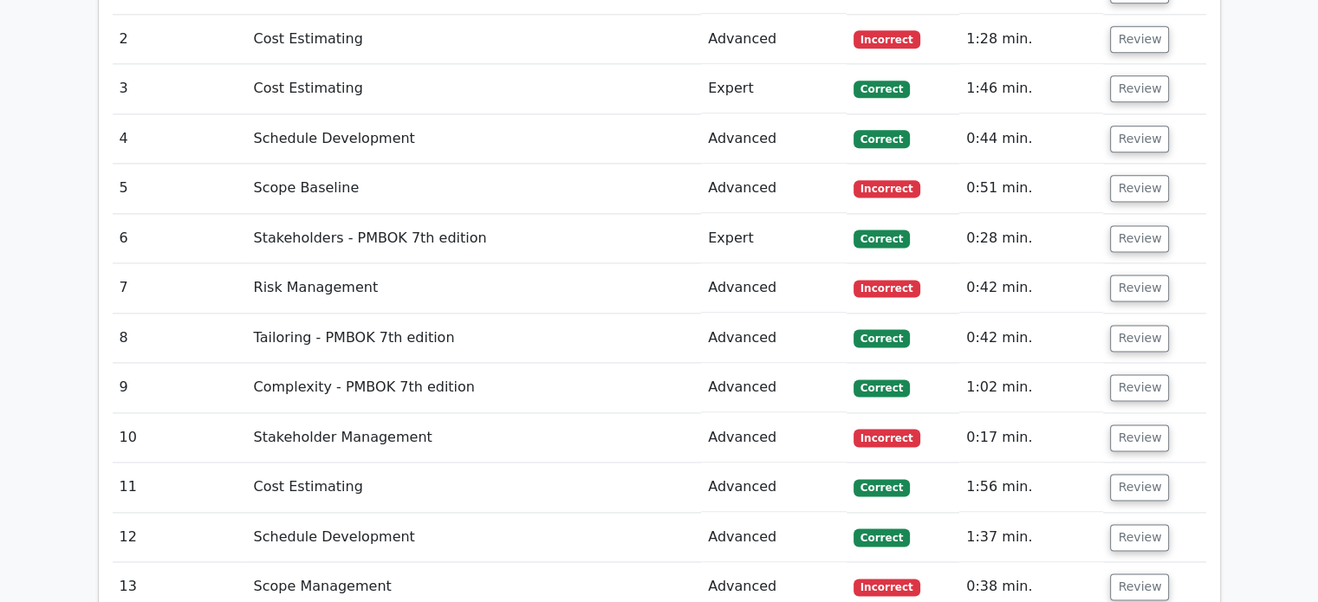
scroll to position [2290, 0]
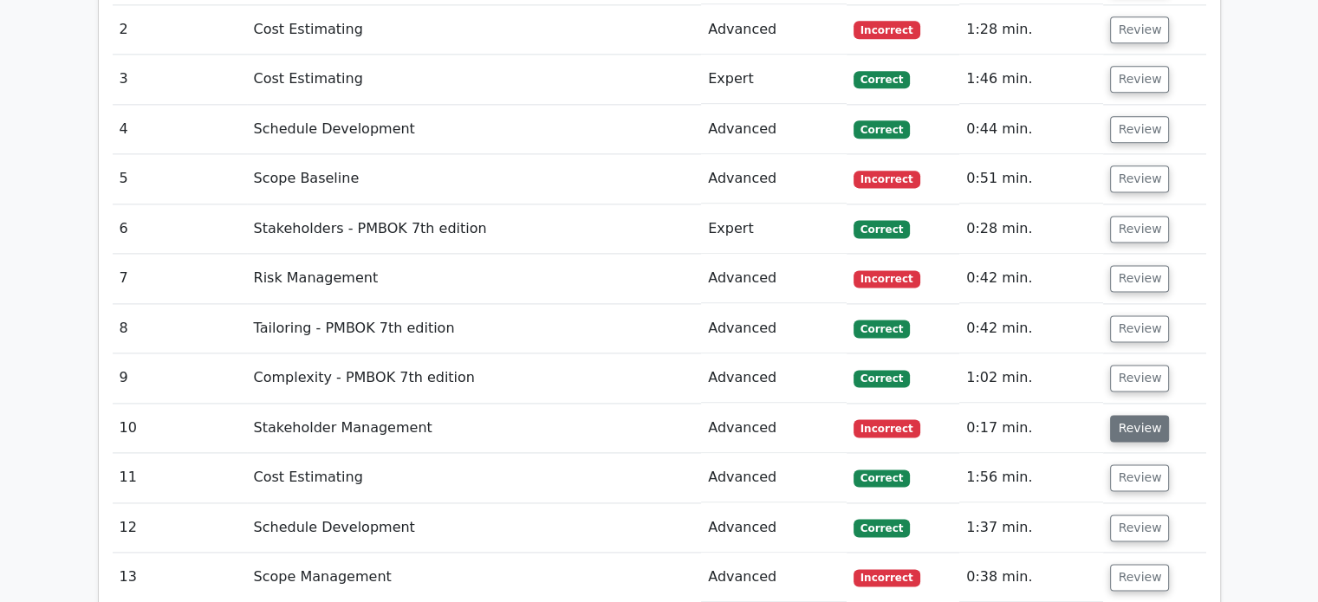
click at [1125, 415] on button "Review" at bounding box center [1139, 428] width 59 height 27
click at [1137, 564] on button "Review" at bounding box center [1139, 577] width 59 height 27
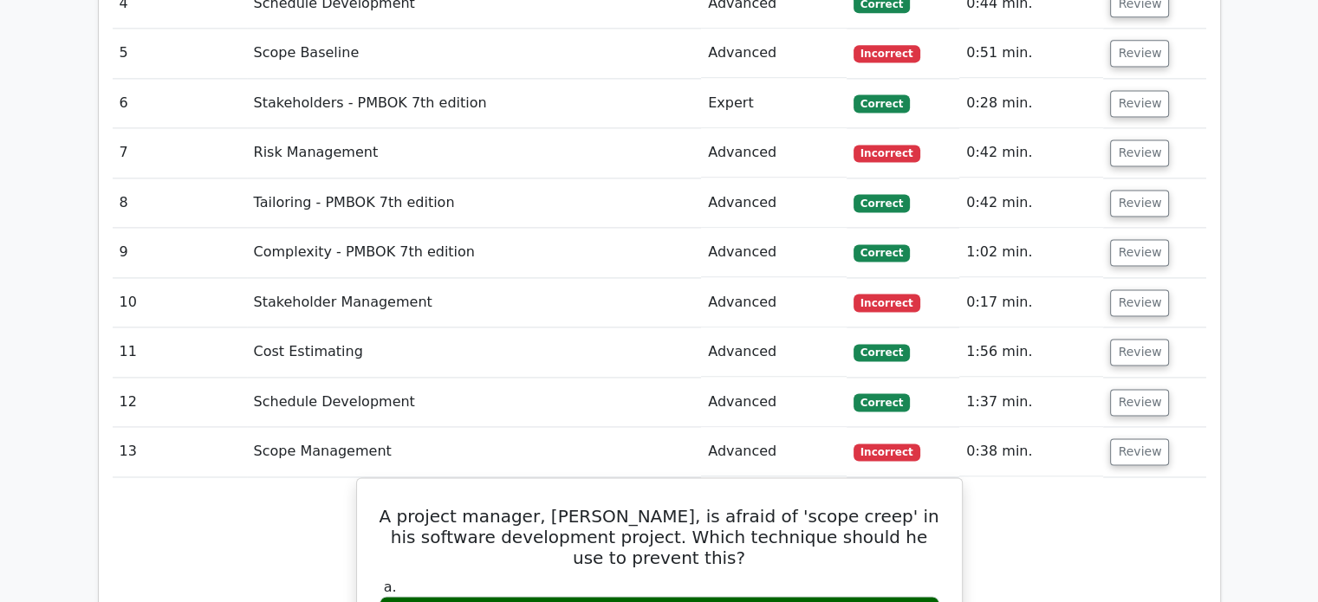
scroll to position [2419, 0]
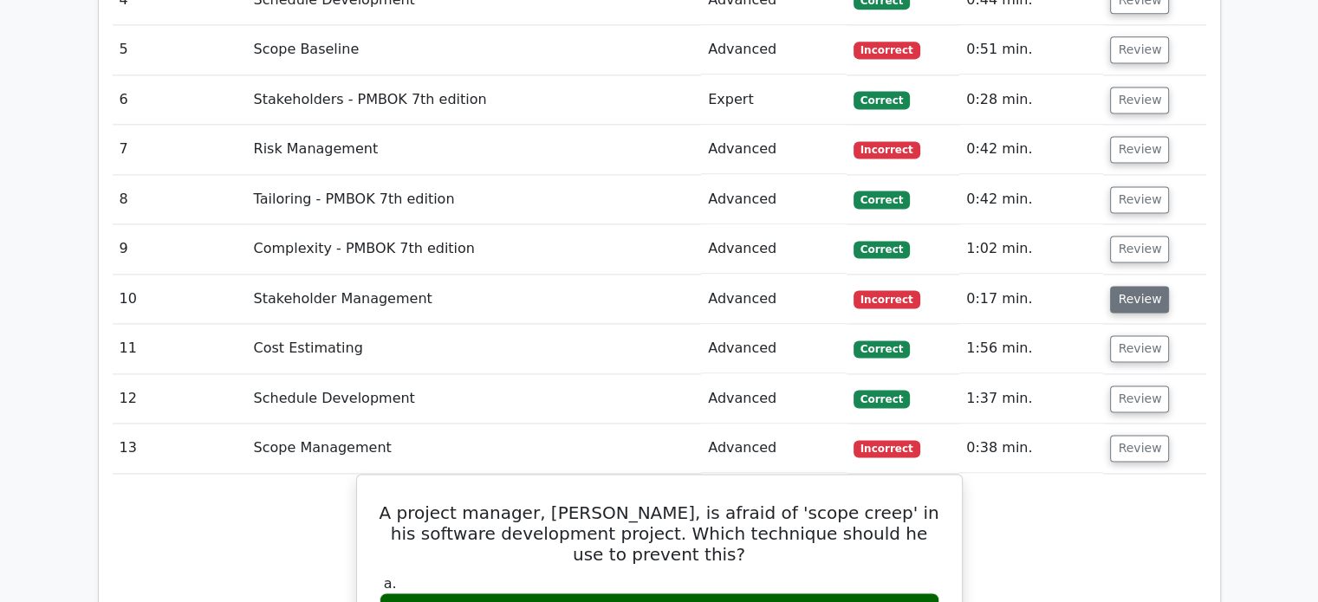
click at [1130, 286] on button "Review" at bounding box center [1139, 299] width 59 height 27
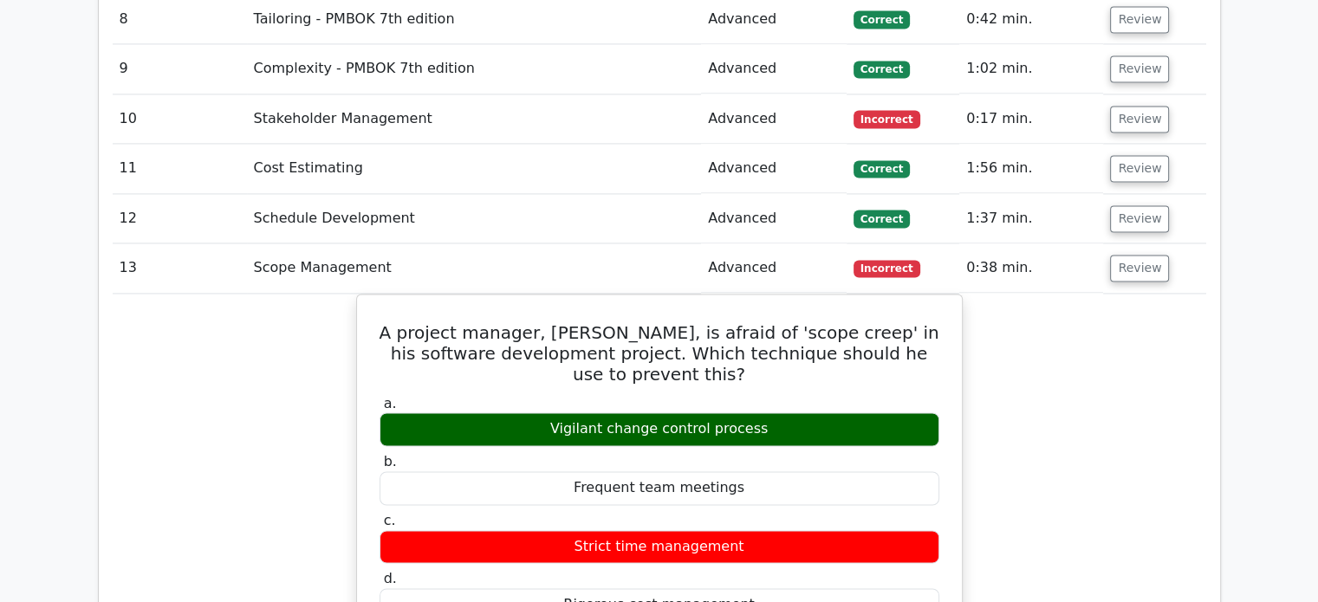
scroll to position [2604, 0]
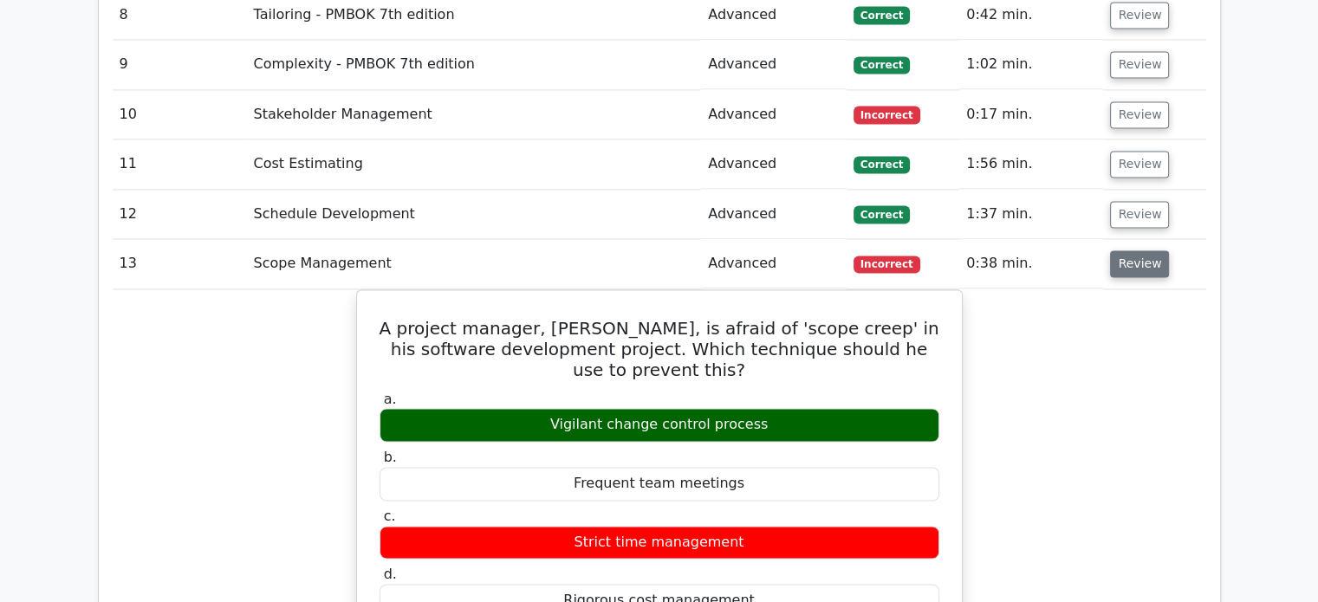
drag, startPoint x: 1144, startPoint y: 183, endPoint x: 1146, endPoint y: 202, distance: 19.1
click at [1146, 239] on td "Review" at bounding box center [1154, 263] width 102 height 49
click at [1146, 251] on button "Review" at bounding box center [1139, 264] width 59 height 27
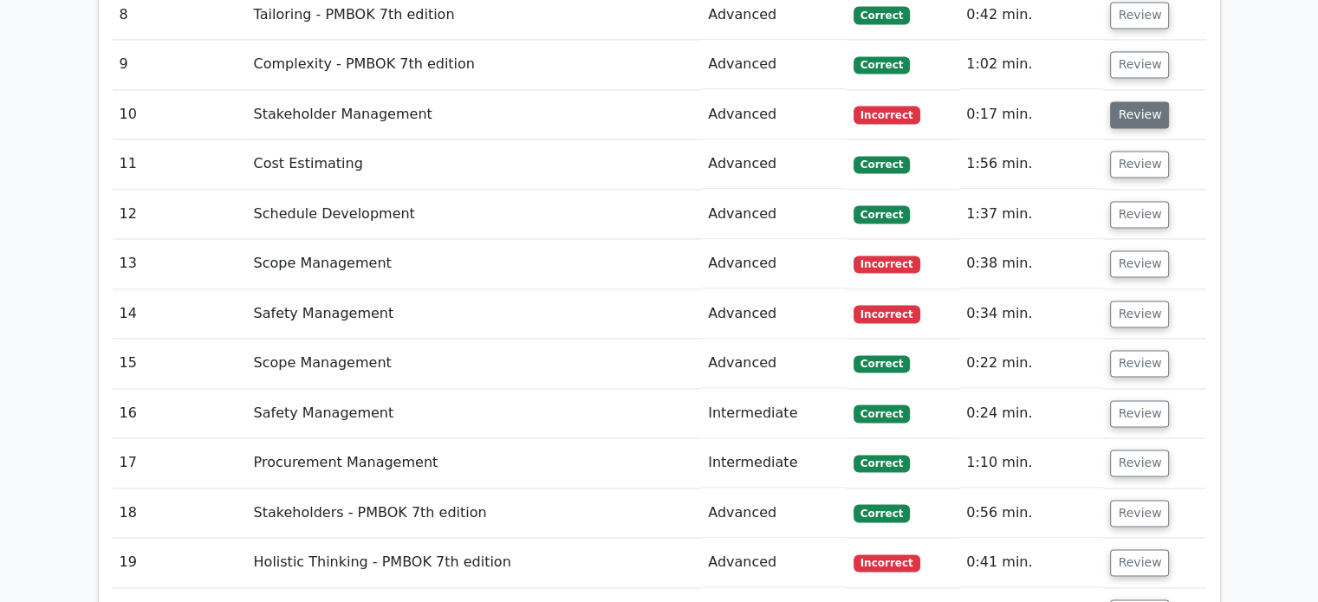
click at [1123, 101] on button "Review" at bounding box center [1139, 114] width 59 height 27
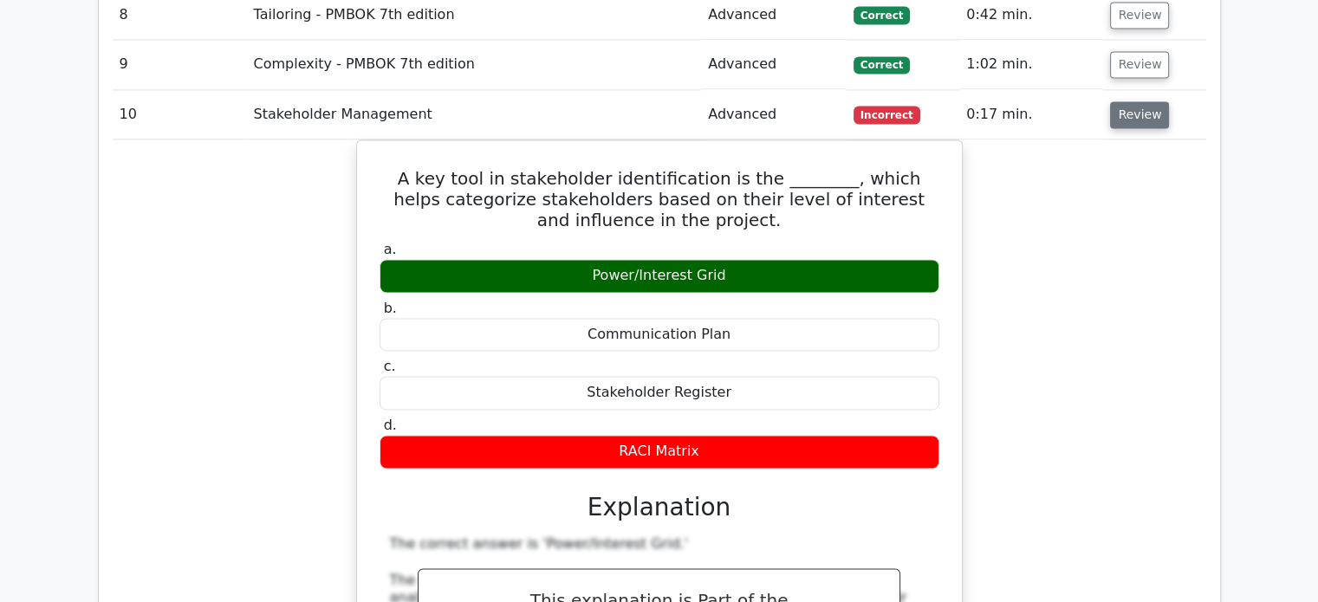
click at [1137, 101] on button "Review" at bounding box center [1139, 114] width 59 height 27
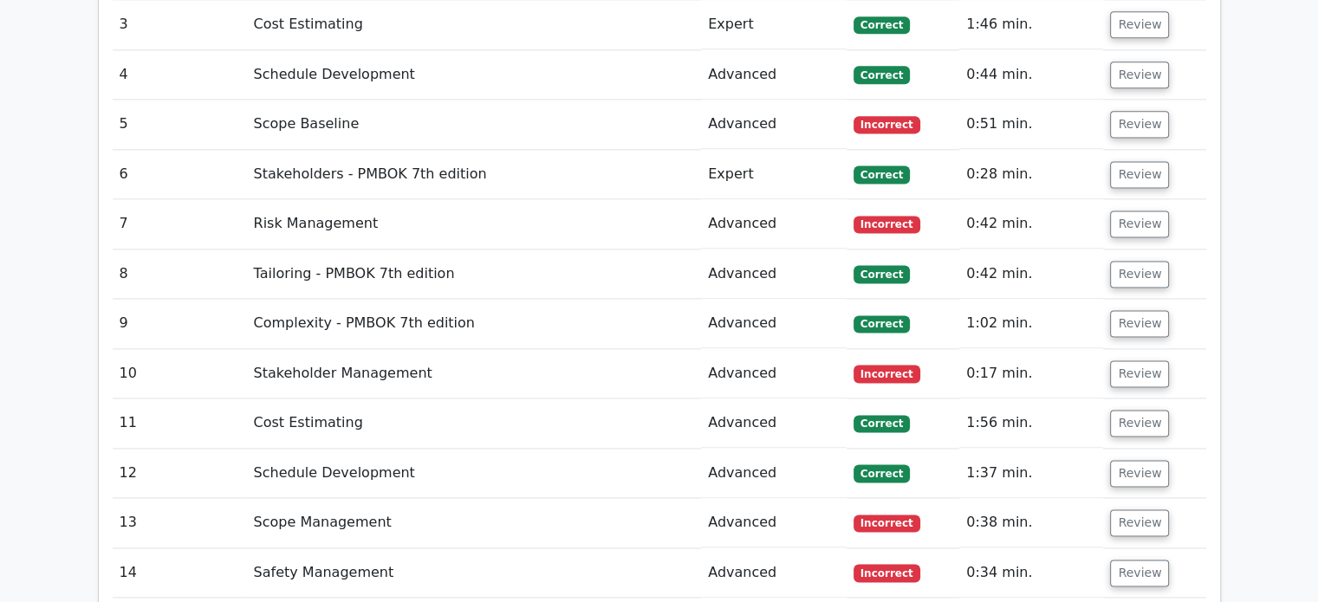
scroll to position [2347, 0]
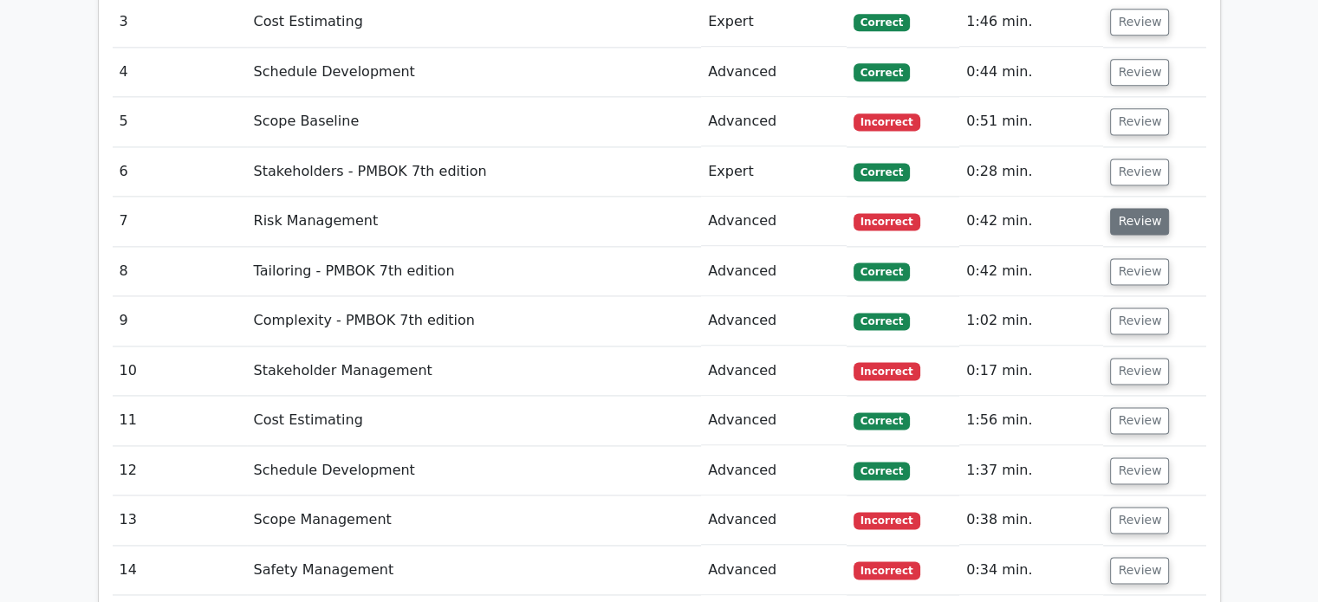
click at [1158, 208] on button "Review" at bounding box center [1139, 221] width 59 height 27
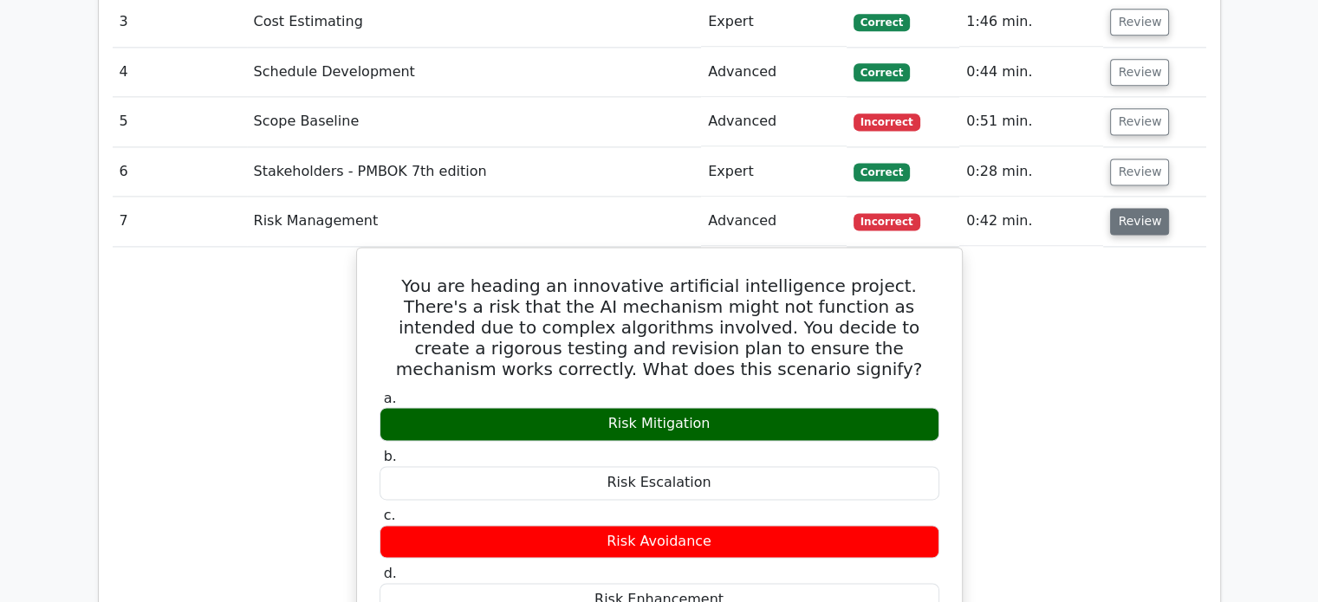
click at [1131, 208] on button "Review" at bounding box center [1139, 221] width 59 height 27
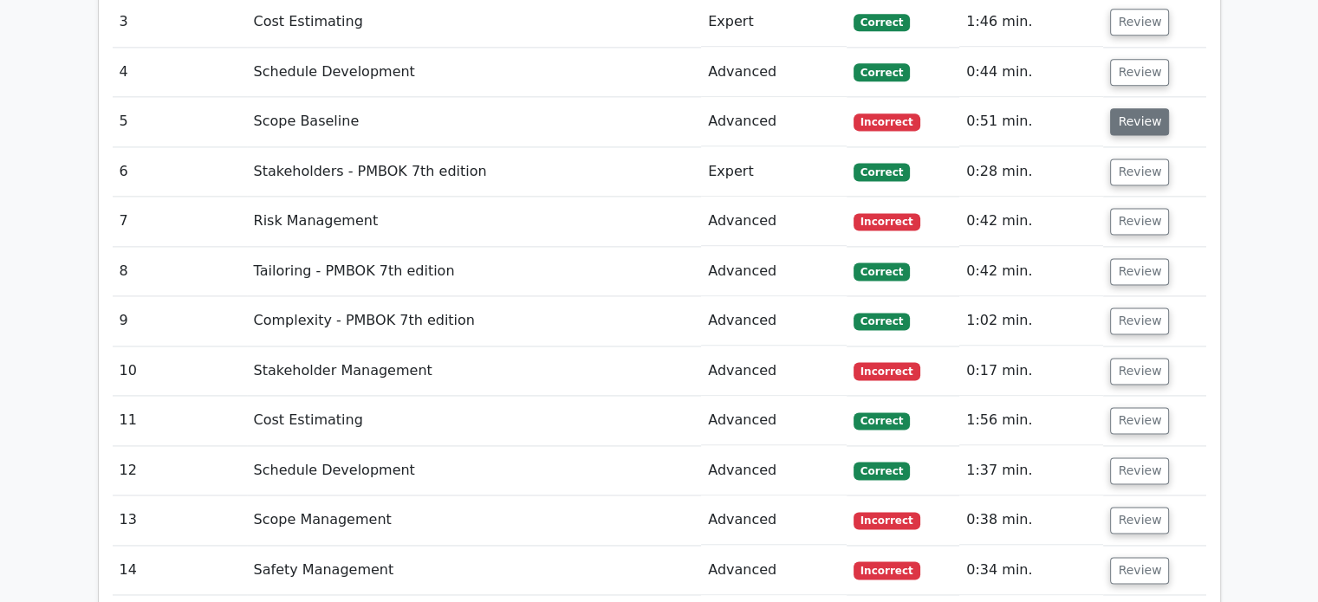
click at [1123, 108] on button "Review" at bounding box center [1139, 121] width 59 height 27
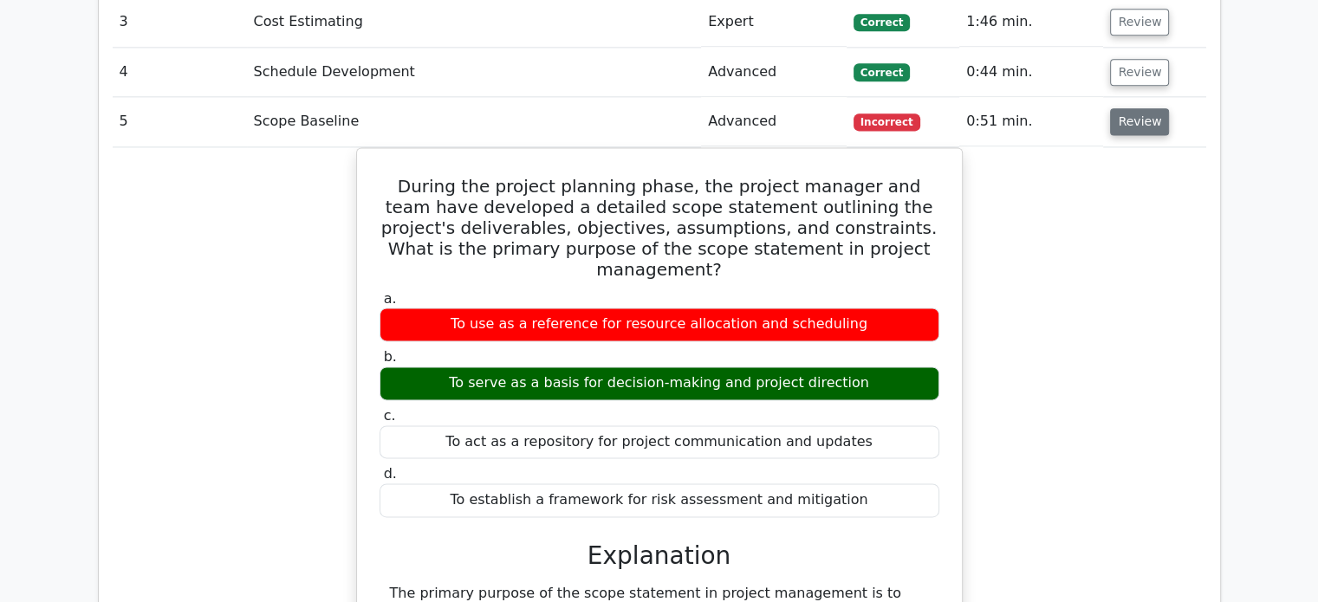
click at [1123, 108] on button "Review" at bounding box center [1139, 121] width 59 height 27
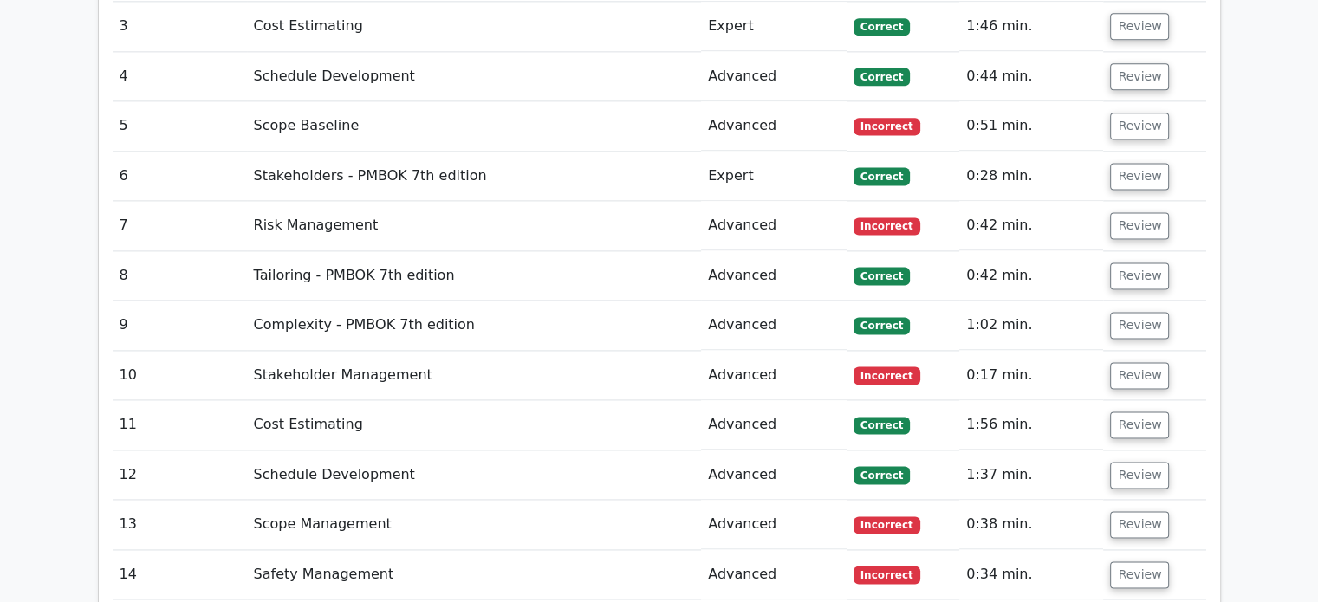
scroll to position [2541, 0]
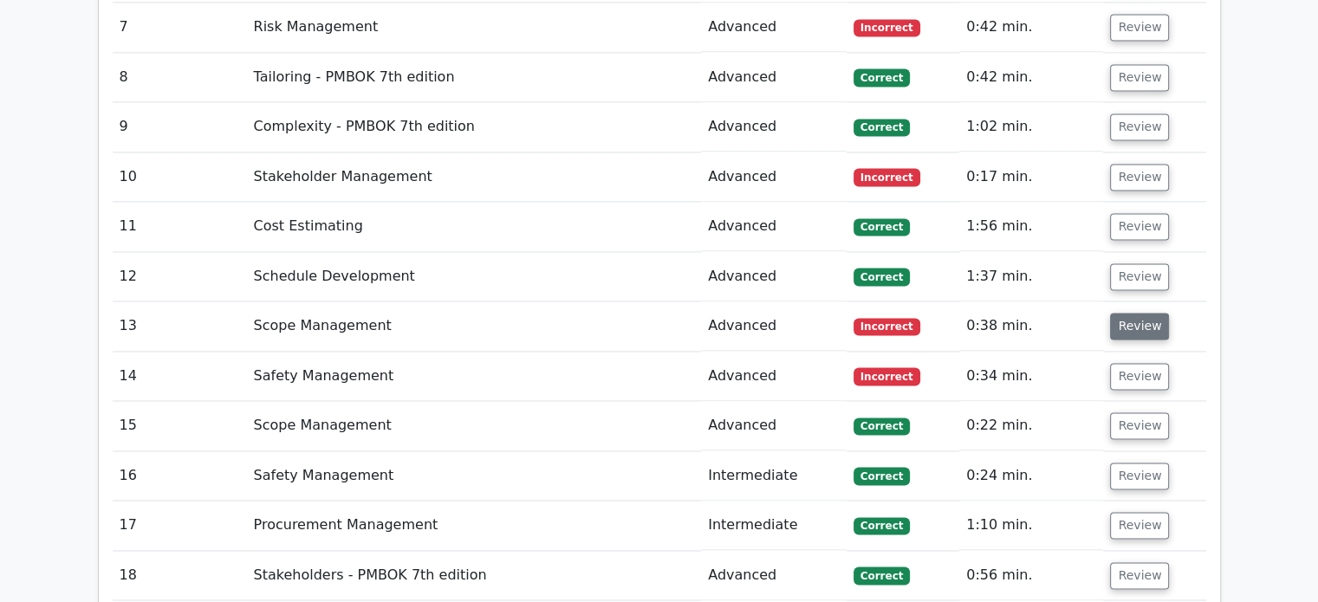
click at [1142, 313] on button "Review" at bounding box center [1139, 326] width 59 height 27
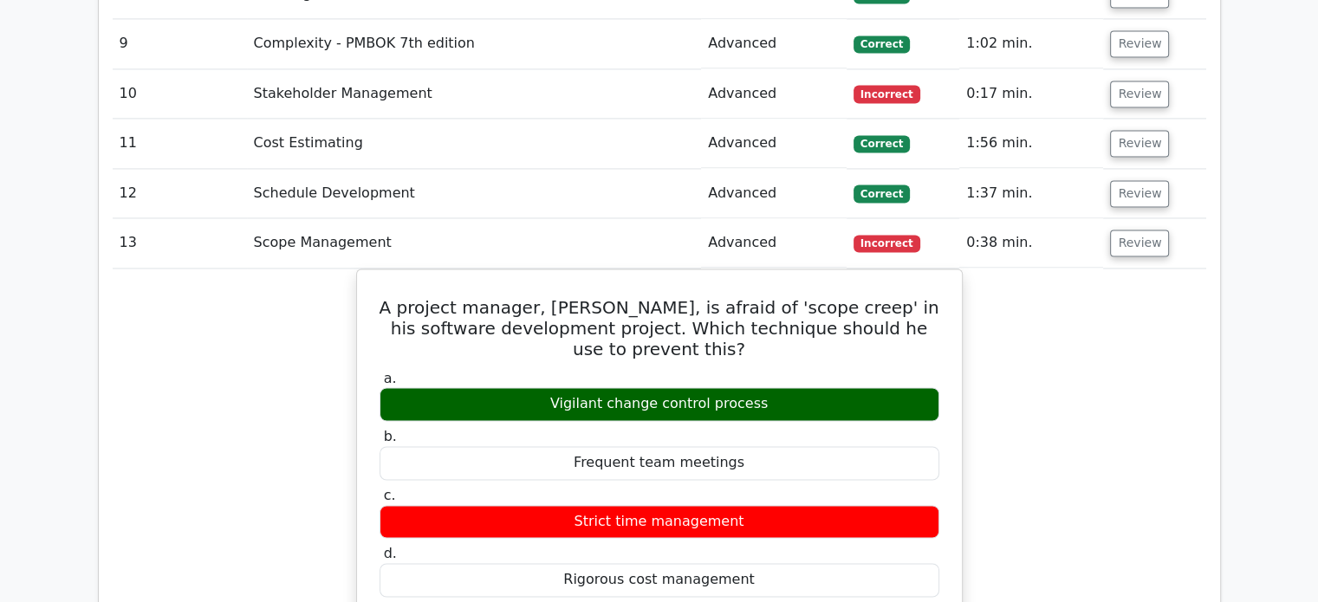
scroll to position [2649, 0]
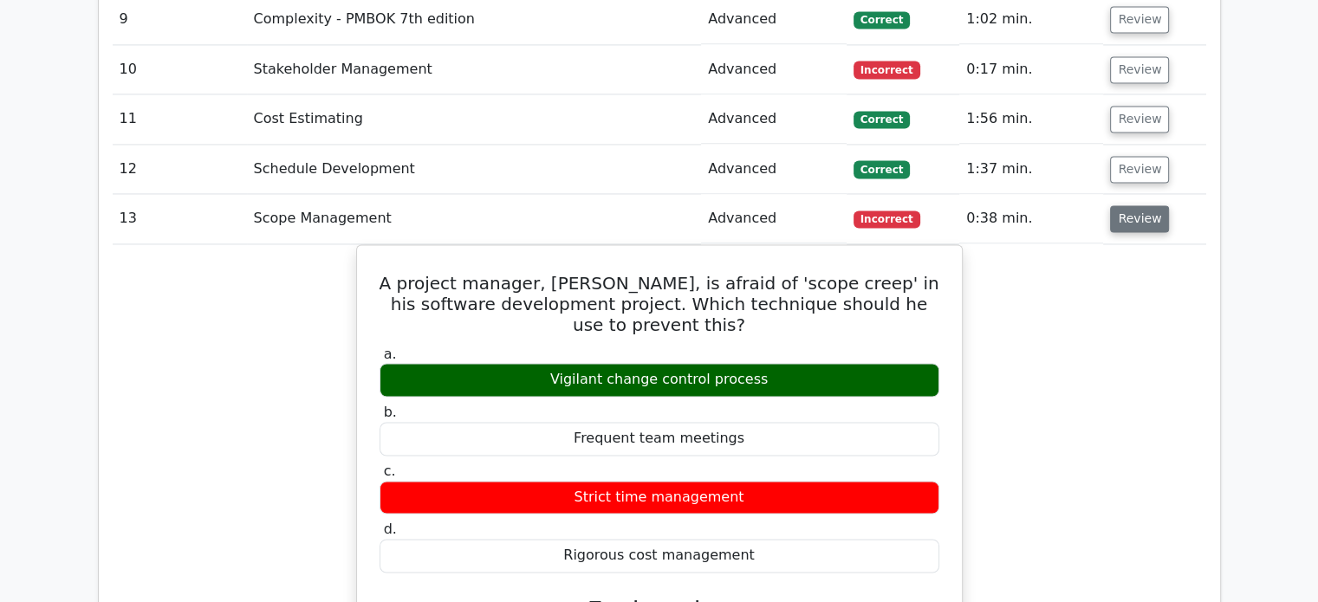
click at [1127, 205] on button "Review" at bounding box center [1139, 218] width 59 height 27
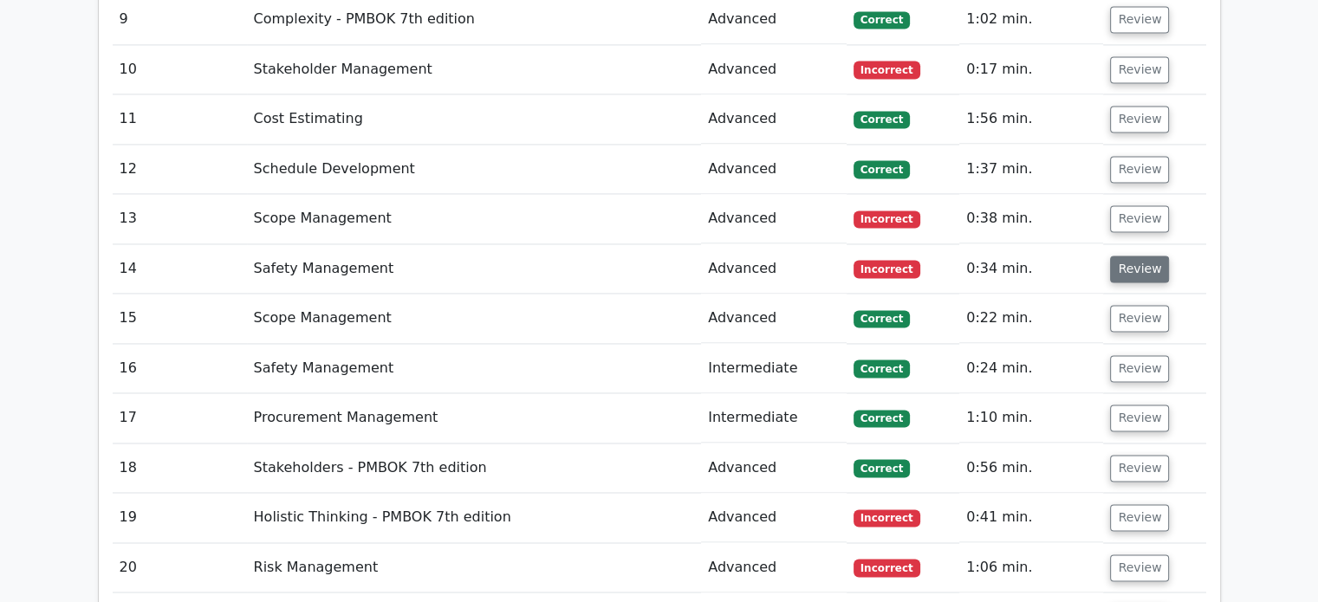
click at [1133, 256] on button "Review" at bounding box center [1139, 269] width 59 height 27
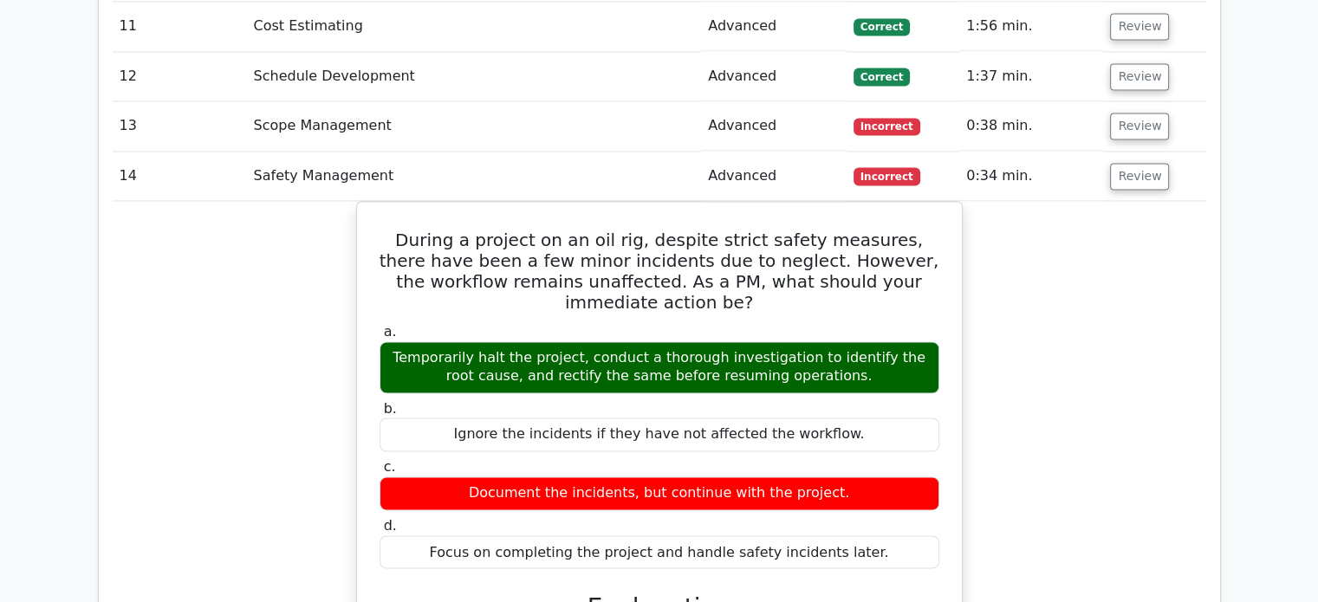
scroll to position [2749, 0]
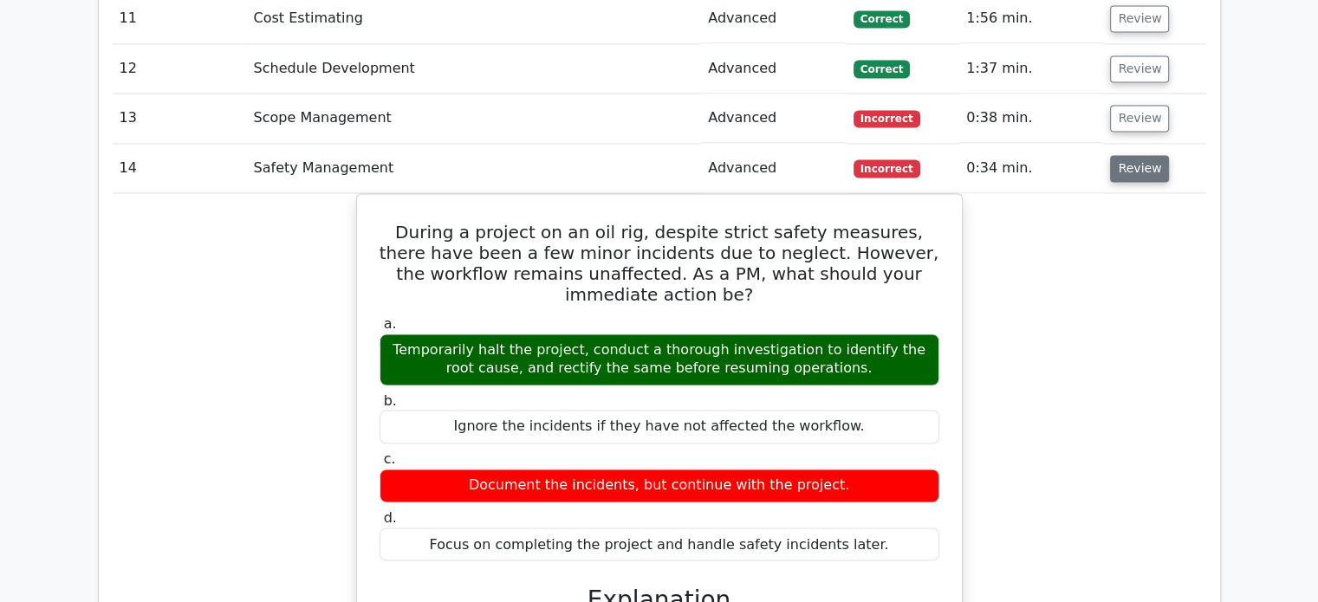
click at [1149, 155] on button "Review" at bounding box center [1139, 168] width 59 height 27
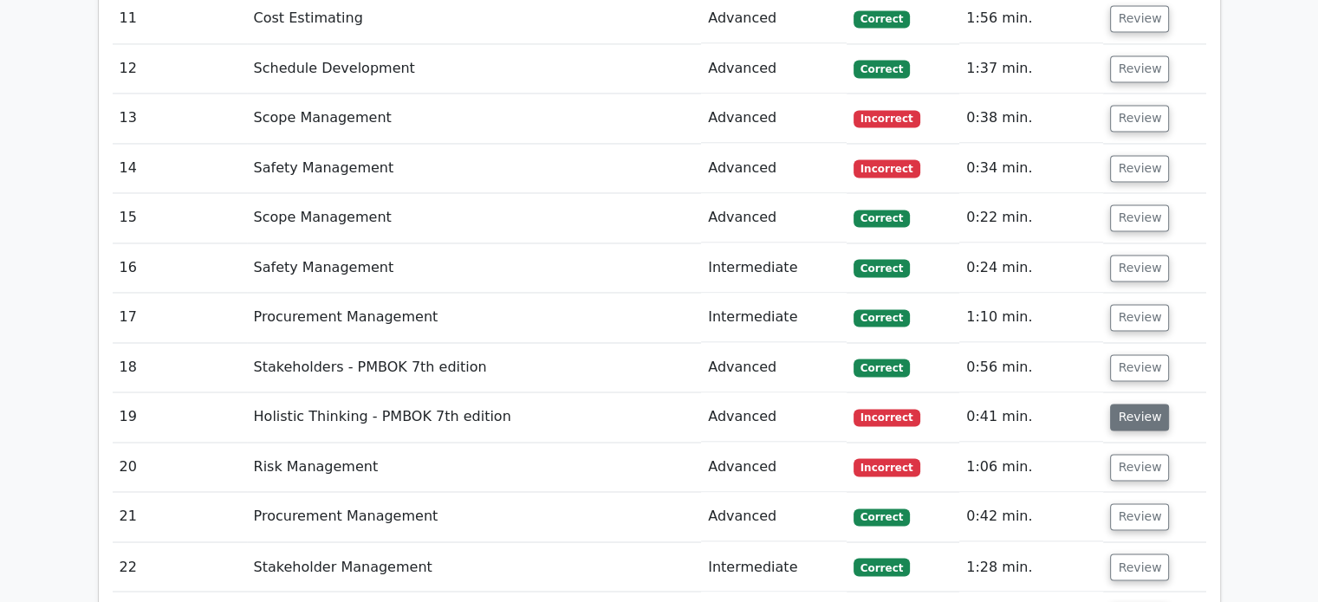
click at [1149, 404] on button "Review" at bounding box center [1139, 417] width 59 height 27
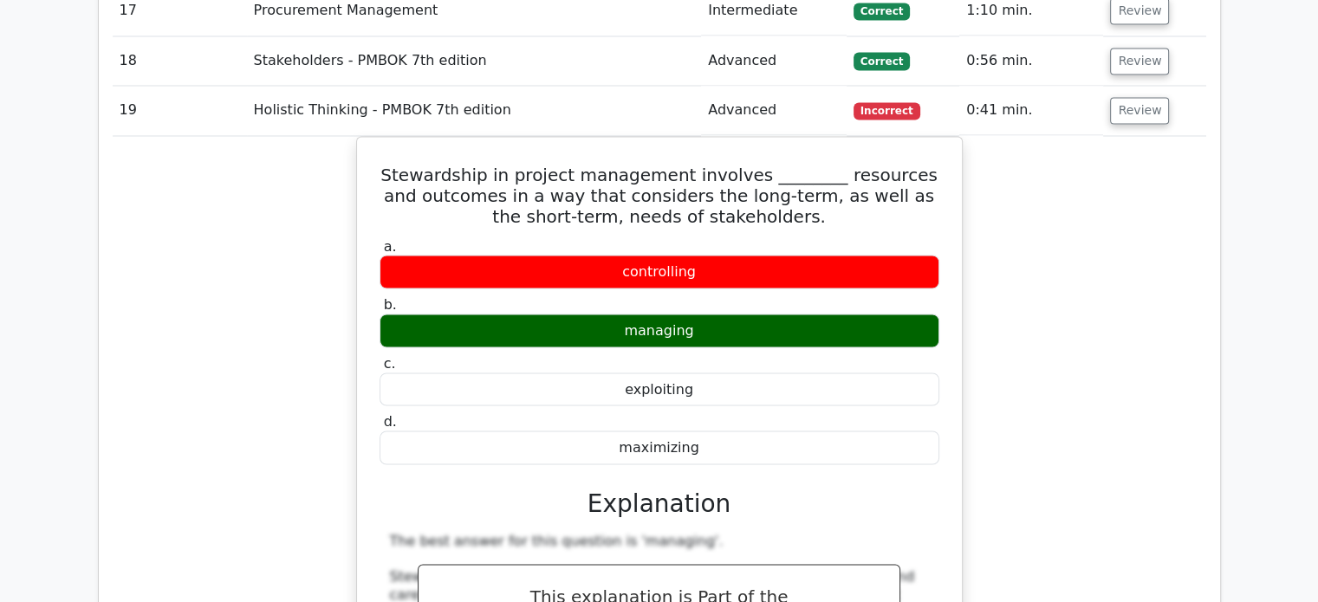
scroll to position [3058, 0]
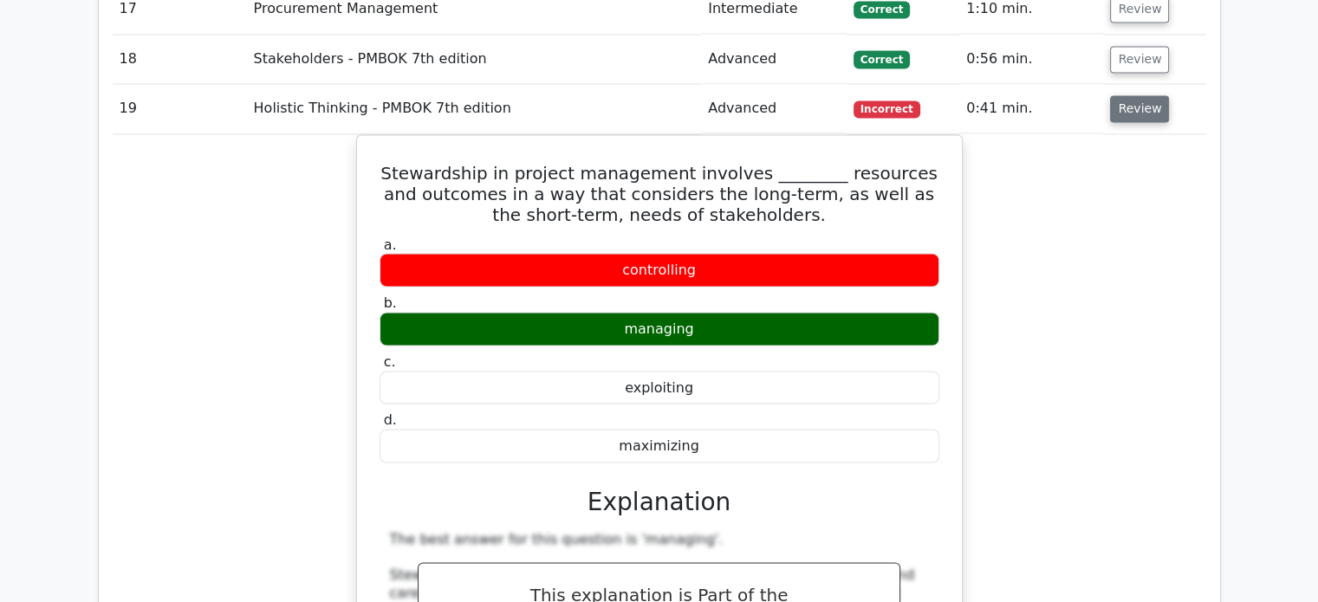
click at [1127, 95] on button "Review" at bounding box center [1139, 108] width 59 height 27
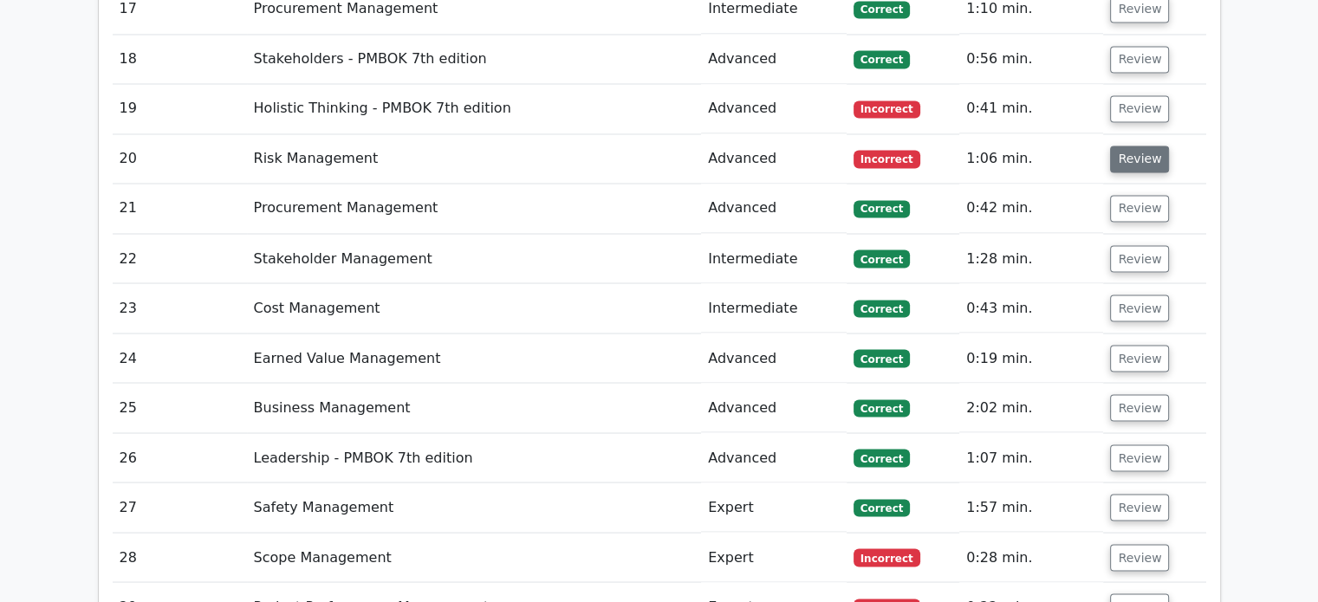
click at [1130, 146] on button "Review" at bounding box center [1139, 159] width 59 height 27
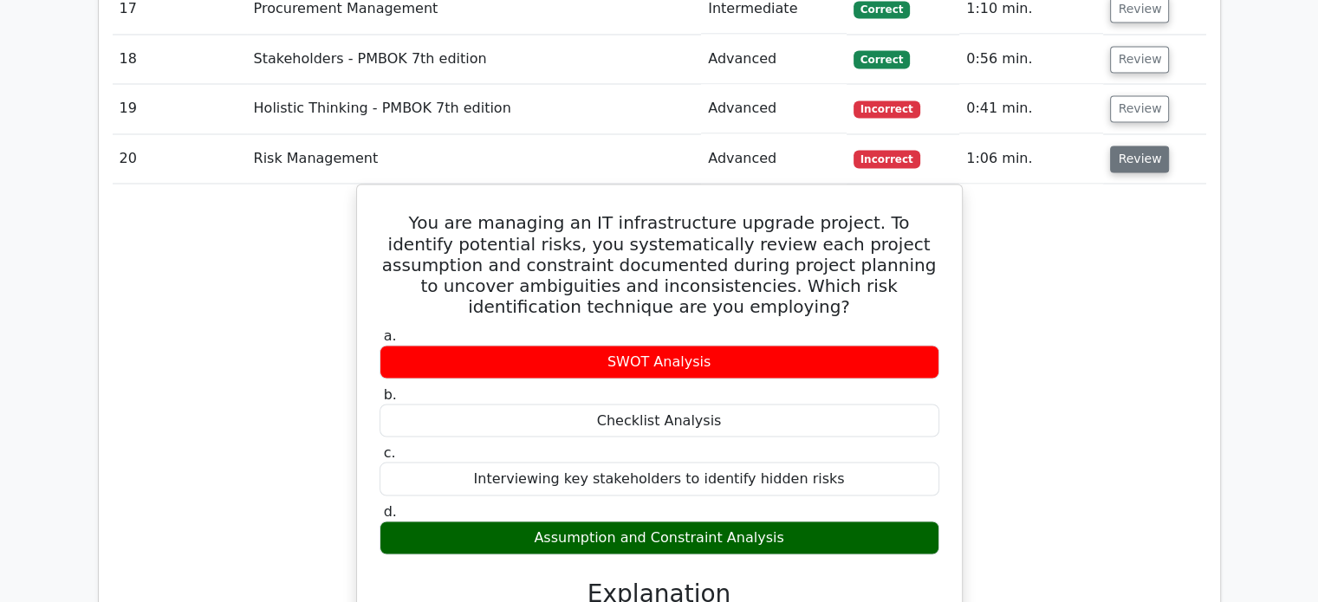
click at [1130, 146] on button "Review" at bounding box center [1139, 159] width 59 height 27
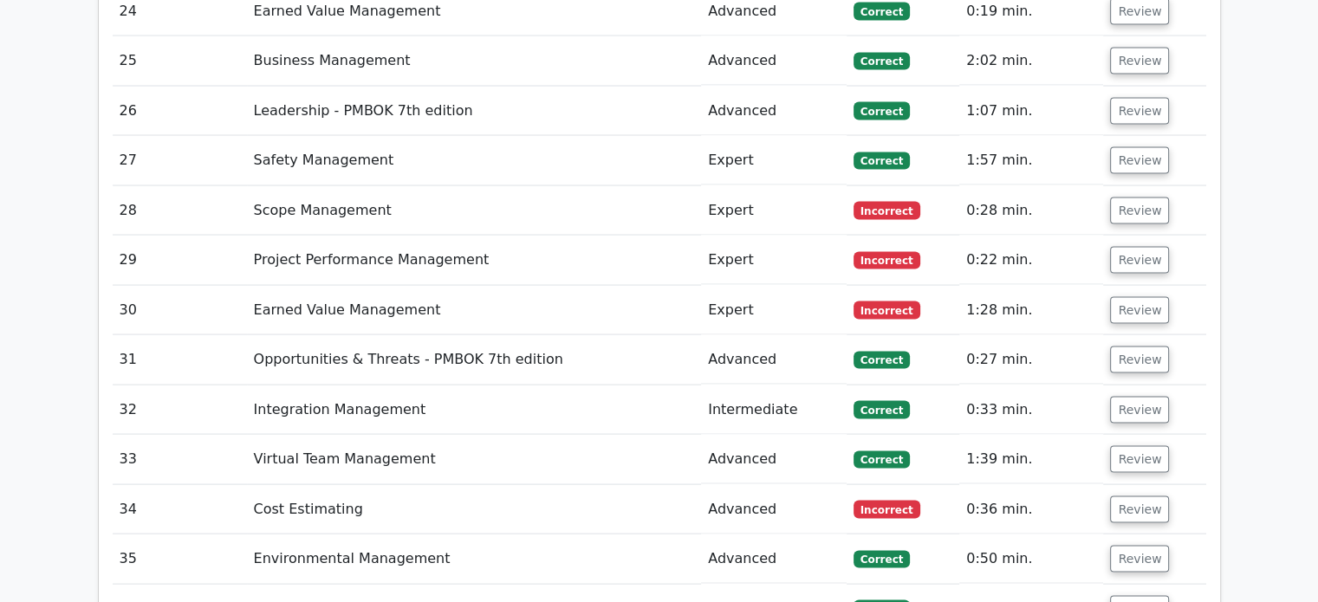
scroll to position [3426, 0]
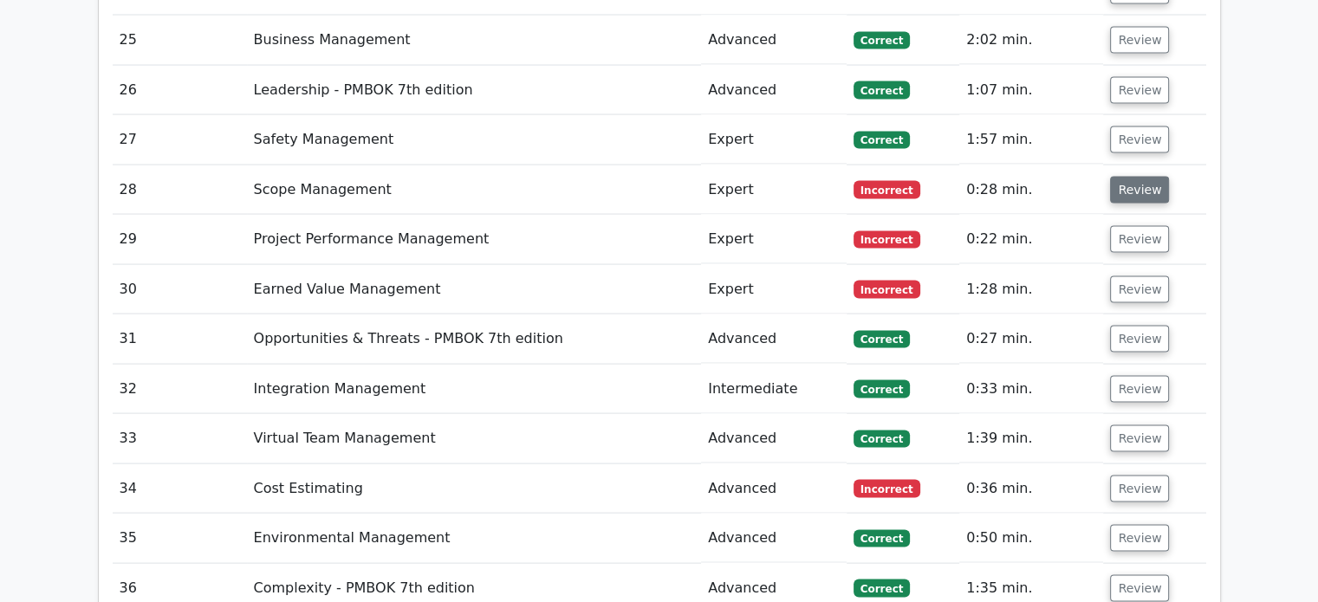
click at [1142, 177] on button "Review" at bounding box center [1139, 190] width 59 height 27
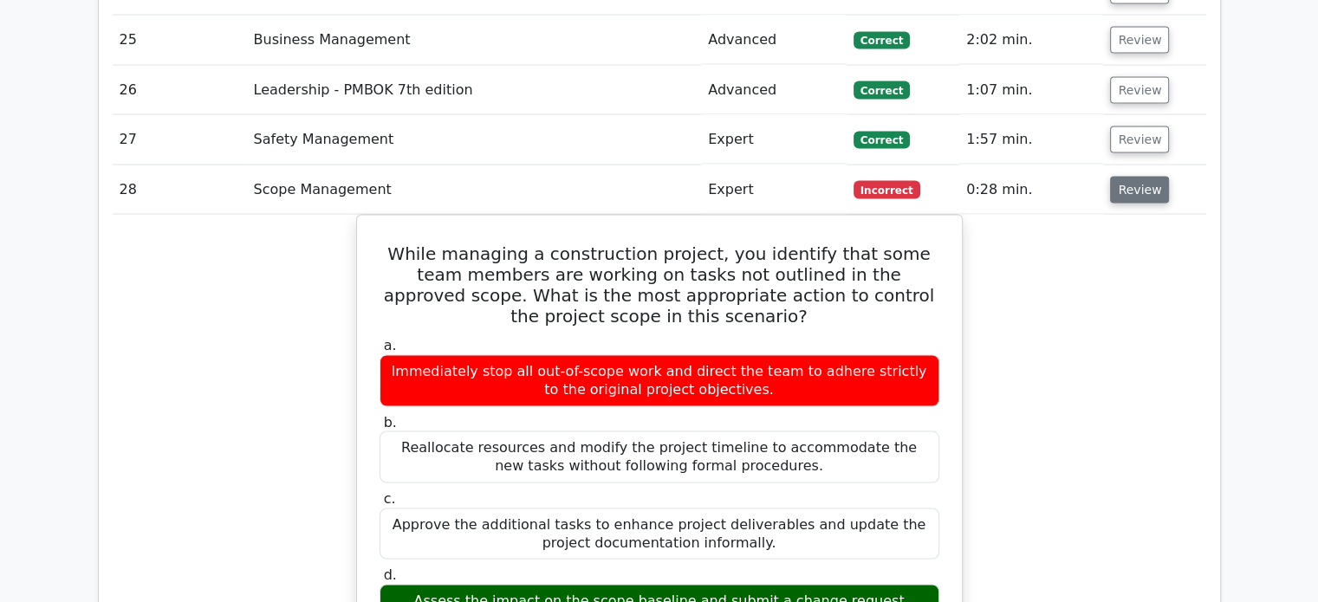
click at [1140, 177] on button "Review" at bounding box center [1139, 190] width 59 height 27
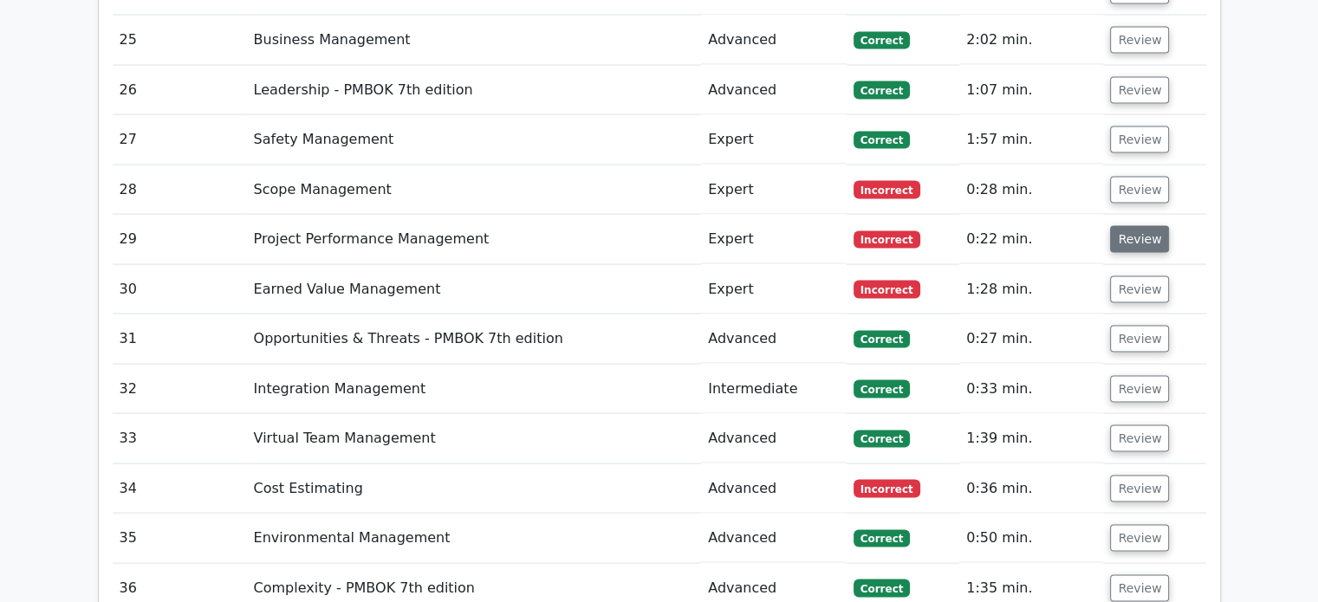
click at [1138, 226] on button "Review" at bounding box center [1139, 239] width 59 height 27
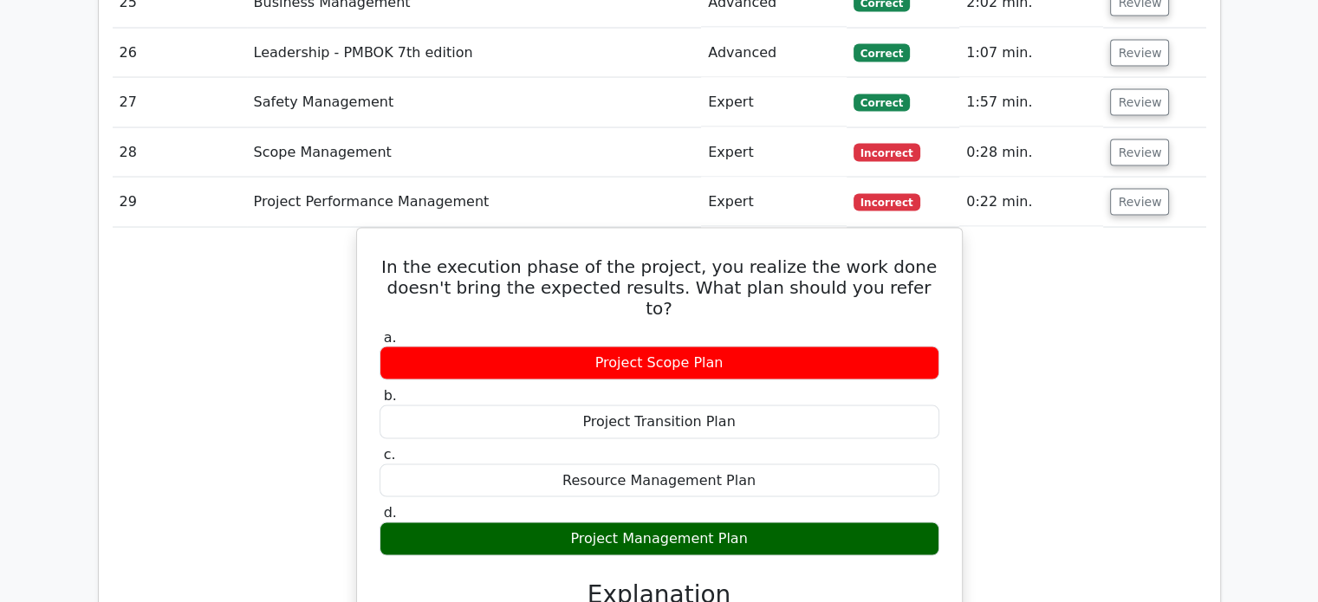
scroll to position [3466, 0]
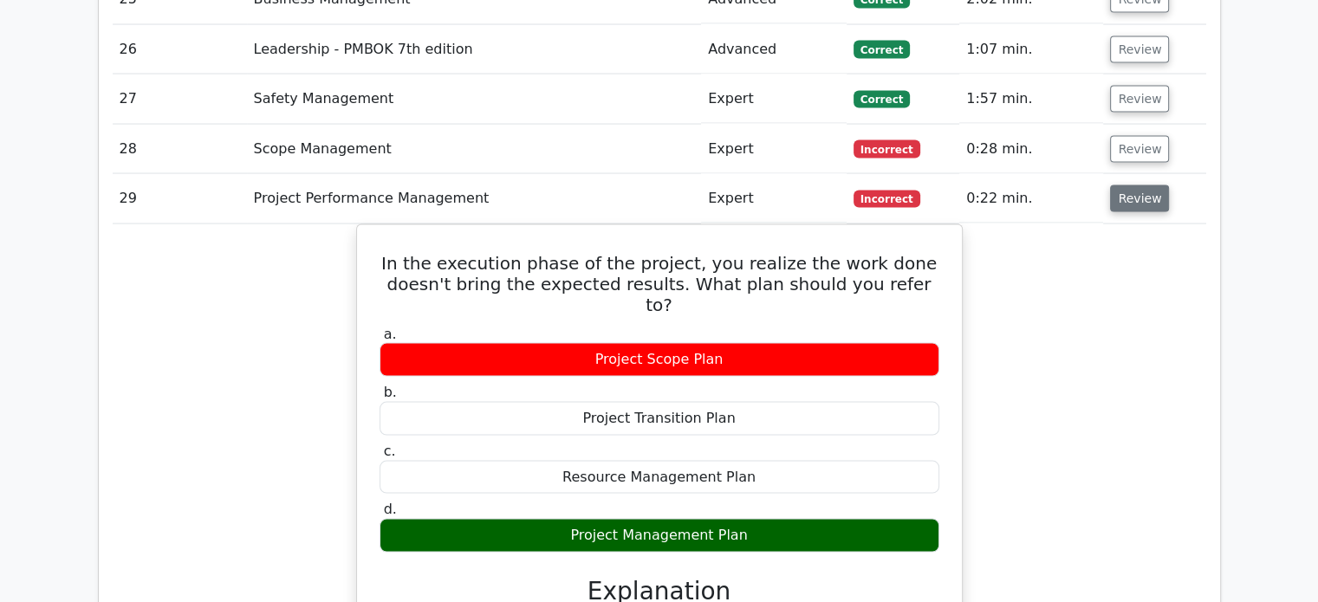
click at [1119, 185] on button "Review" at bounding box center [1139, 198] width 59 height 27
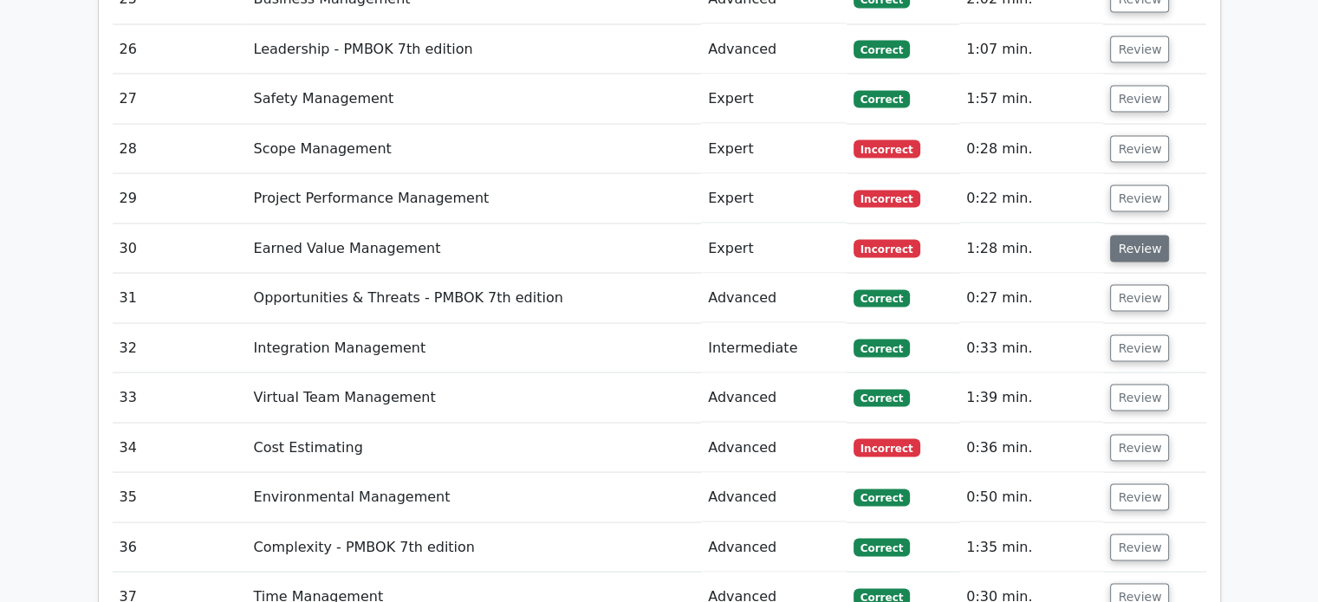
click at [1117, 236] on button "Review" at bounding box center [1139, 249] width 59 height 27
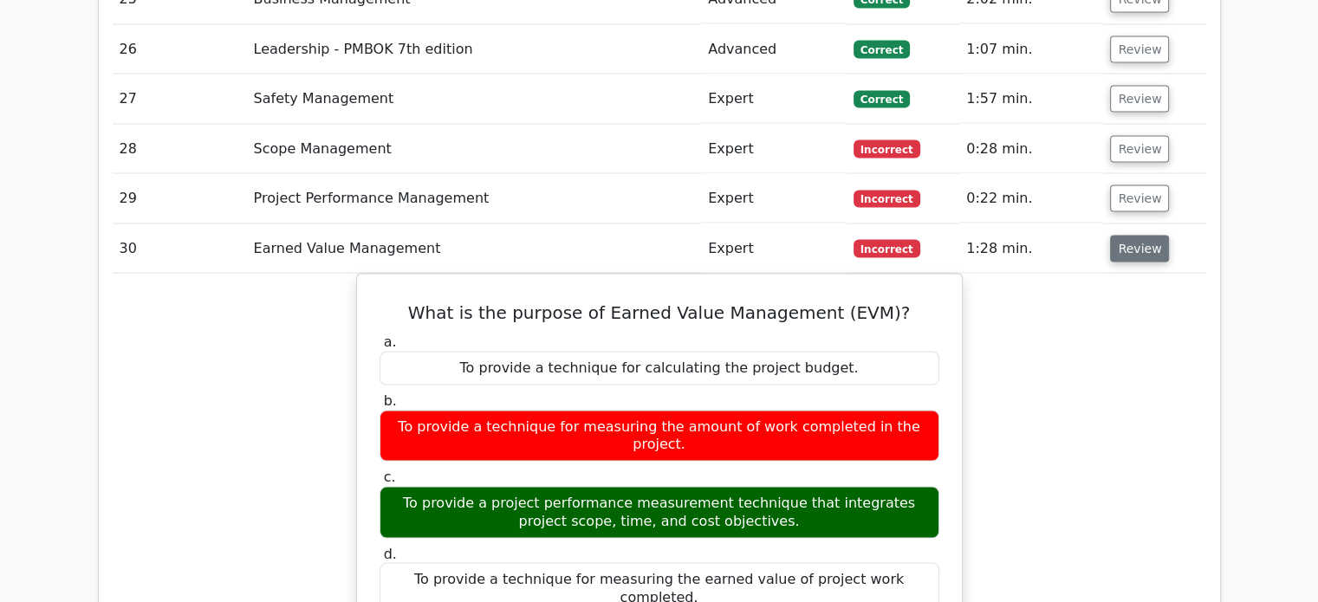
click at [1130, 236] on button "Review" at bounding box center [1139, 249] width 59 height 27
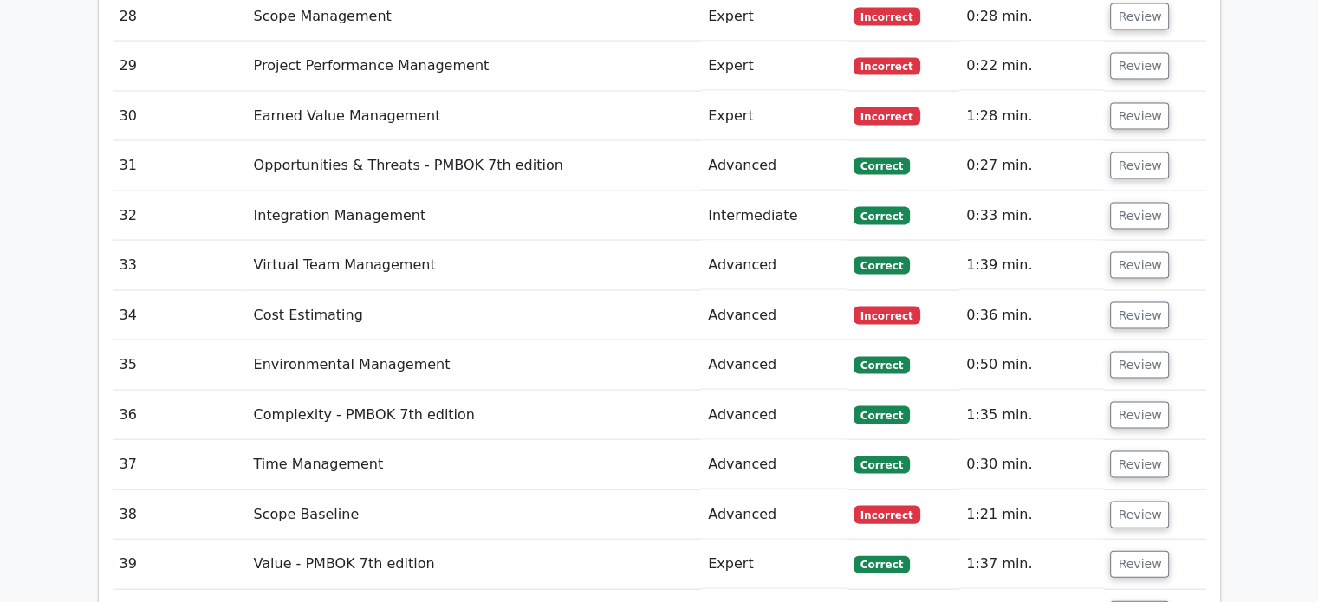
scroll to position [3602, 0]
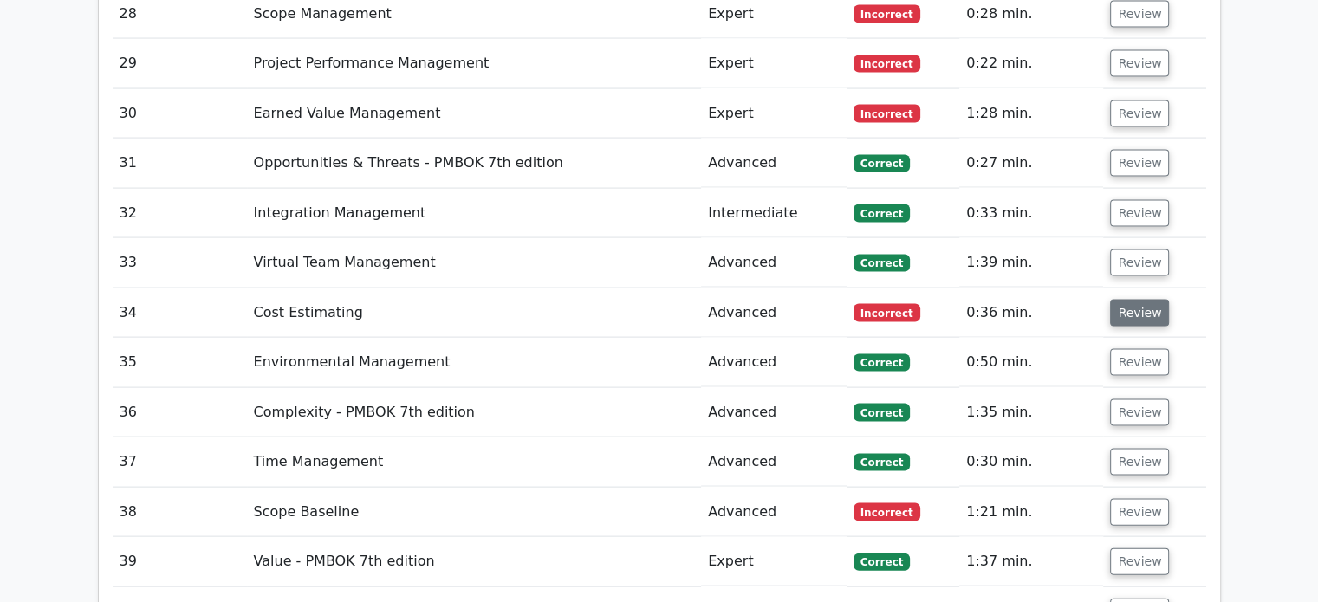
click at [1155, 300] on button "Review" at bounding box center [1139, 313] width 59 height 27
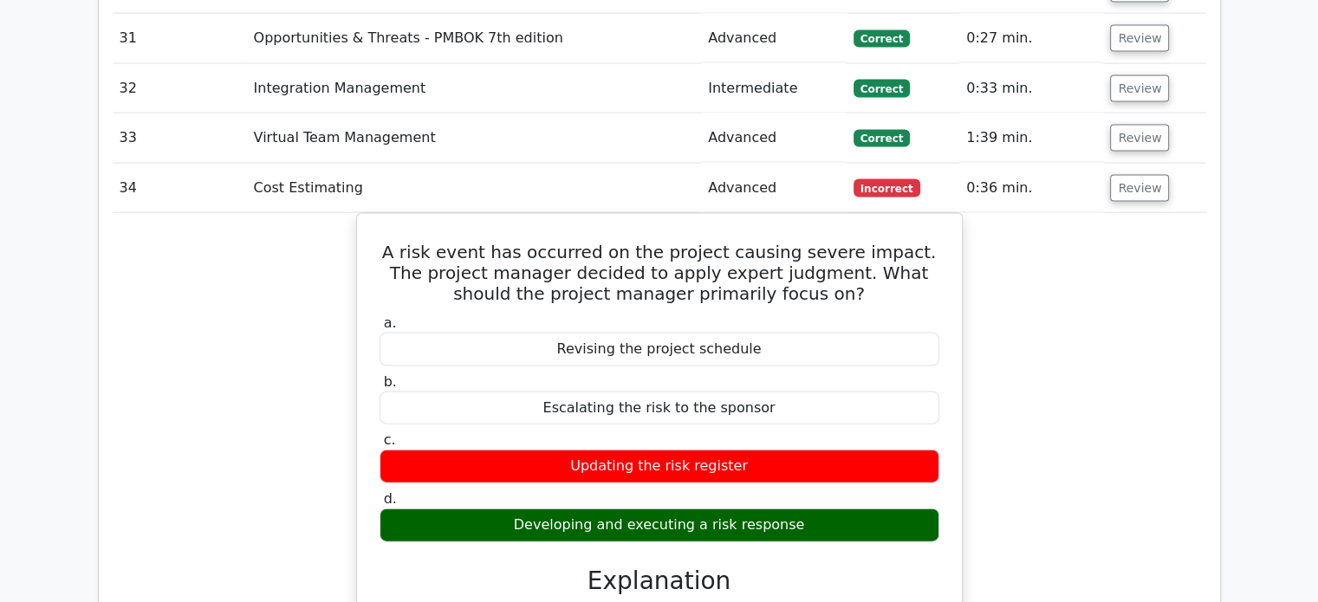
scroll to position [3738, 0]
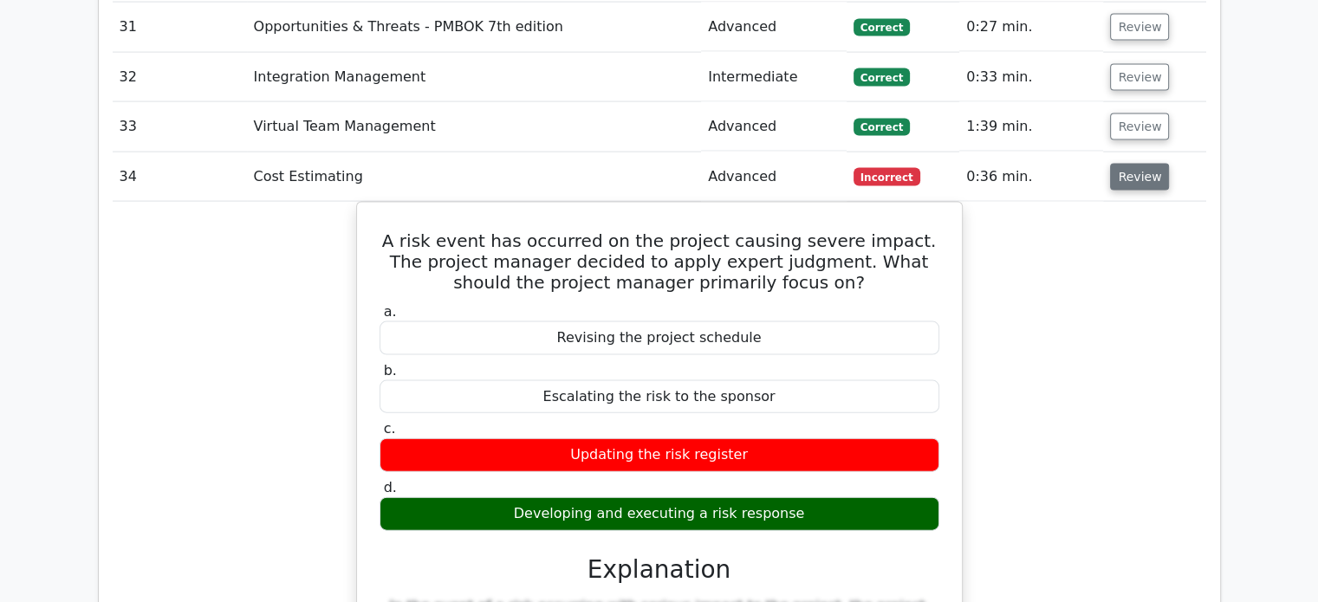
click at [1145, 164] on button "Review" at bounding box center [1139, 177] width 59 height 27
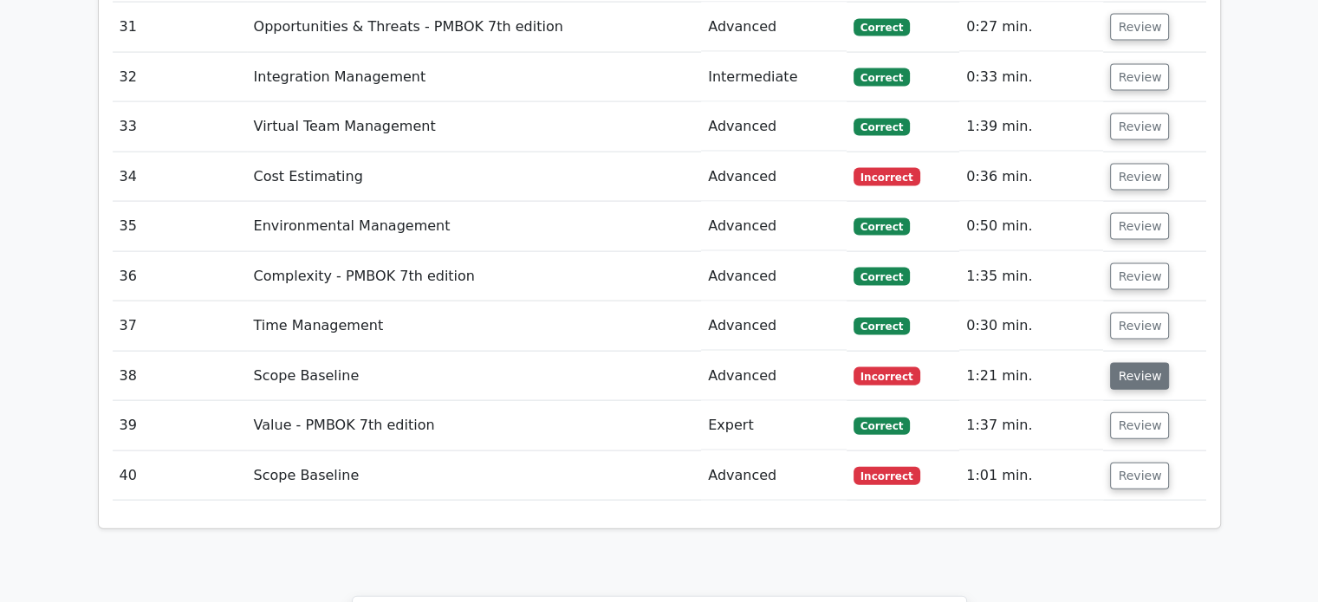
click at [1147, 363] on button "Review" at bounding box center [1139, 376] width 59 height 27
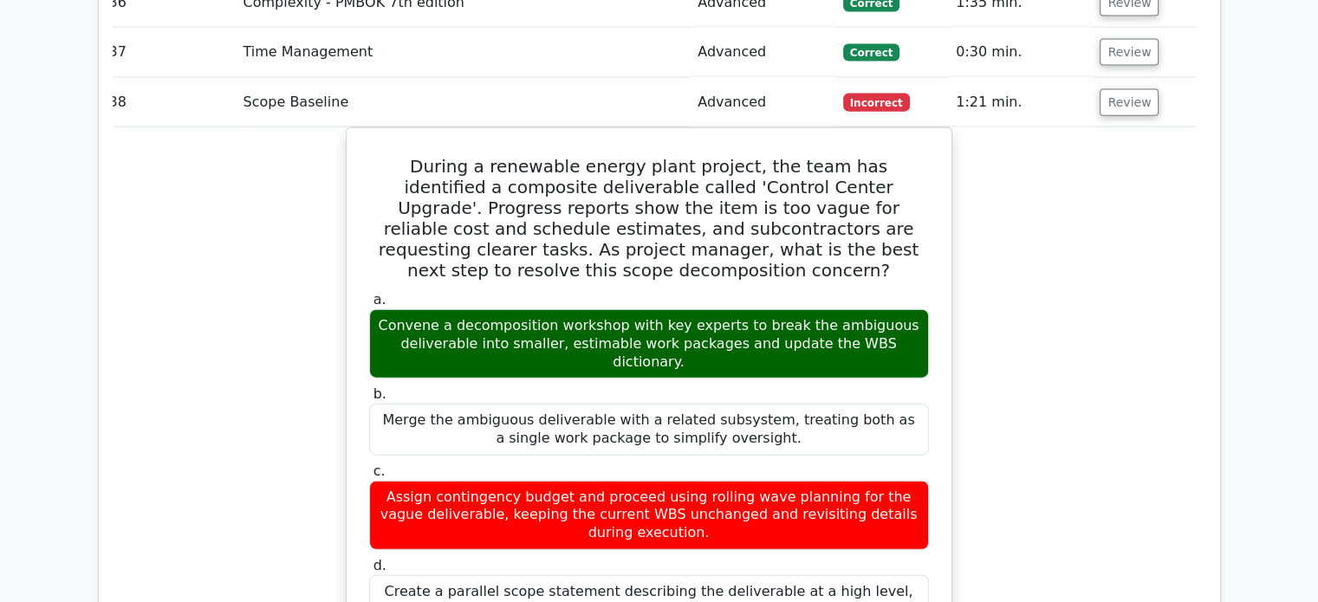
scroll to position [3973, 0]
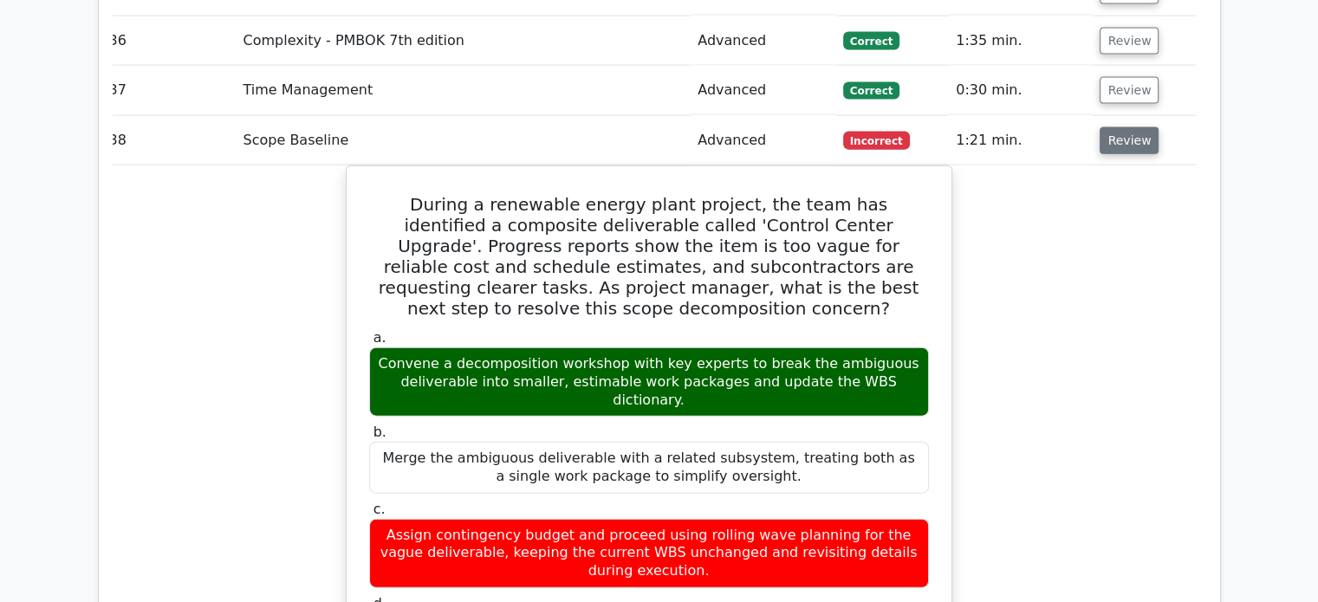
click at [1128, 127] on button "Review" at bounding box center [1129, 140] width 59 height 27
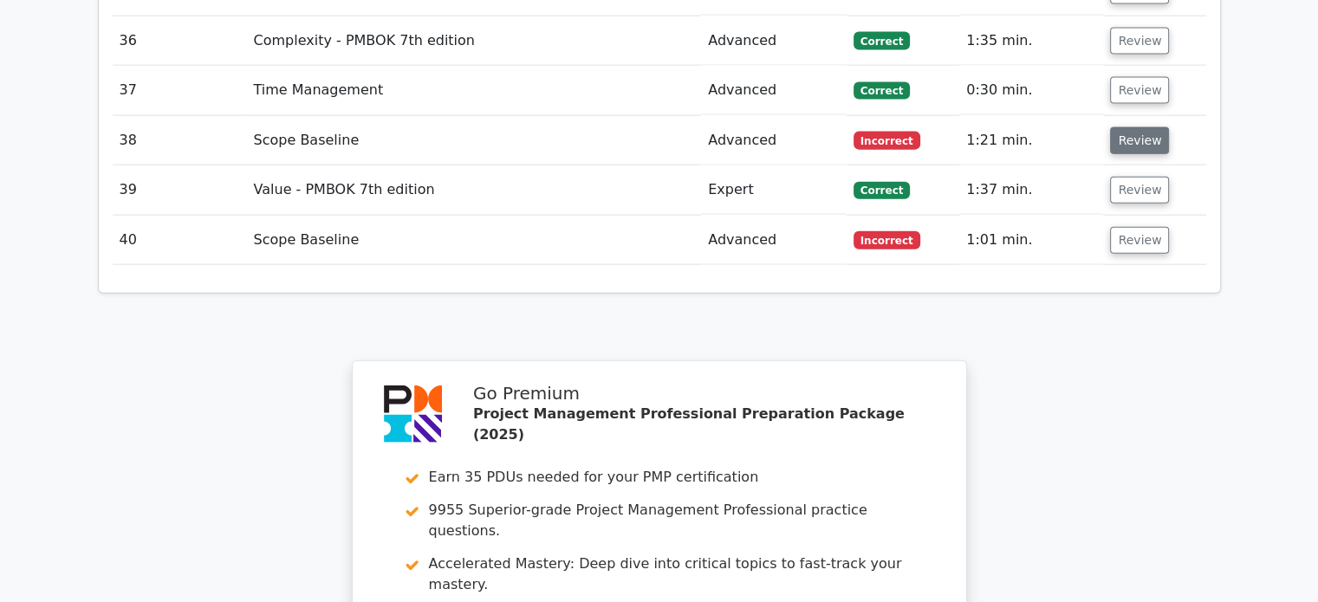
scroll to position [0, 0]
click at [1129, 227] on button "Review" at bounding box center [1139, 240] width 59 height 27
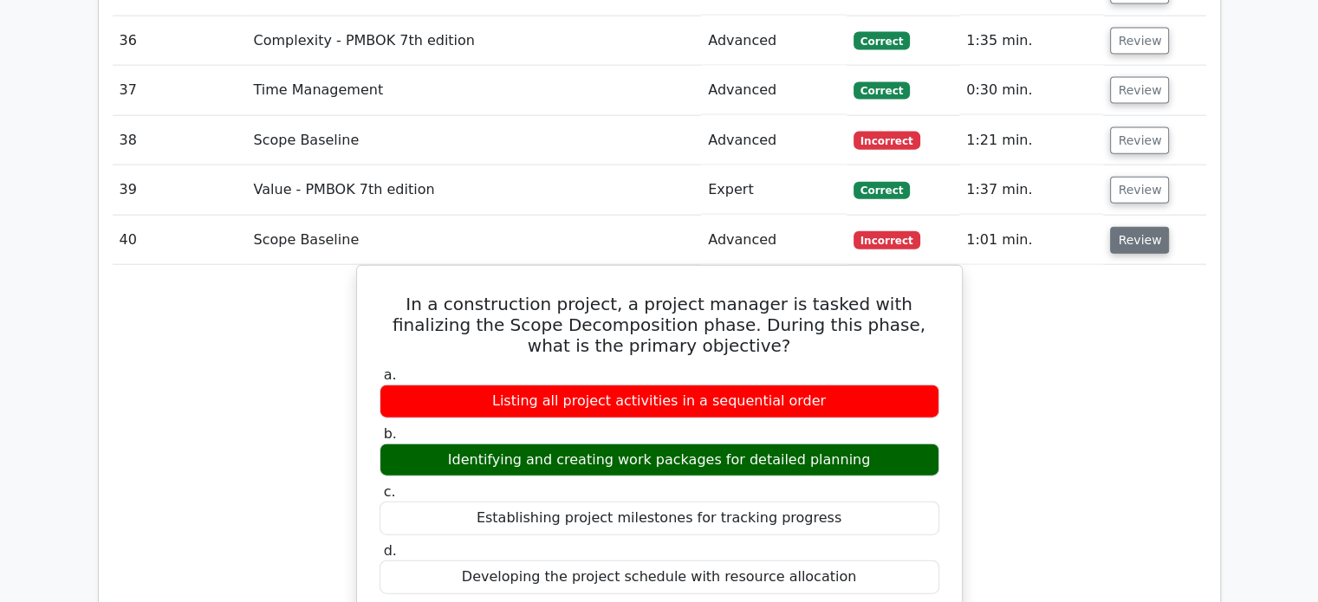
click at [1129, 227] on button "Review" at bounding box center [1139, 240] width 59 height 27
